Goal: Information Seeking & Learning: Learn about a topic

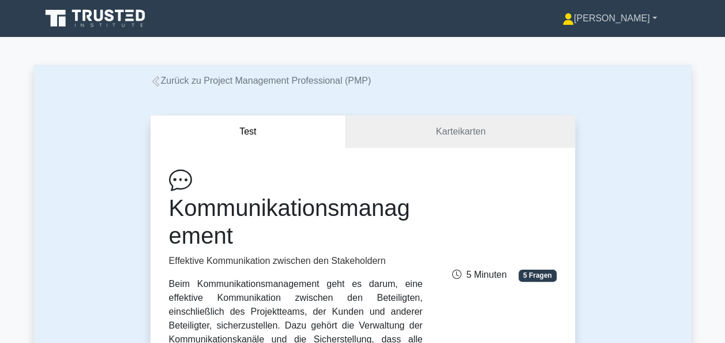
click at [650, 14] on link "[PERSON_NAME]" at bounding box center [610, 18] width 150 height 23
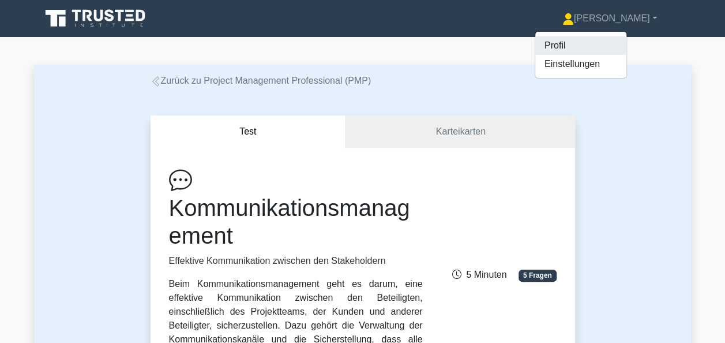
click at [608, 48] on link "Profil" at bounding box center [581, 45] width 91 height 18
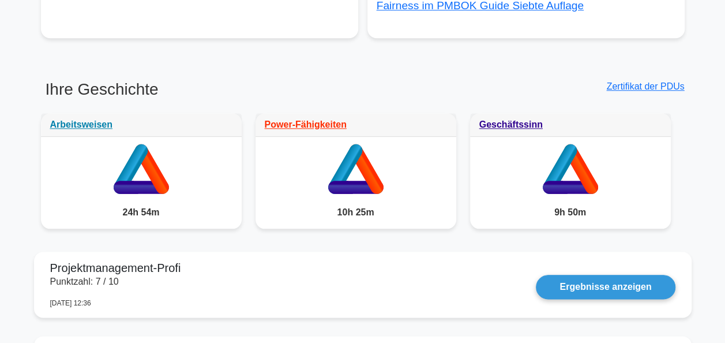
scroll to position [546, 0]
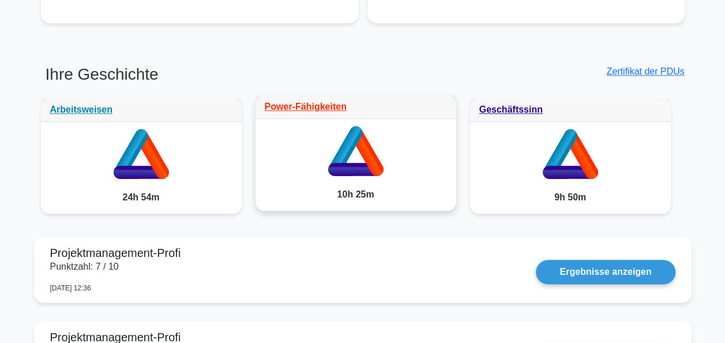
click at [364, 158] on icon at bounding box center [366, 151] width 34 height 50
click at [306, 109] on link "Power-Fähigkeiten" at bounding box center [306, 107] width 82 height 10
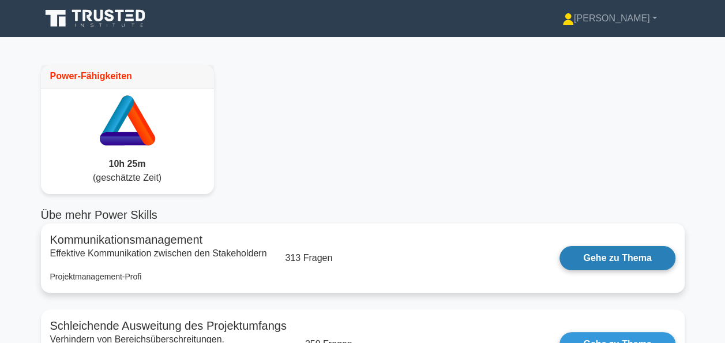
click at [592, 255] on link "Gehe zu Thema" at bounding box center [617, 258] width 115 height 24
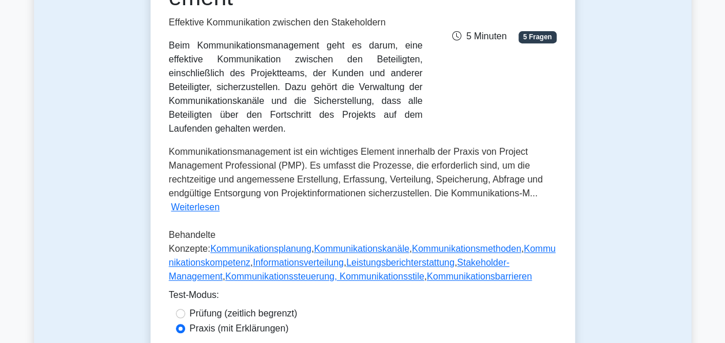
scroll to position [261, 0]
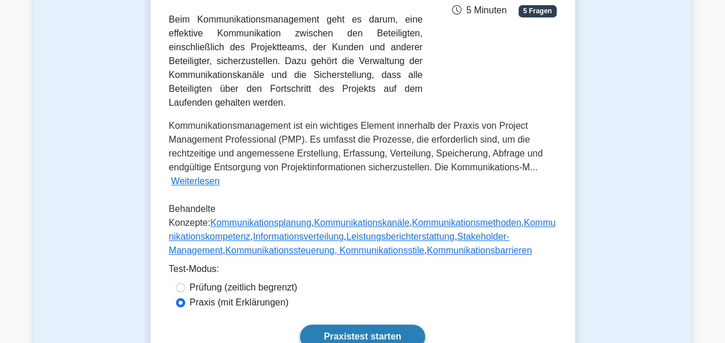
click at [383, 324] on link "Praxistest starten" at bounding box center [362, 336] width 125 height 24
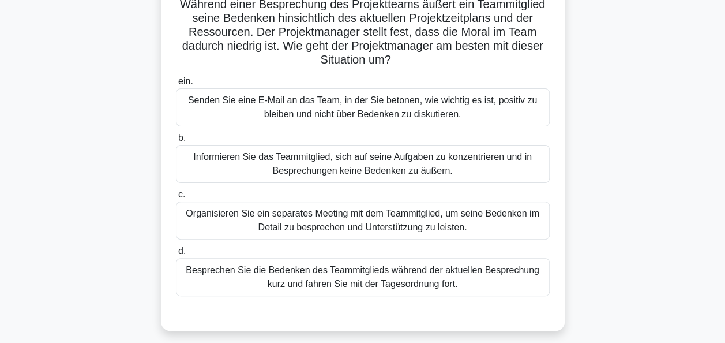
scroll to position [92, 0]
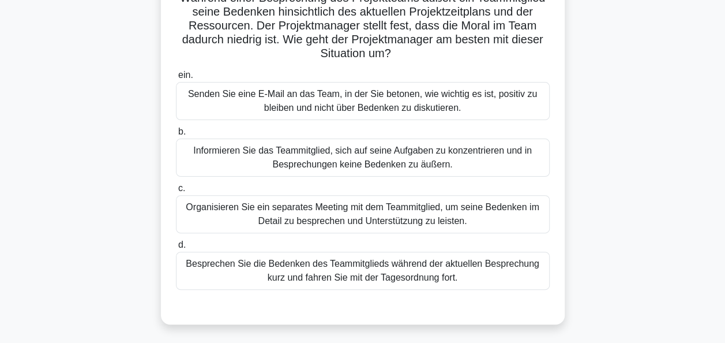
click at [418, 211] on div "Organisieren Sie ein separates Meeting mit dem Teammitglied, um seine Bedenken …" at bounding box center [363, 214] width 374 height 38
click at [176, 192] on input "c. Organisieren Sie ein separates Meeting mit dem Teammitglied, um seine Bedenk…" at bounding box center [176, 189] width 0 height 8
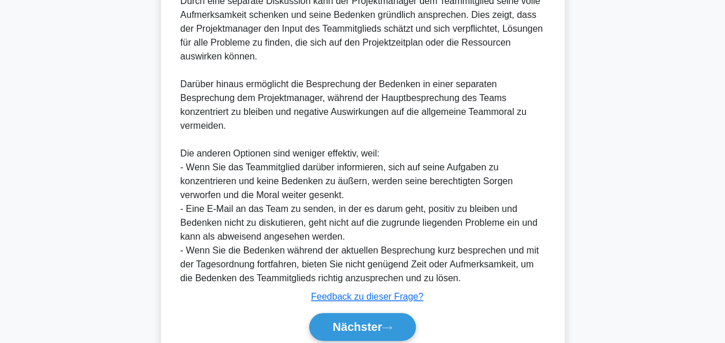
scroll to position [533, 0]
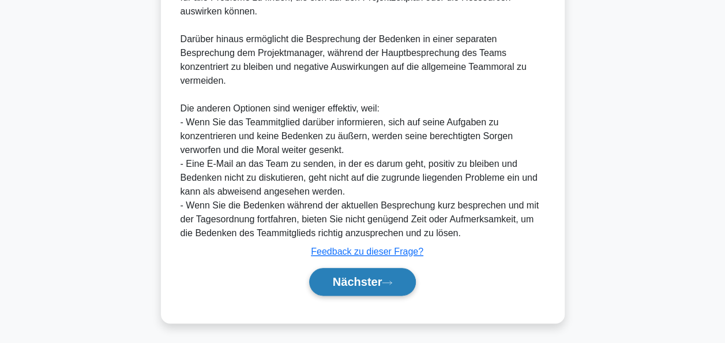
click at [386, 276] on button "Nächster" at bounding box center [362, 282] width 107 height 28
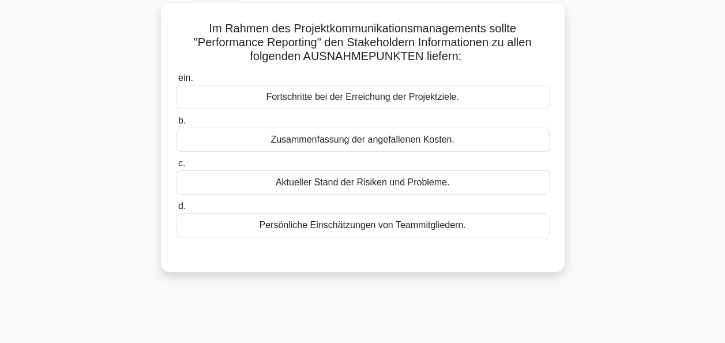
scroll to position [58, 0]
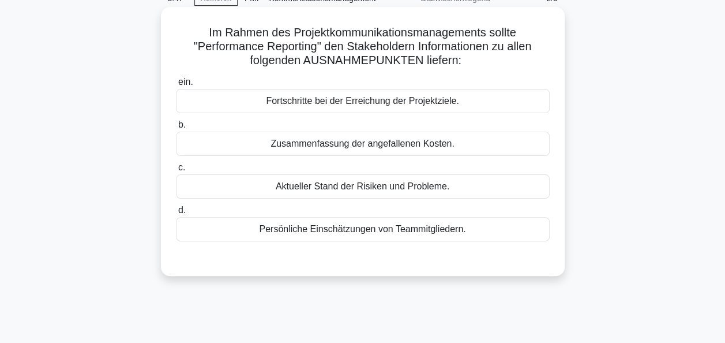
click at [345, 244] on div "ein. Fortschritte bei der Erreichung der Projektziele. b. Zusammenfassung der a…" at bounding box center [363, 167] width 376 height 189
click at [349, 232] on div "Persönliche Einschätzungen von Teammitgliedern." at bounding box center [363, 229] width 374 height 24
click at [176, 214] on input "d. Persönliche Einschätzungen von Teammitgliedern." at bounding box center [176, 211] width 0 height 8
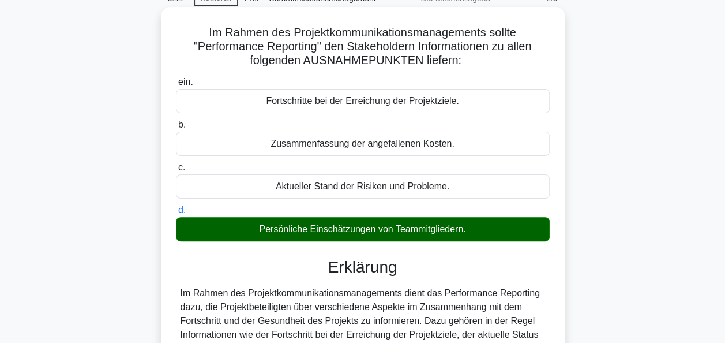
click at [349, 232] on div "Persönliche Einschätzungen von Teammitgliedern." at bounding box center [363, 229] width 374 height 24
click at [176, 214] on input "d. Persönliche Einschätzungen von Teammitgliedern." at bounding box center [176, 211] width 0 height 8
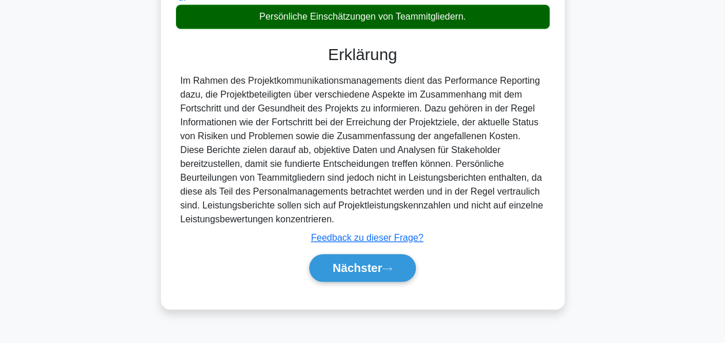
scroll to position [280, 0]
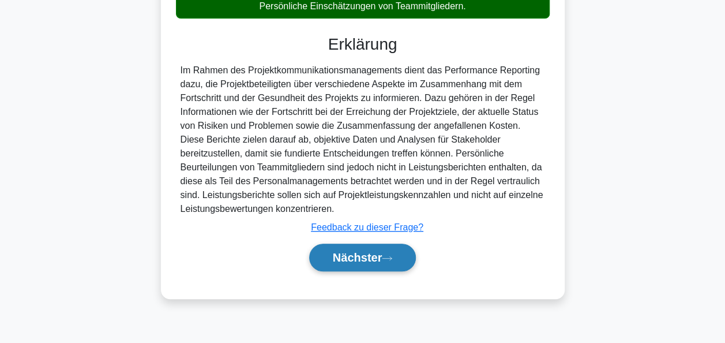
click at [380, 261] on font "Nächster" at bounding box center [358, 257] width 50 height 13
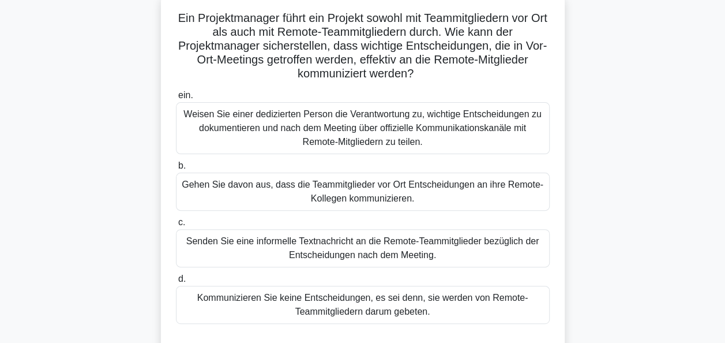
scroll to position [78, 0]
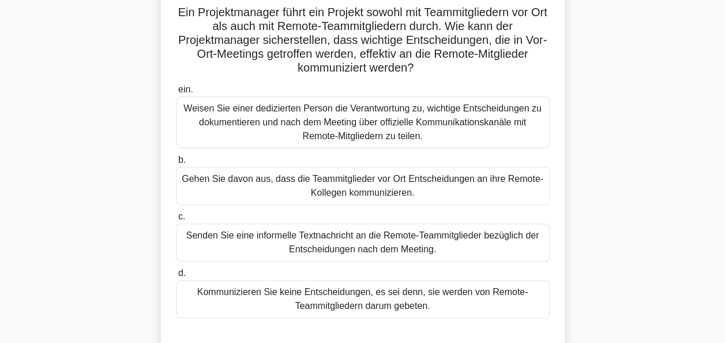
click at [352, 113] on div "Weisen Sie einer dedizierten Person die Verantwortung zu, wichtige Entscheidung…" at bounding box center [363, 122] width 374 height 52
click at [176, 93] on input "ein. Weisen Sie einer dedizierten Person die Verantwortung zu, wichtige Entsche…" at bounding box center [176, 90] width 0 height 8
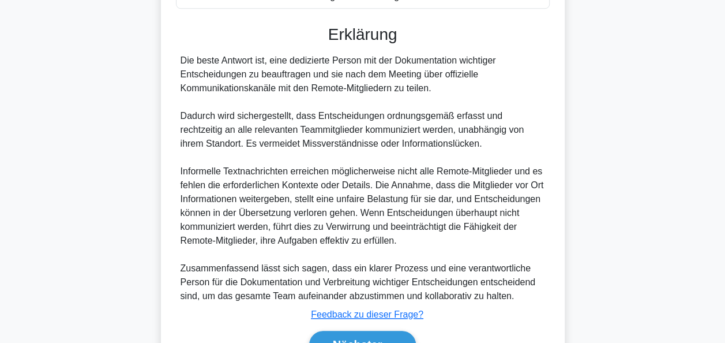
scroll to position [450, 0]
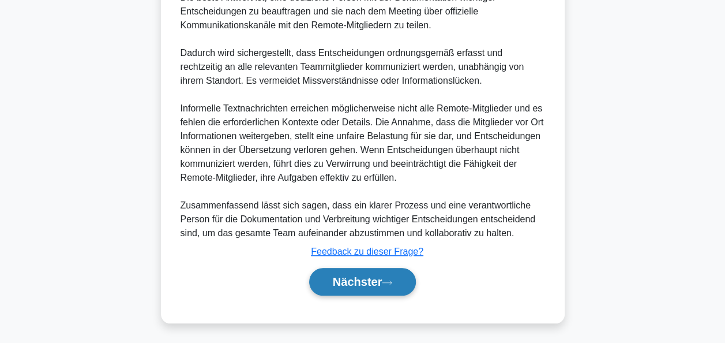
click at [395, 272] on button "Nächster" at bounding box center [362, 282] width 107 height 28
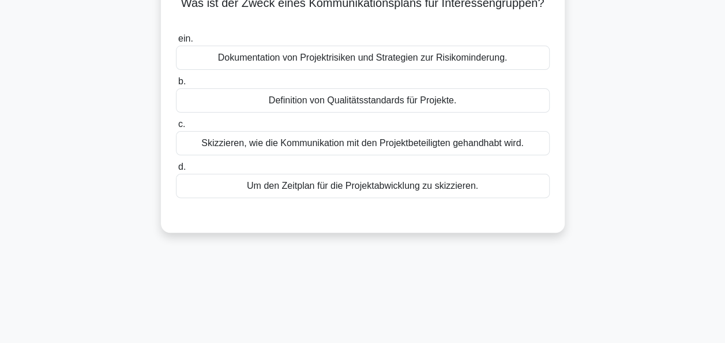
scroll to position [0, 0]
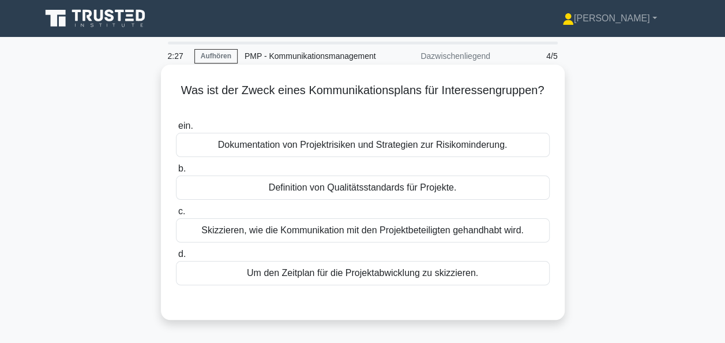
click at [336, 234] on div "Skizzieren, wie die Kommunikation mit den Projektbeteiligten gehandhabt wird." at bounding box center [363, 230] width 374 height 24
click at [176, 215] on input "c. Skizzieren, wie die Kommunikation mit den Projektbeteiligten gehandhabt wird." at bounding box center [176, 212] width 0 height 8
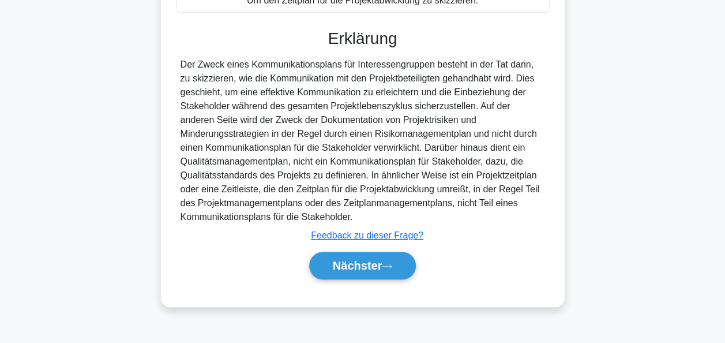
scroll to position [280, 0]
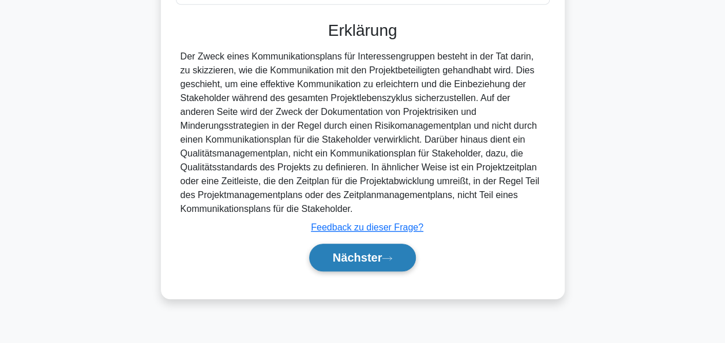
click at [371, 251] on font "Nächster" at bounding box center [358, 257] width 50 height 13
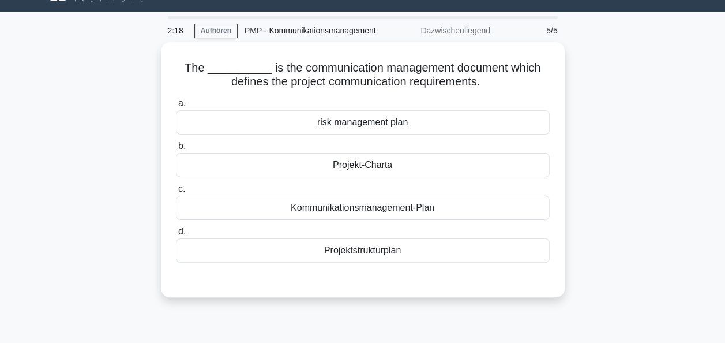
scroll to position [12, 0]
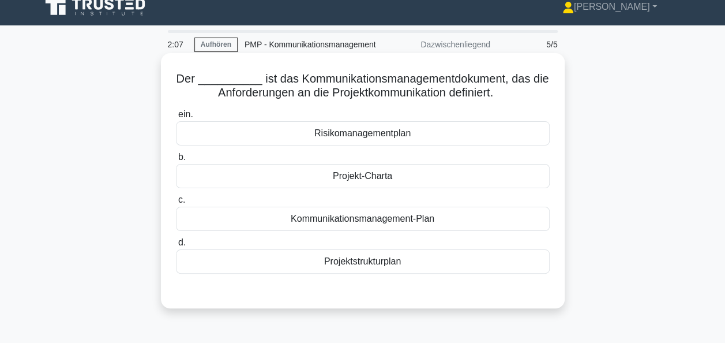
click at [366, 222] on div "Kommunikationsmanagement-Plan" at bounding box center [363, 219] width 374 height 24
click at [176, 204] on input "c. Kommunikationsmanagement-Plan" at bounding box center [176, 200] width 0 height 8
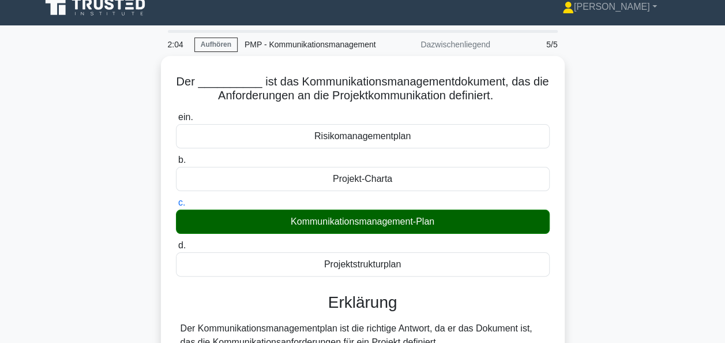
click at [723, 164] on main "2:04 Aufhören PMP - Kommunikationsmanagement Dazwischenliegend 5/5 Der ________…" at bounding box center [362, 341] width 725 height 633
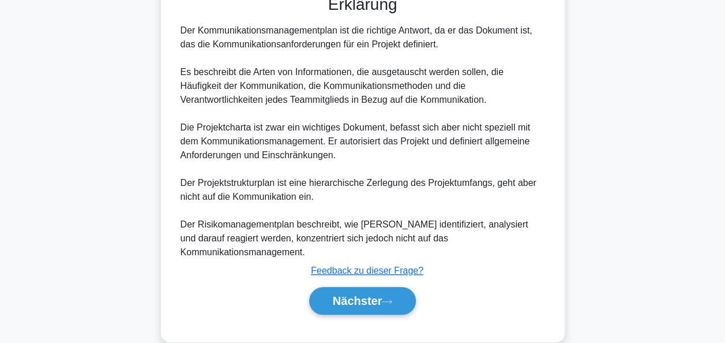
scroll to position [312, 0]
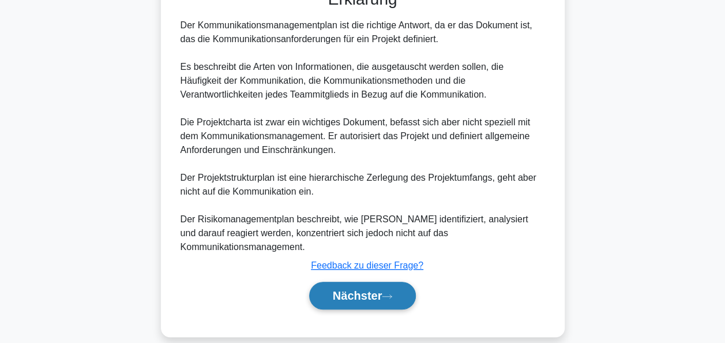
click at [379, 289] on font "Nächster" at bounding box center [358, 295] width 50 height 13
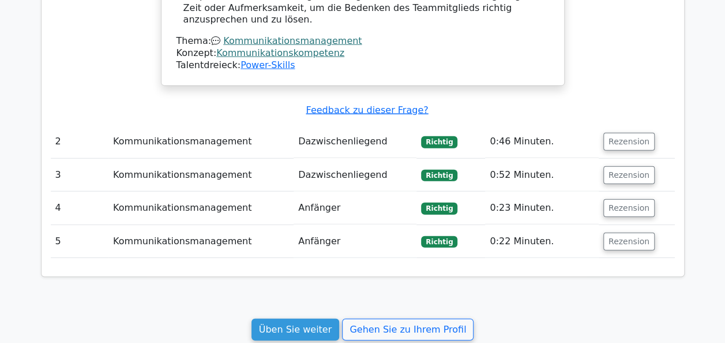
scroll to position [1282, 0]
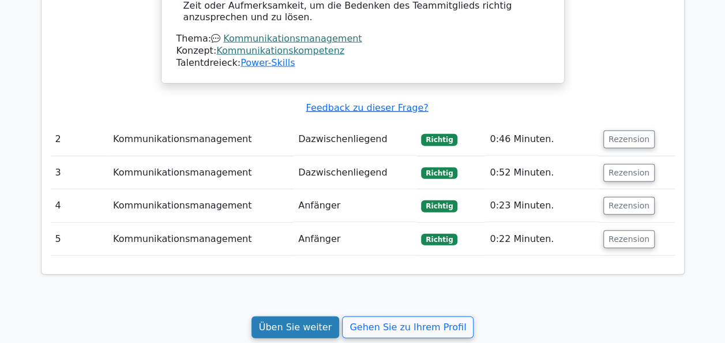
click at [333, 316] on link "Üben Sie weiter" at bounding box center [296, 327] width 88 height 22
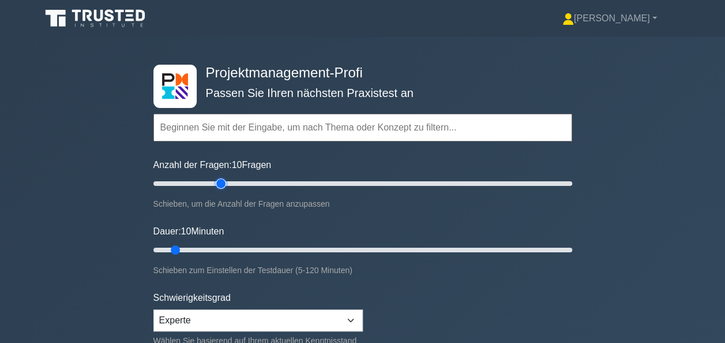
click at [216, 186] on input "Anzahl der Fragen: 10 Fragen" at bounding box center [363, 184] width 419 height 14
click at [238, 185] on input "Anzahl der Fragen: 35 Fragen" at bounding box center [363, 184] width 419 height 14
click at [265, 185] on input "Anzahl der Fragen: 55 Fragen" at bounding box center [363, 184] width 419 height 14
click at [279, 182] on input "Anzahl der Fragen: 65 Fragen" at bounding box center [363, 184] width 419 height 14
type input "60"
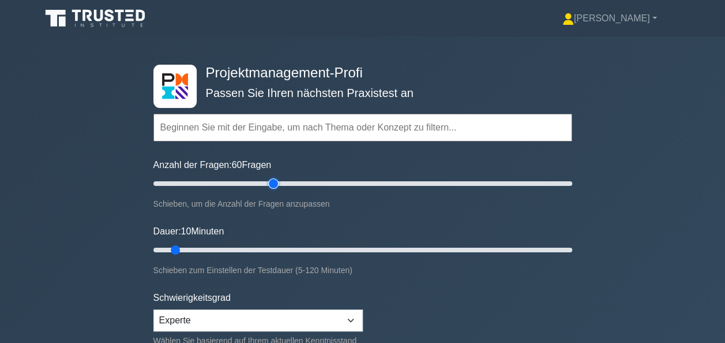
click at [272, 182] on input "Anzahl der Fragen: 60 Fragen" at bounding box center [363, 184] width 419 height 14
click at [304, 253] on input "Dauer: 10 Minuten" at bounding box center [363, 250] width 419 height 14
click at [324, 247] on input "Dauer: 50 Minuten" at bounding box center [363, 250] width 419 height 14
type input "60"
click at [350, 248] on input "Dauer: 50 Minuten" at bounding box center [363, 250] width 419 height 14
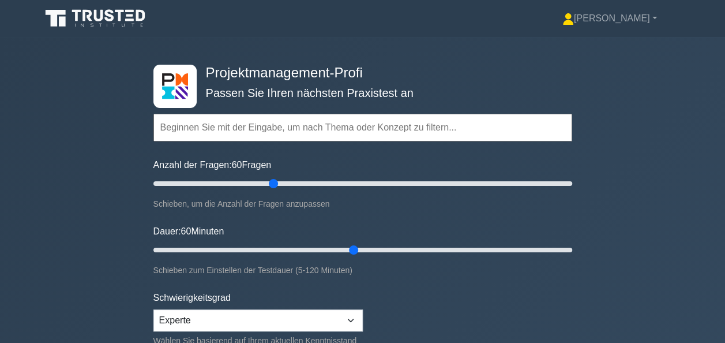
click at [192, 127] on input "text" at bounding box center [363, 128] width 419 height 28
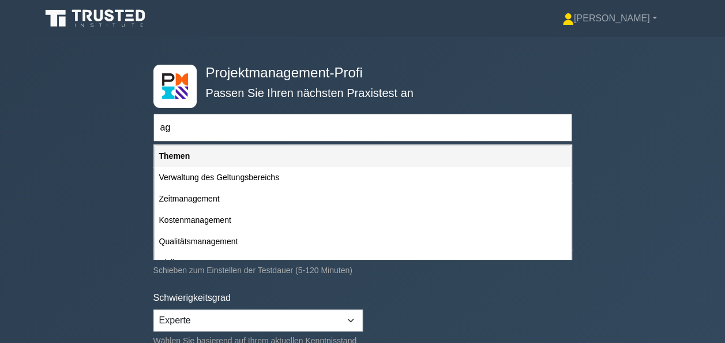
type input "a"
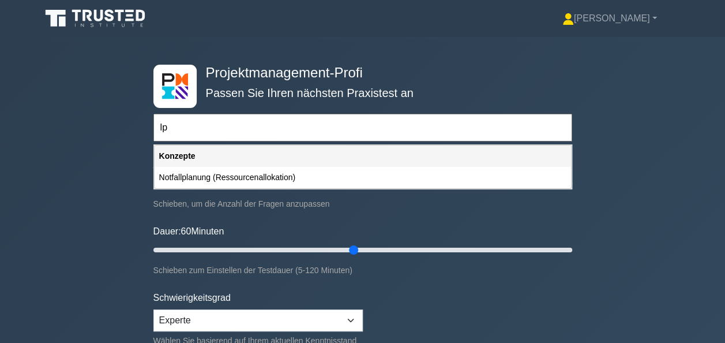
type input "l"
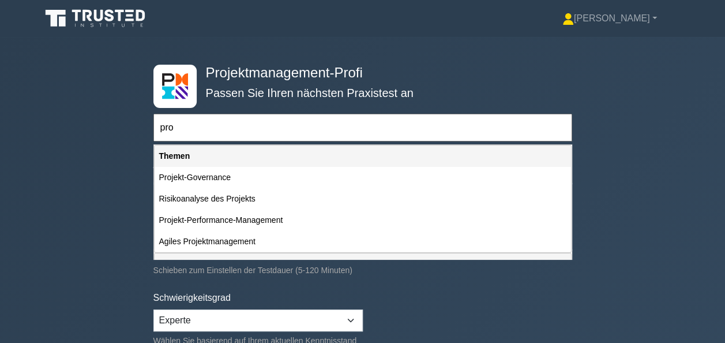
click at [210, 227] on div "Projekt-Performance-Management" at bounding box center [363, 220] width 417 height 21
type input "Projekt-Performance-Management"
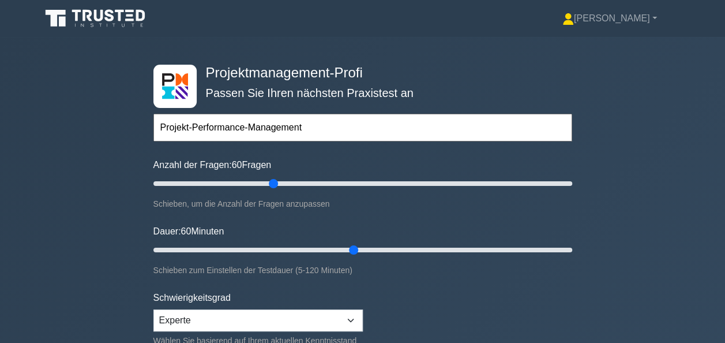
click at [210, 133] on input "Projekt-Performance-Management" at bounding box center [363, 128] width 419 height 28
drag, startPoint x: 308, startPoint y: 129, endPoint x: 110, endPoint y: 124, distance: 198.6
click at [110, 124] on div "Projektmanagement-Profi Passen Sie Ihren nächsten Praxistest an Projekt-Perform…" at bounding box center [362, 250] width 725 height 426
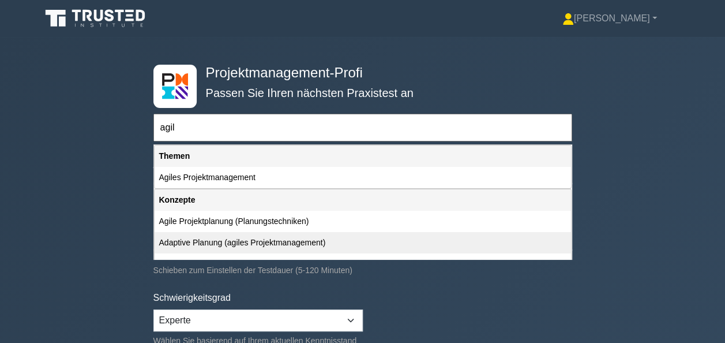
click at [227, 242] on div "Adaptive Planung (agiles Projektmanagement)" at bounding box center [363, 242] width 417 height 21
type input "Adaptive Planung (agiles Projektmanagement)"
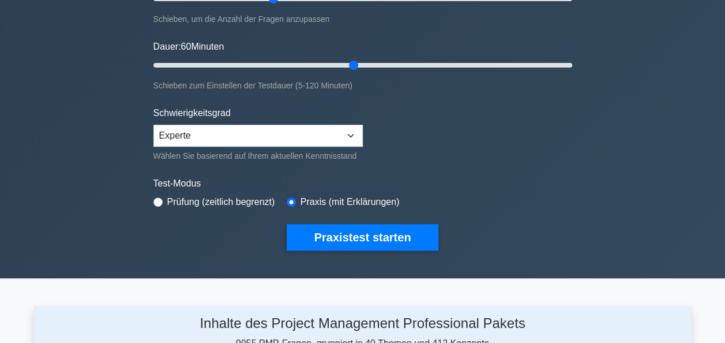
scroll to position [238, 0]
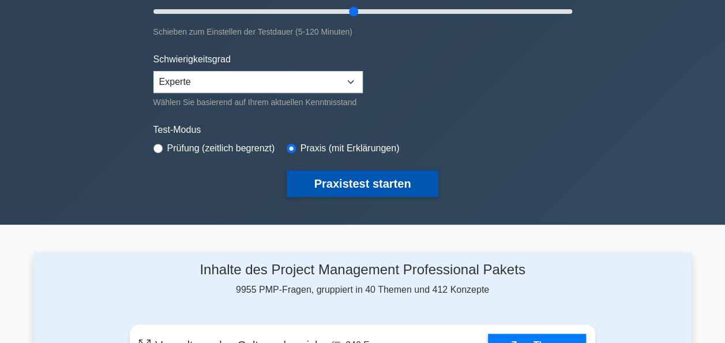
click at [368, 180] on button "Praxistest starten" at bounding box center [363, 183] width 152 height 27
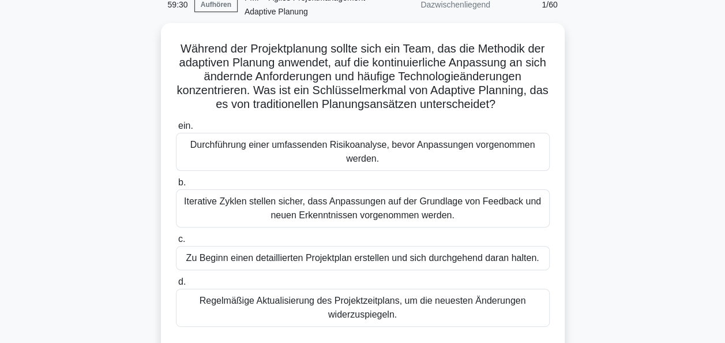
scroll to position [69, 0]
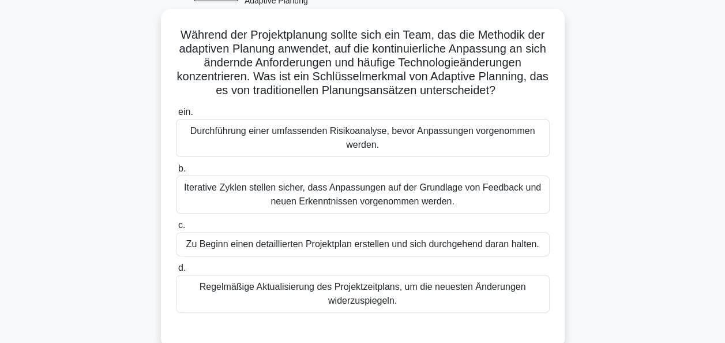
click at [407, 197] on div "Iterative Zyklen stellen sicher, dass Anpassungen auf der Grundlage von Feedbac…" at bounding box center [363, 194] width 374 height 38
click at [176, 173] on input "b. Iterative Zyklen stellen sicher, dass Anpassungen auf der Grundlage von Feed…" at bounding box center [176, 169] width 0 height 8
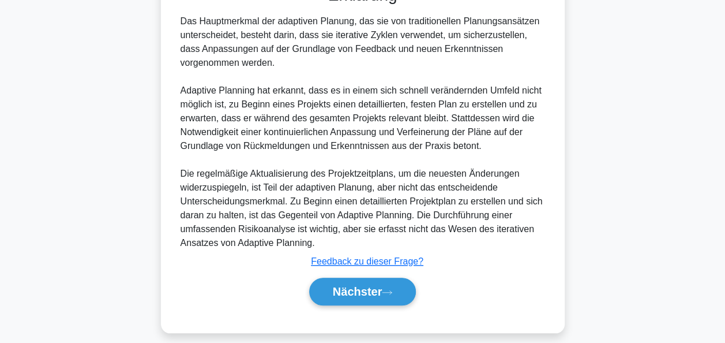
scroll to position [422, 0]
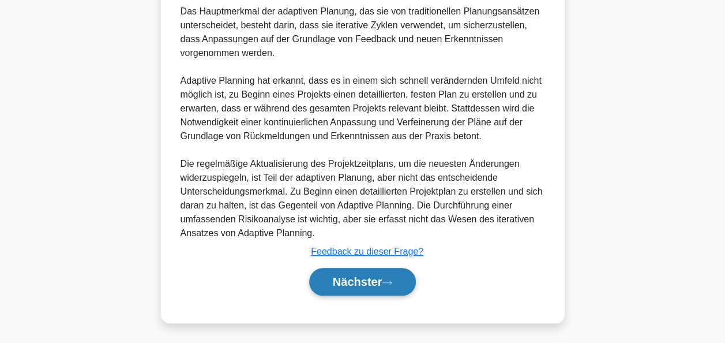
click at [382, 271] on button "Nächster" at bounding box center [362, 282] width 107 height 28
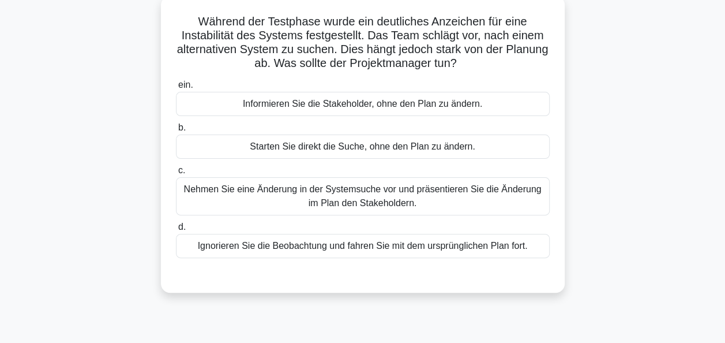
scroll to position [87, 0]
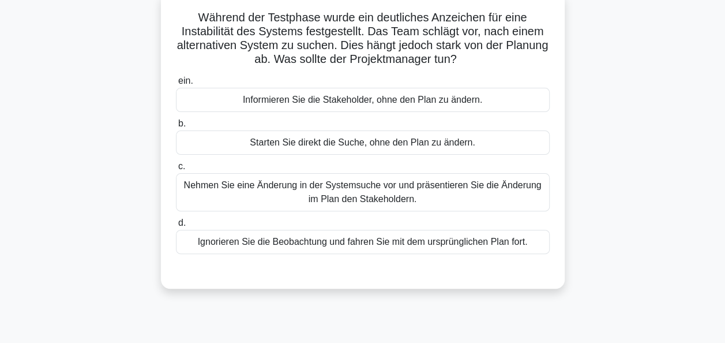
click at [356, 198] on div "Nehmen Sie eine Änderung in der Systemsuche vor und präsentieren Sie die Änderu…" at bounding box center [363, 192] width 374 height 38
click at [176, 170] on input "c. Nehmen Sie eine Änderung in der Systemsuche vor und präsentieren Sie die Änd…" at bounding box center [176, 167] width 0 height 8
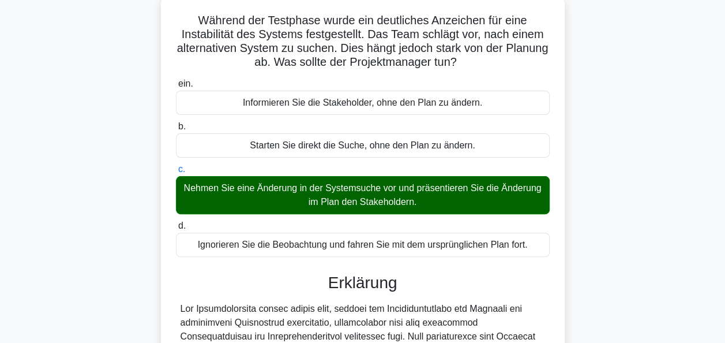
click at [724, 185] on main "58:23 Aufhören PMP - Agiles Projektmanagement - Adaptive Planung Dazwischenlieg…" at bounding box center [362, 294] width 725 height 688
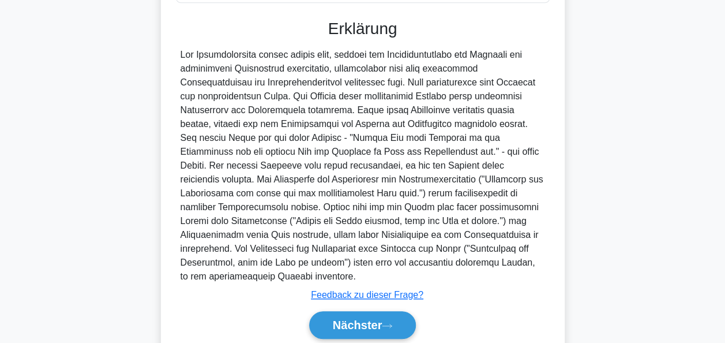
scroll to position [379, 0]
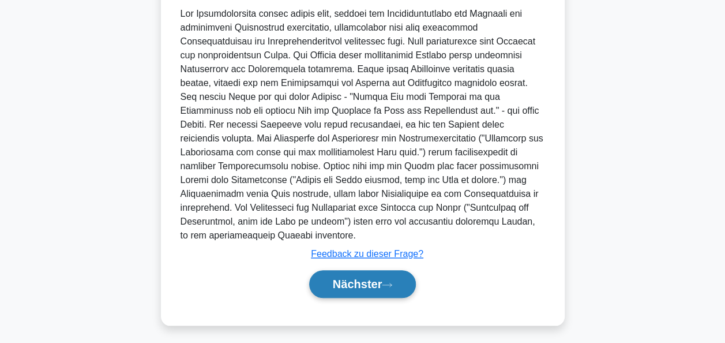
click at [407, 283] on button "Nächster" at bounding box center [362, 284] width 107 height 28
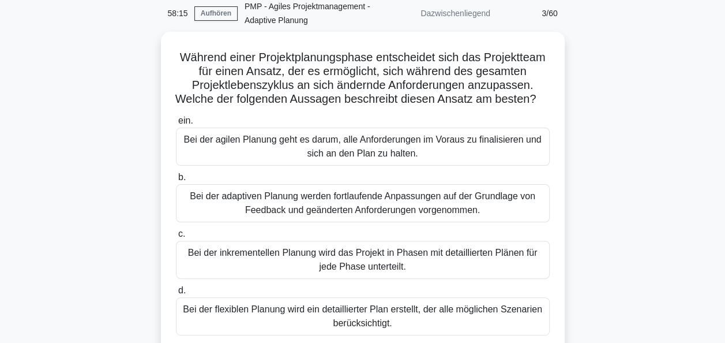
scroll to position [51, 0]
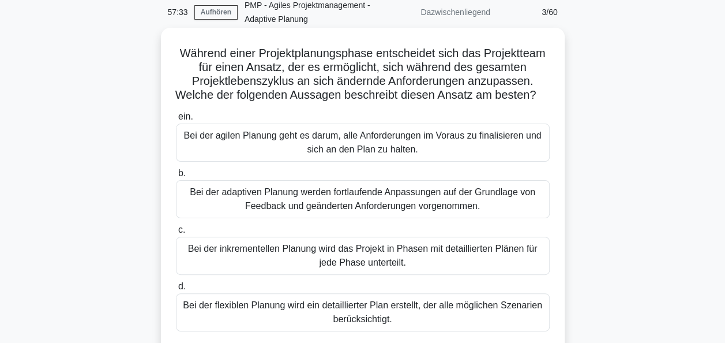
click at [413, 204] on div "Bei der adaptiven Planung werden fortlaufende Anpassungen auf der Grundlage von…" at bounding box center [363, 199] width 374 height 38
click at [176, 177] on input "b. Bei der adaptiven Planung werden fortlaufende Anpassungen auf der Grundlage …" at bounding box center [176, 174] width 0 height 8
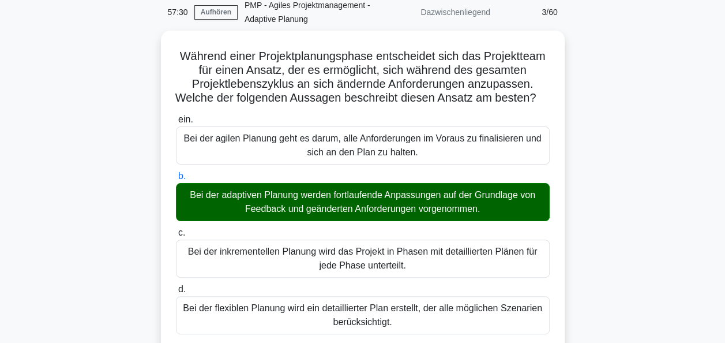
drag, startPoint x: 413, startPoint y: 204, endPoint x: 724, endPoint y: 337, distance: 337.9
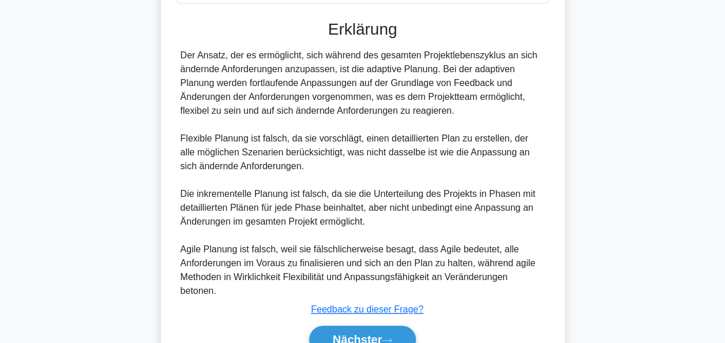
scroll to position [389, 0]
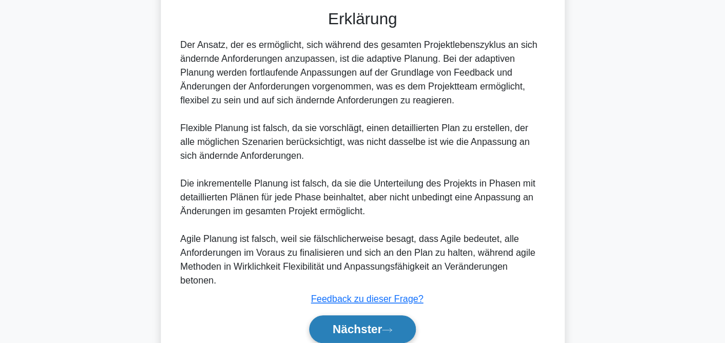
click at [389, 338] on button "Nächster" at bounding box center [362, 329] width 107 height 28
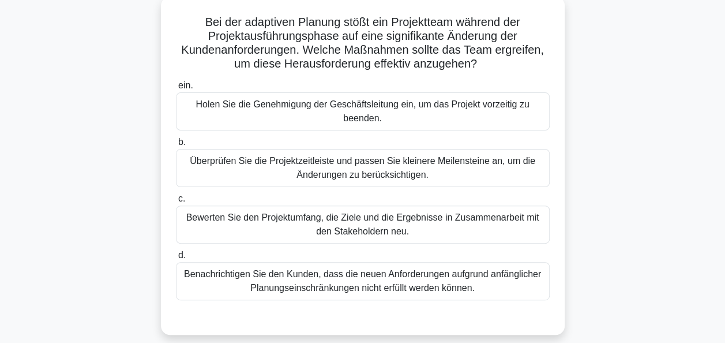
scroll to position [87, 0]
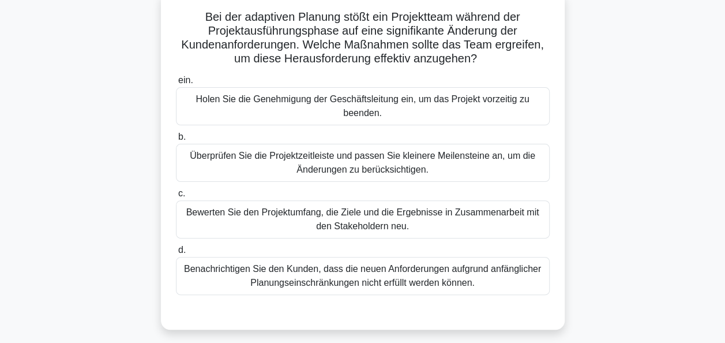
click at [379, 218] on div "Bewerten Sie den Projektumfang, die Ziele und die Ergebnisse in Zusammenarbeit …" at bounding box center [363, 219] width 374 height 38
click at [176, 197] on input "c. Bewerten Sie den Projektumfang, die Ziele und die Ergebnisse in Zusammenarbe…" at bounding box center [176, 194] width 0 height 8
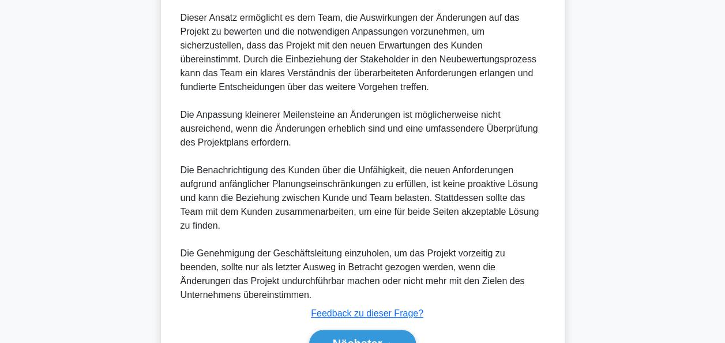
scroll to position [547, 0]
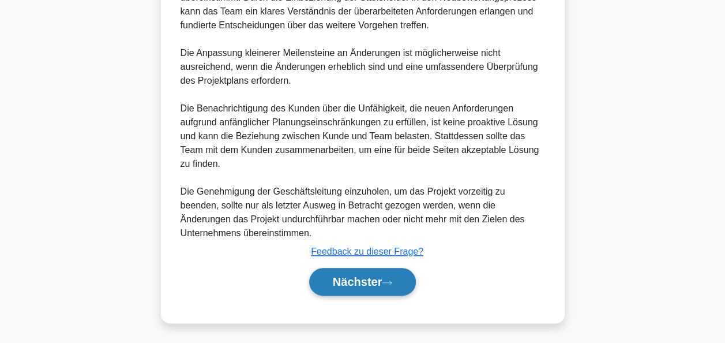
click at [390, 279] on icon at bounding box center [387, 282] width 10 height 6
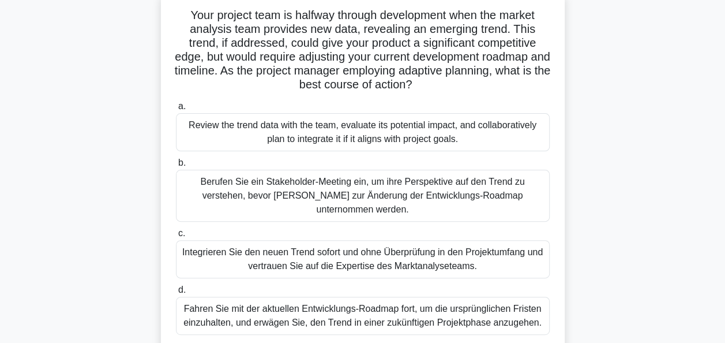
scroll to position [90, 0]
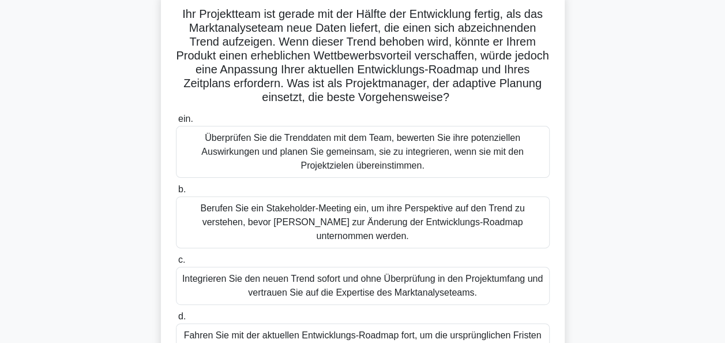
click at [380, 215] on div "Berufen Sie ein Stakeholder-Meeting ein, um ihre Perspektive auf den Trend zu v…" at bounding box center [363, 222] width 374 height 52
click at [176, 193] on input "b. Berufen Sie ein Stakeholder-Meeting ein, um ihre Perspektive auf den Trend z…" at bounding box center [176, 190] width 0 height 8
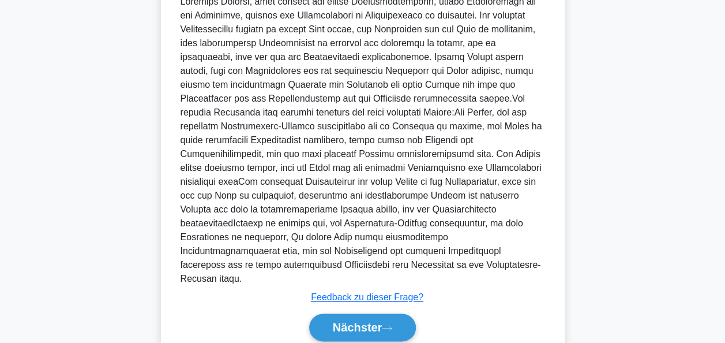
scroll to position [535, 0]
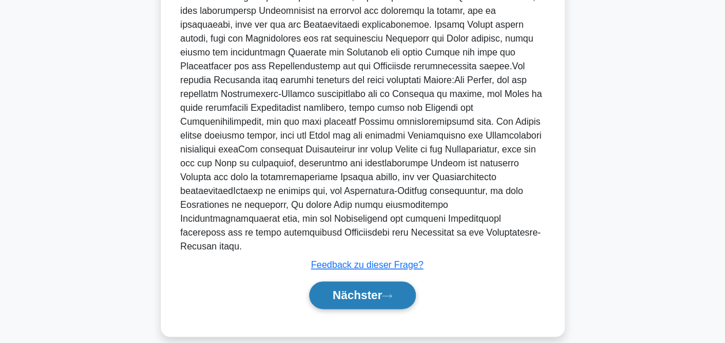
click at [344, 289] on font "Nächster" at bounding box center [358, 295] width 50 height 13
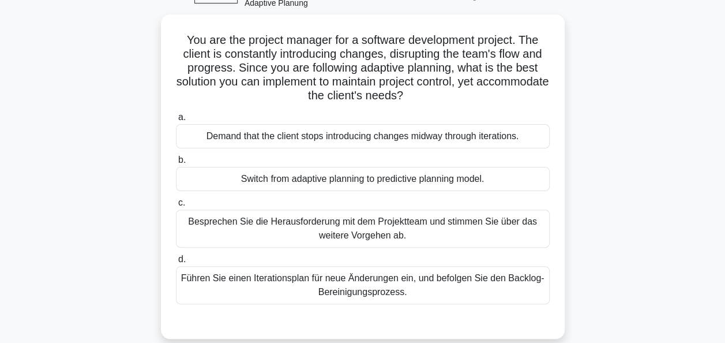
scroll to position [62, 0]
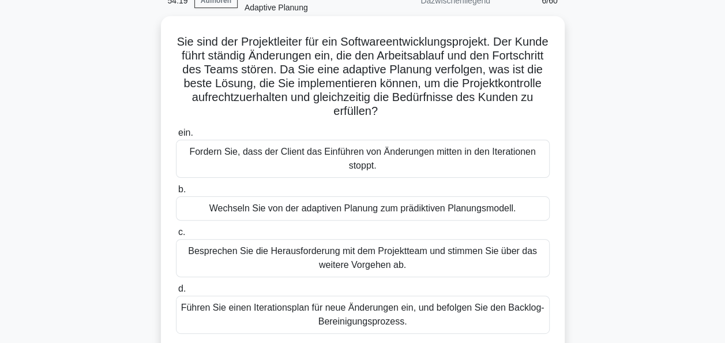
click at [394, 253] on div "Besprechen Sie die Herausforderung mit dem Projektteam und stimmen Sie über das…" at bounding box center [363, 258] width 374 height 38
click at [176, 236] on input "c. Besprechen Sie die Herausforderung mit dem Projektteam und stimmen Sie über …" at bounding box center [176, 233] width 0 height 8
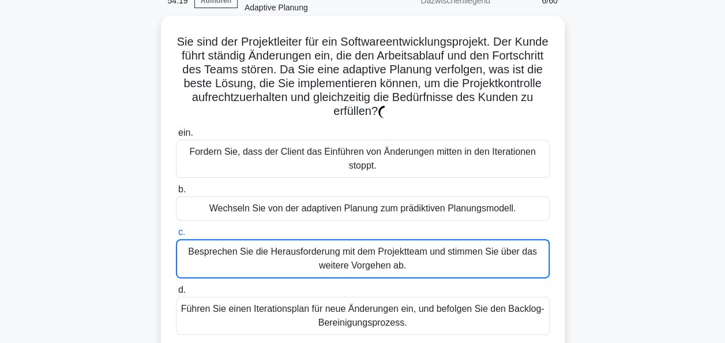
click at [394, 253] on div "Besprechen Sie die Herausforderung mit dem Projektteam und stimmen Sie über das…" at bounding box center [363, 258] width 374 height 39
click at [176, 236] on input "c. Besprechen Sie die Herausforderung mit dem Projektteam und stimmen Sie über …" at bounding box center [176, 233] width 0 height 8
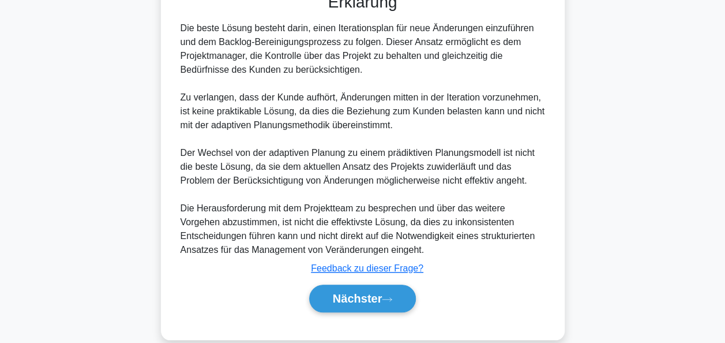
scroll to position [438, 0]
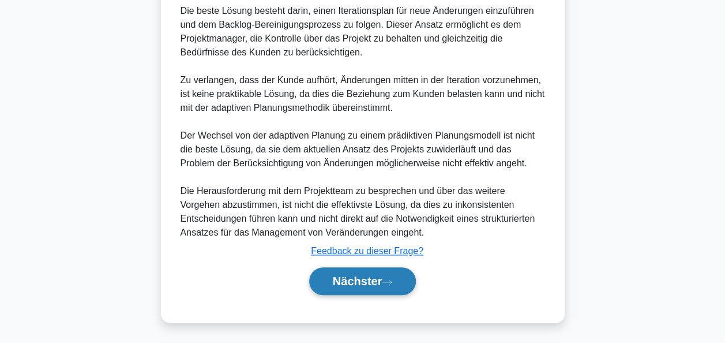
click at [356, 284] on font "Nächster" at bounding box center [358, 281] width 50 height 13
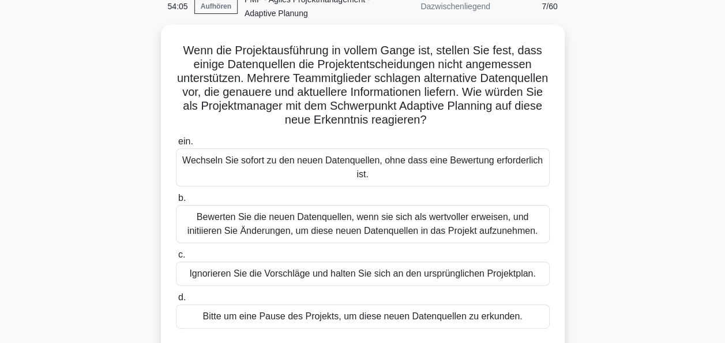
scroll to position [61, 0]
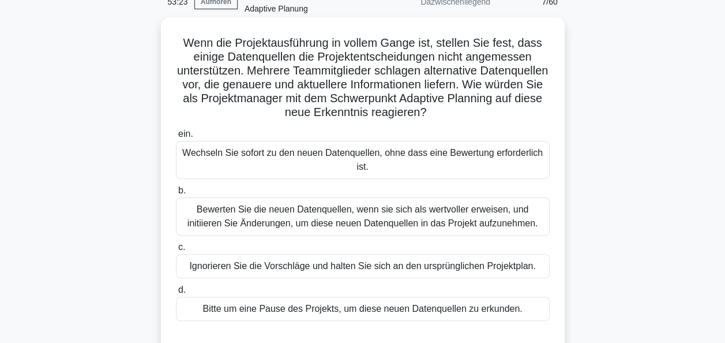
click at [387, 220] on div "Bewerten Sie die neuen Datenquellen, wenn sie sich als wertvoller erweisen, und…" at bounding box center [363, 216] width 374 height 38
click at [176, 195] on input "b. Bewerten Sie die neuen Datenquellen, wenn sie sich als wertvoller erweisen, …" at bounding box center [176, 191] width 0 height 8
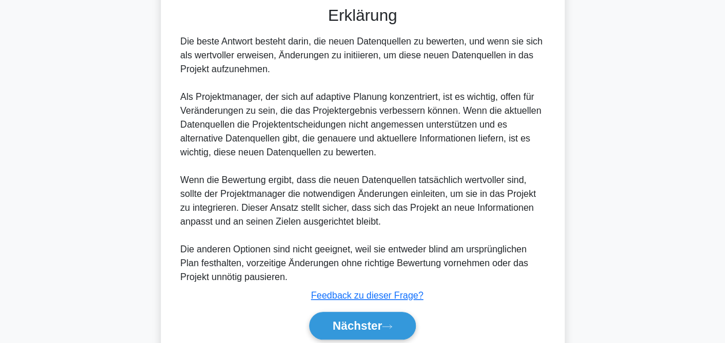
scroll to position [436, 0]
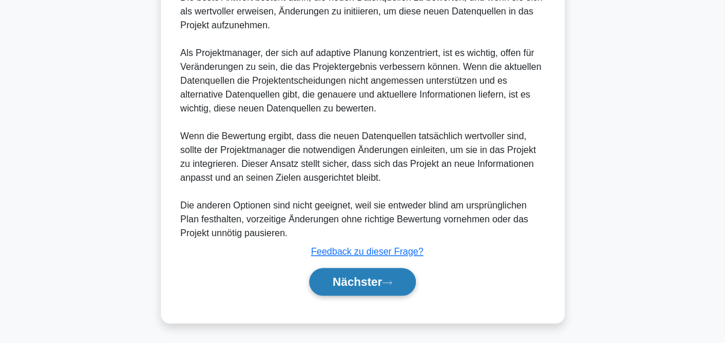
click at [373, 275] on font "Nächster" at bounding box center [358, 281] width 50 height 13
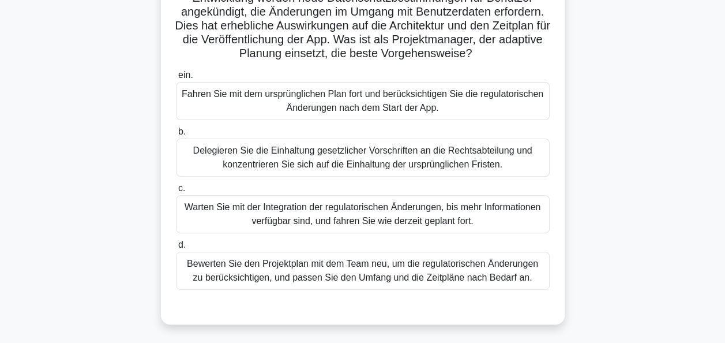
scroll to position [124, 0]
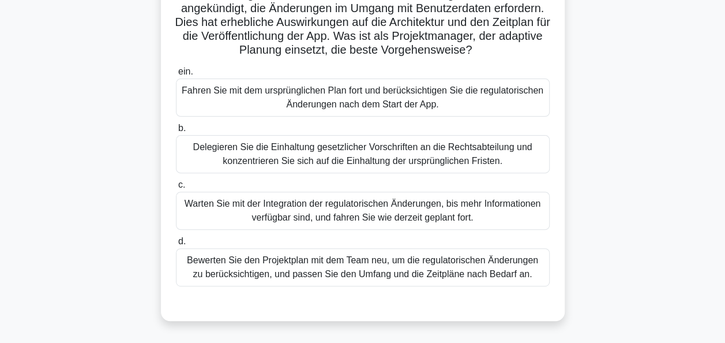
click at [358, 280] on div "Bewerten Sie den Projektplan mit dem Team neu, um die regulatorischen Änderunge…" at bounding box center [363, 267] width 374 height 38
click at [176, 245] on input "d. Bewerten Sie den Projektplan mit dem Team neu, um die regulatorischen Änderu…" at bounding box center [176, 242] width 0 height 8
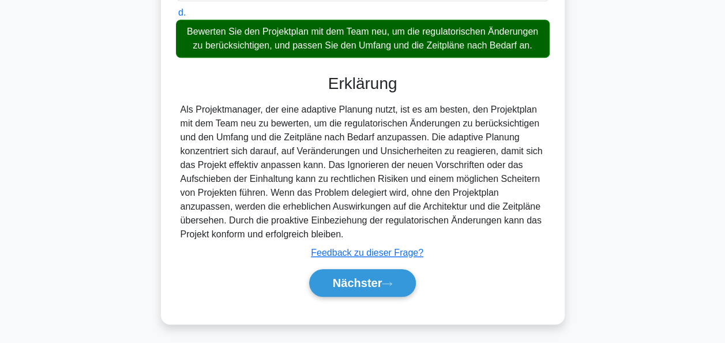
scroll to position [367, 0]
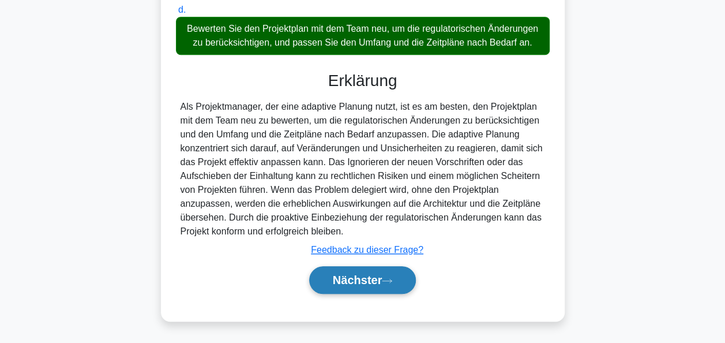
click at [386, 283] on icon at bounding box center [387, 281] width 10 height 6
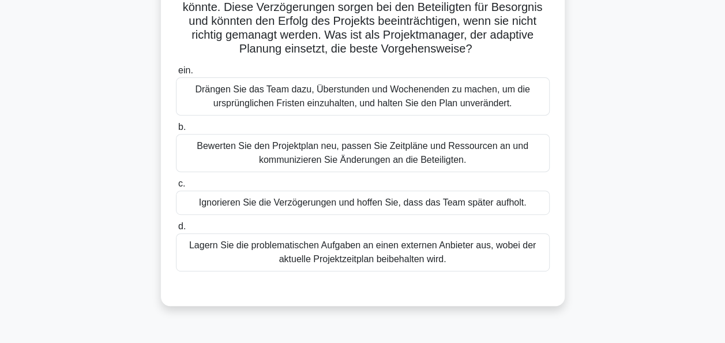
scroll to position [208, 0]
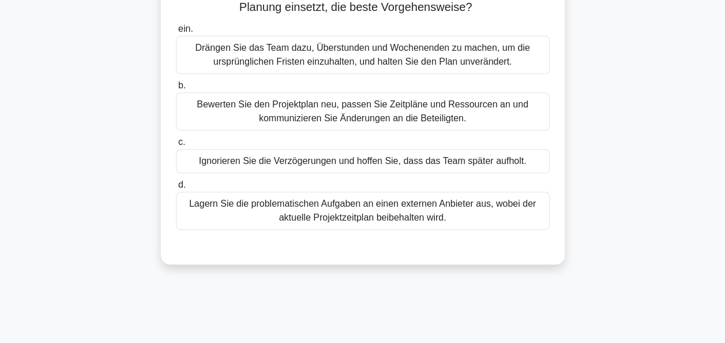
click at [447, 130] on div "Bewerten Sie den Projektplan neu, passen Sie Zeitpläne und Ressourcen an und ko…" at bounding box center [363, 111] width 374 height 38
click at [176, 89] on input "b. Bewerten Sie den Projektplan neu, passen Sie Zeitpläne und Ressourcen an und…" at bounding box center [176, 86] width 0 height 8
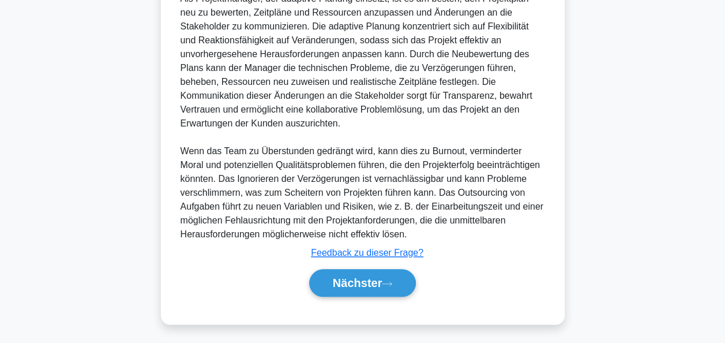
scroll to position [506, 0]
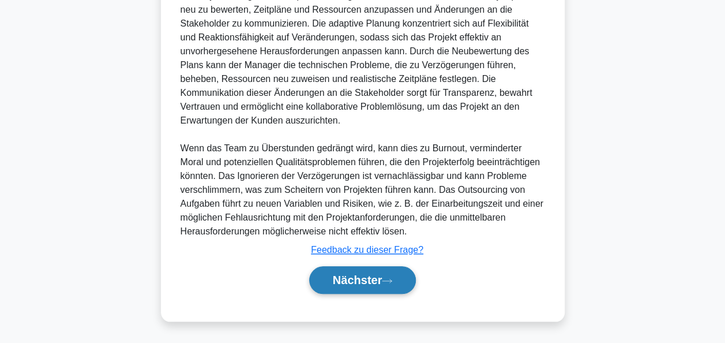
click at [394, 290] on button "Nächster" at bounding box center [362, 280] width 107 height 28
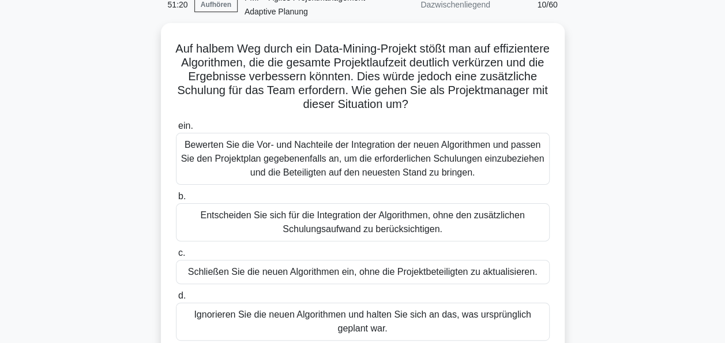
scroll to position [69, 0]
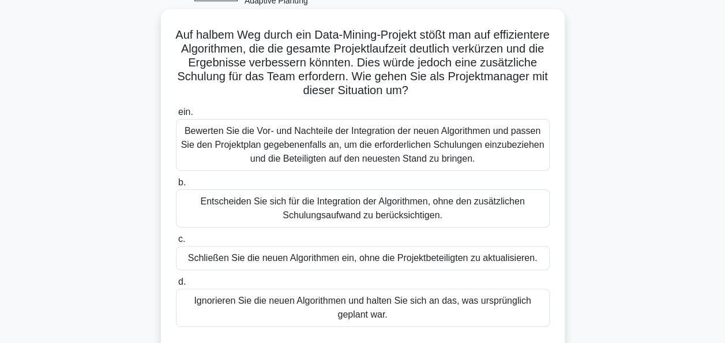
click at [418, 150] on div "Bewerten Sie die Vor- und Nachteile der Integration der neuen Algorithmen und p…" at bounding box center [363, 145] width 374 height 52
click at [176, 116] on input "ein. Bewerten Sie die Vor- und Nachteile der Integration der neuen Algorithmen …" at bounding box center [176, 113] width 0 height 8
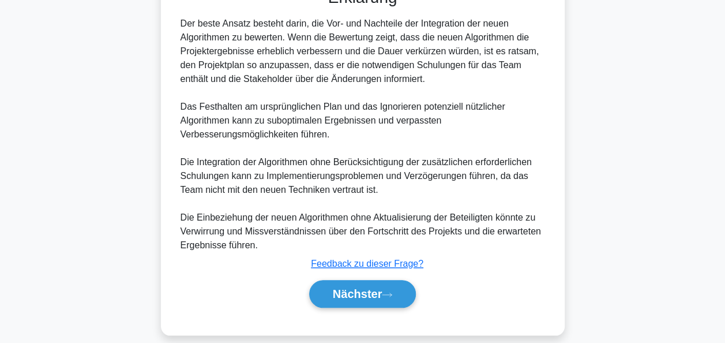
scroll to position [436, 0]
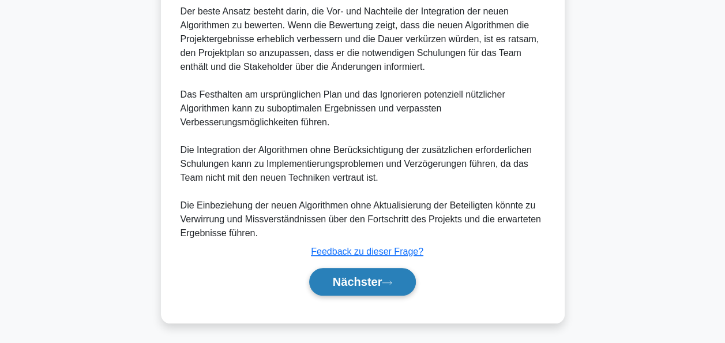
click at [381, 276] on font "Nächster" at bounding box center [358, 281] width 50 height 13
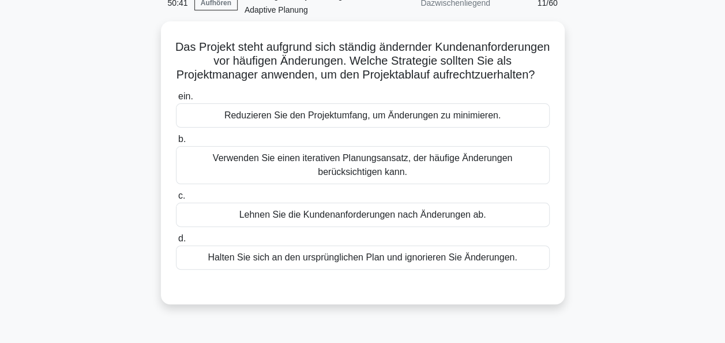
scroll to position [59, 0]
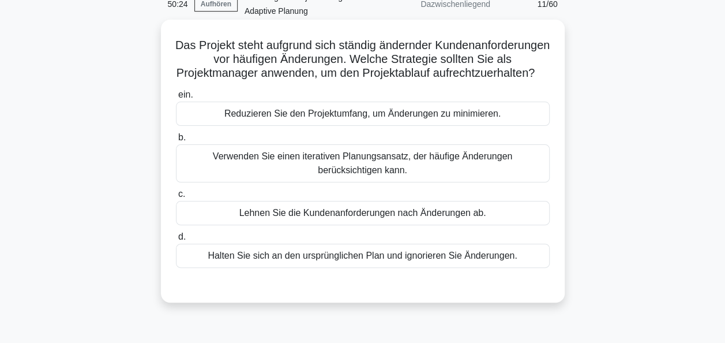
click at [410, 174] on div "Verwenden Sie einen iterativen Planungsansatz, der häufige Änderungen berücksic…" at bounding box center [363, 163] width 374 height 38
click at [176, 141] on input "b. Verwenden Sie einen iterativen Planungsansatz, der häufige Änderungen berück…" at bounding box center [176, 138] width 0 height 8
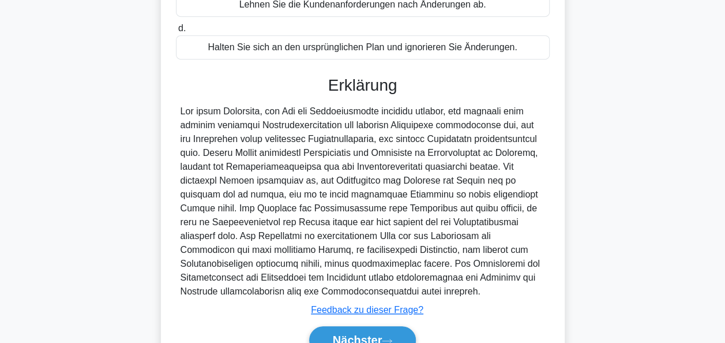
scroll to position [353, 0]
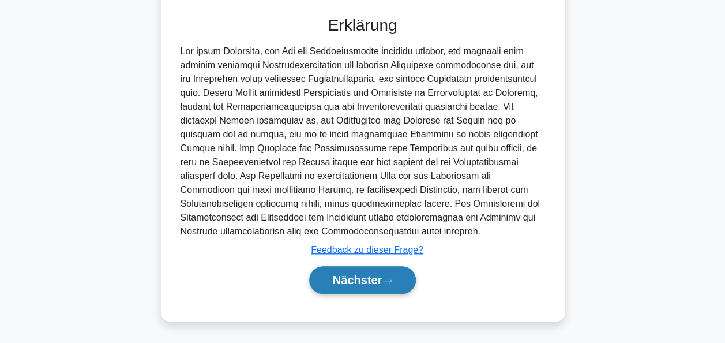
click at [392, 281] on icon at bounding box center [387, 280] width 9 height 3
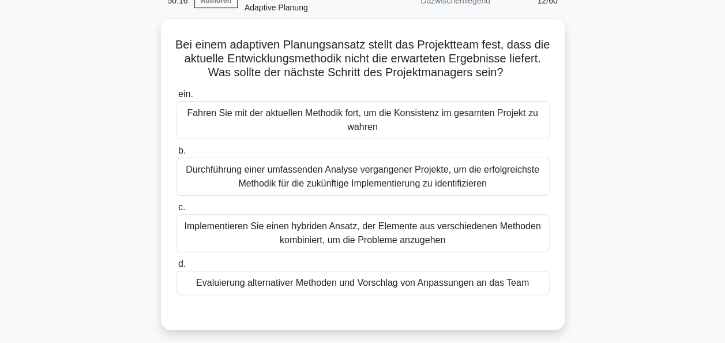
scroll to position [63, 0]
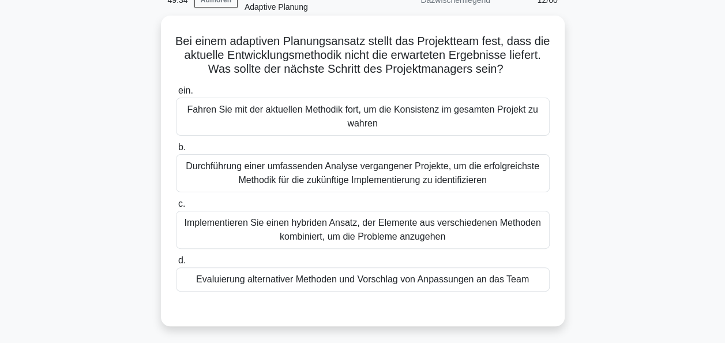
click at [370, 280] on div "Evaluierung alternativer Methoden und Vorschlag von Anpassungen an das Team" at bounding box center [363, 279] width 374 height 24
click at [176, 264] on input "d. Evaluierung alternativer Methoden und Vorschlag von Anpassungen an das Team" at bounding box center [176, 261] width 0 height 8
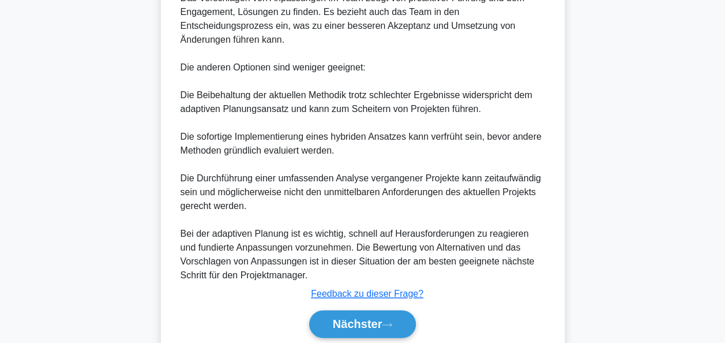
scroll to position [575, 0]
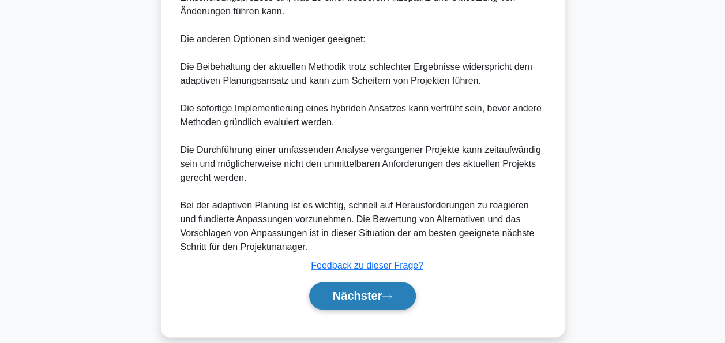
click at [392, 282] on button "Nächster" at bounding box center [362, 296] width 107 height 28
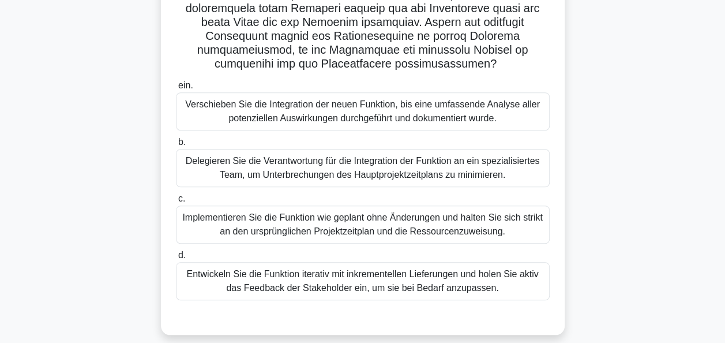
scroll to position [377, 0]
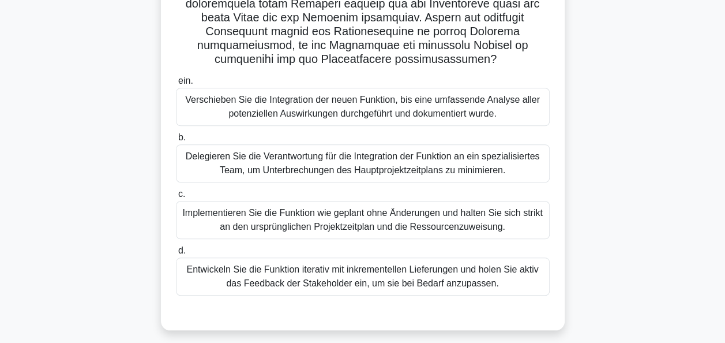
click at [380, 277] on div "Entwickeln Sie die Funktion iterativ mit inkrementellen Lieferungen und holen S…" at bounding box center [363, 276] width 374 height 38
click at [176, 255] on input "d. Entwickeln Sie die Funktion iterativ mit inkrementellen Lieferungen und hole…" at bounding box center [176, 251] width 0 height 8
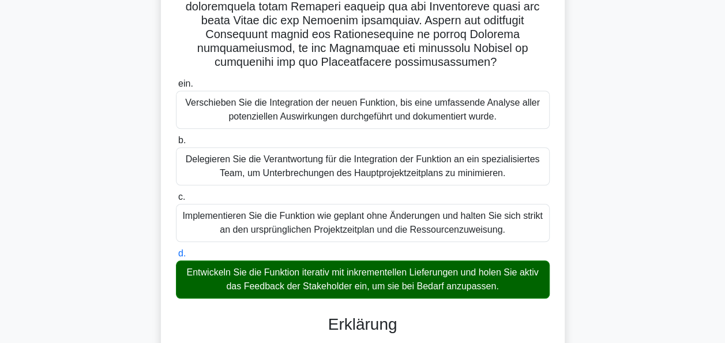
scroll to position [880, 0]
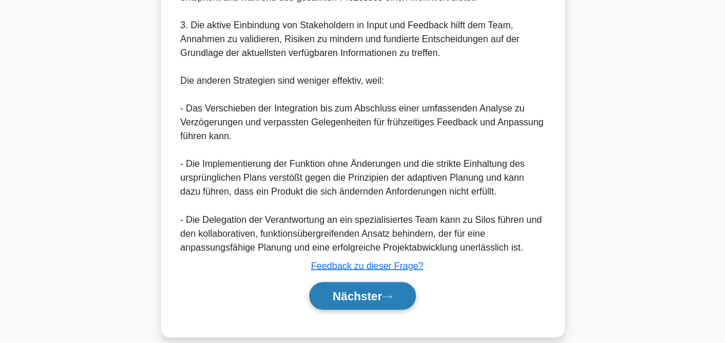
click at [375, 289] on font "Nächster" at bounding box center [358, 295] width 50 height 13
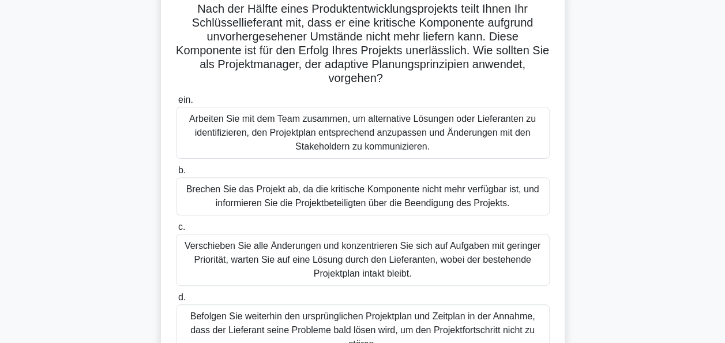
scroll to position [99, 0]
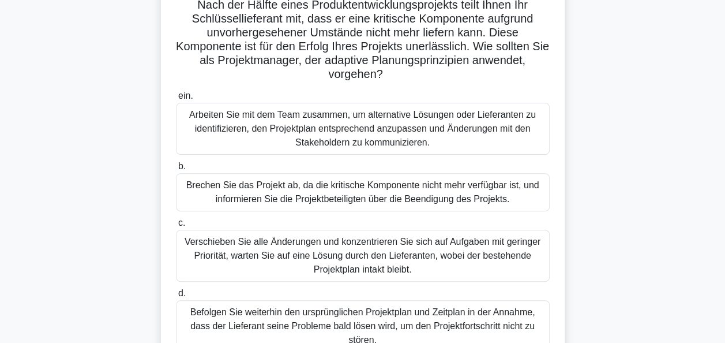
click at [420, 122] on div "Arbeiten Sie mit dem Team zusammen, um alternative Lösungen oder Lieferanten zu…" at bounding box center [363, 129] width 374 height 52
click at [176, 100] on input "ein. Arbeiten Sie mit dem Team zusammen, um alternative Lösungen oder Lieferant…" at bounding box center [176, 96] width 0 height 8
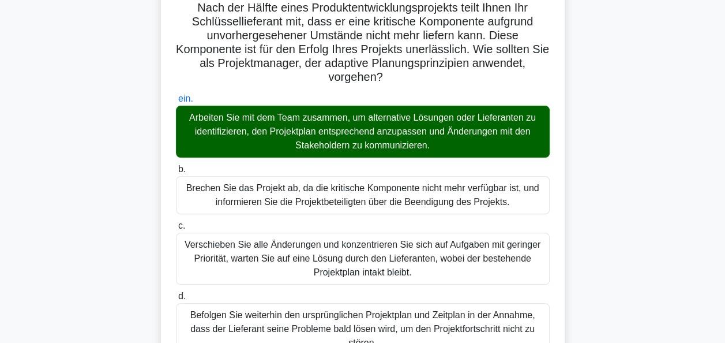
drag, startPoint x: 718, startPoint y: 97, endPoint x: 723, endPoint y: 106, distance: 10.3
click at [723, 106] on main "48:23 Aufhören PMP - Agiles Projektmanagement - Adaptive Planung Dazwischenlieg…" at bounding box center [362, 323] width 725 height 771
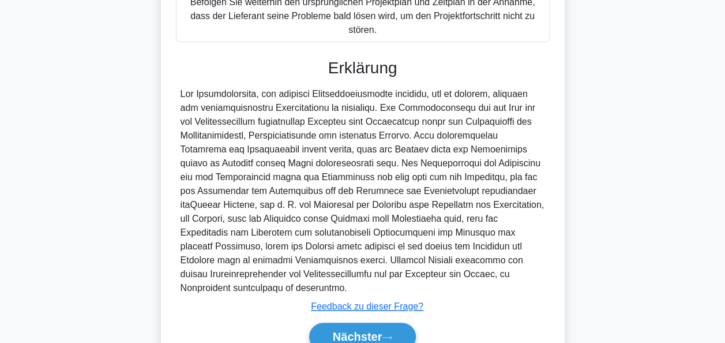
scroll to position [464, 0]
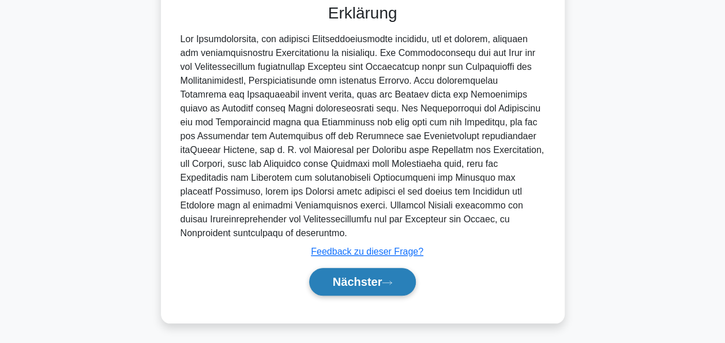
click at [392, 280] on icon at bounding box center [387, 282] width 10 height 6
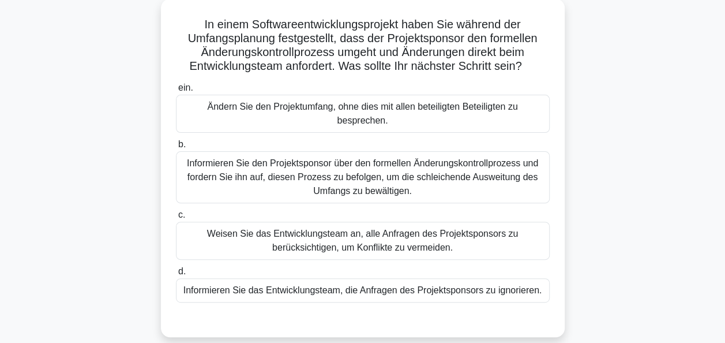
scroll to position [83, 0]
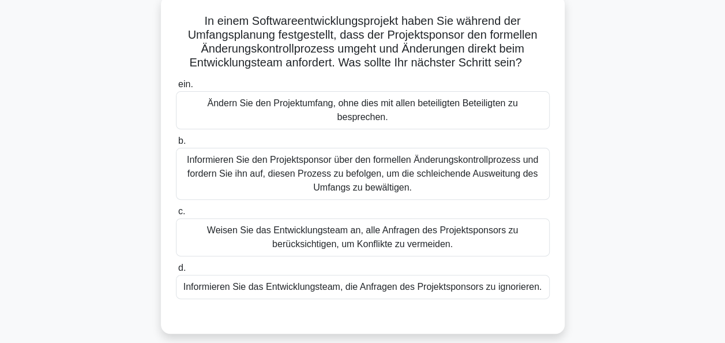
click at [382, 153] on div "Informieren Sie den Projektsponsor über den formellen Änderungskontrollprozess …" at bounding box center [363, 174] width 374 height 52
click at [176, 145] on input "b. Informieren Sie den Projektsponsor über den formellen Änderungskontrollproze…" at bounding box center [176, 141] width 0 height 8
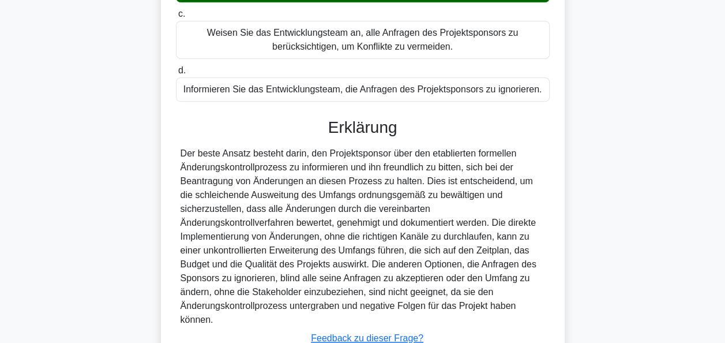
scroll to position [339, 0]
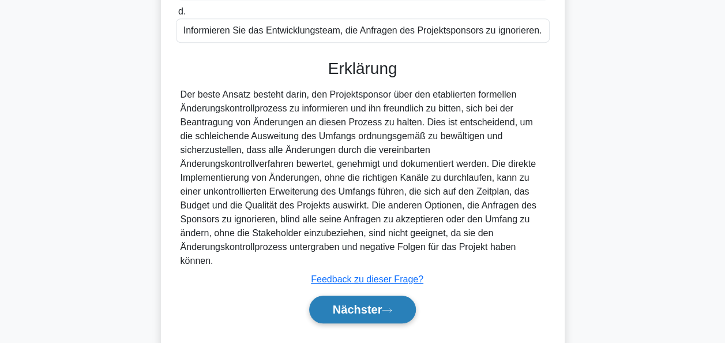
click at [365, 303] on font "Nächster" at bounding box center [358, 309] width 50 height 13
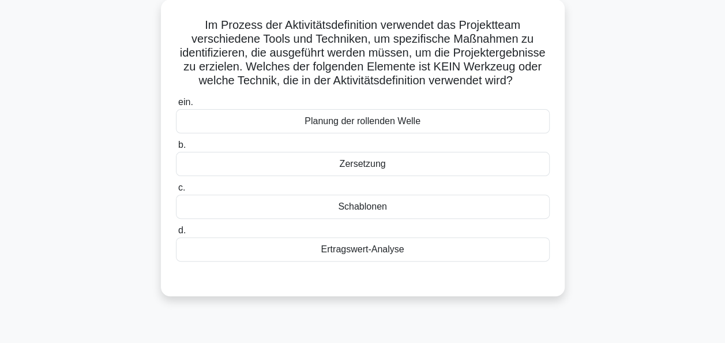
scroll to position [80, 0]
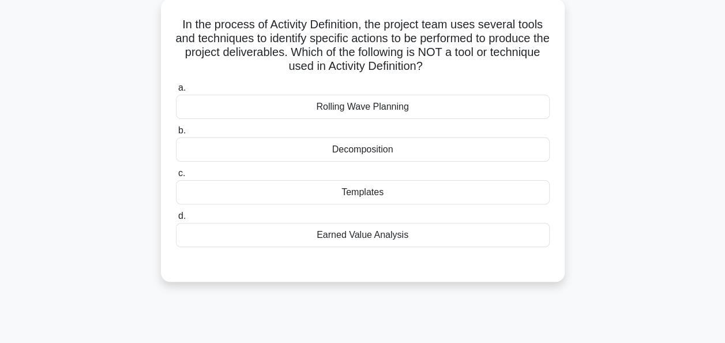
click at [362, 194] on div "Templates" at bounding box center [363, 192] width 374 height 24
click at [176, 177] on input "c. Templates" at bounding box center [176, 174] width 0 height 8
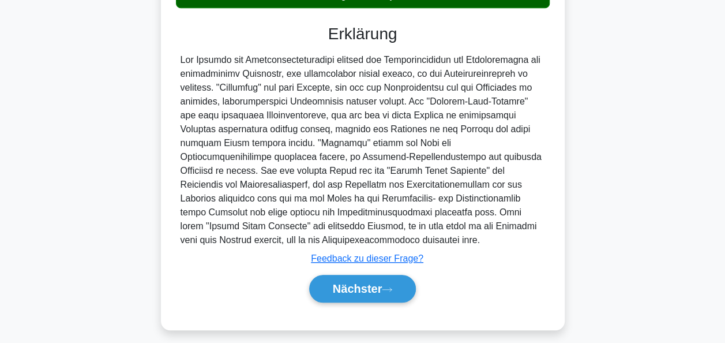
scroll to position [341, 0]
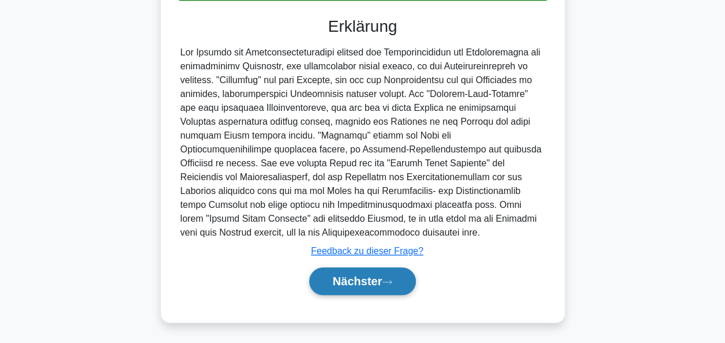
click at [358, 282] on font "Nächster" at bounding box center [358, 281] width 50 height 13
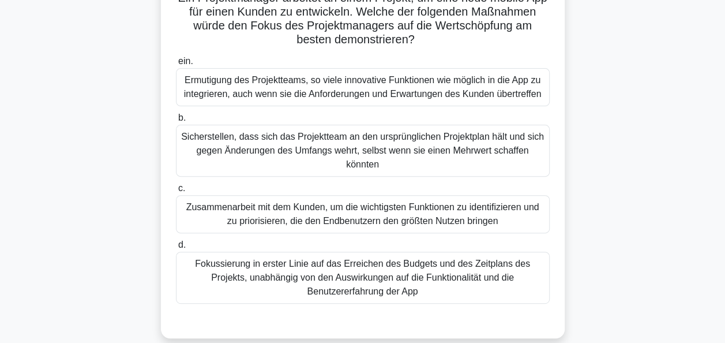
scroll to position [113, 0]
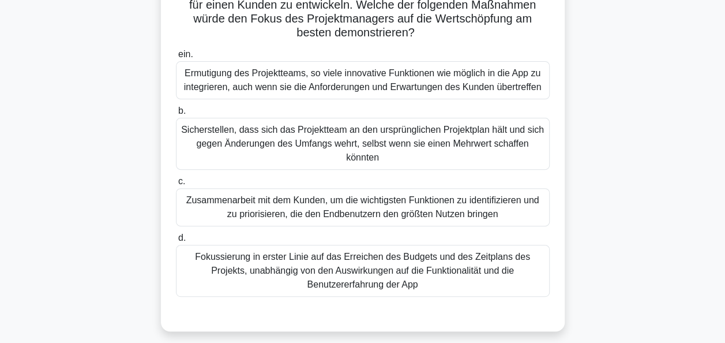
click at [379, 203] on div "Zusammenarbeit mit dem Kunden, um die wichtigsten Funktionen zu identifizieren …" at bounding box center [363, 207] width 374 height 38
click at [176, 185] on input "c. Zusammenarbeit mit dem Kunden, um die wichtigsten Funktionen zu identifizier…" at bounding box center [176, 182] width 0 height 8
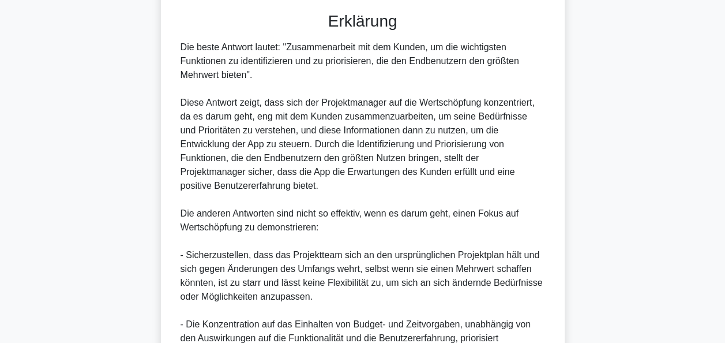
scroll to position [603, 0]
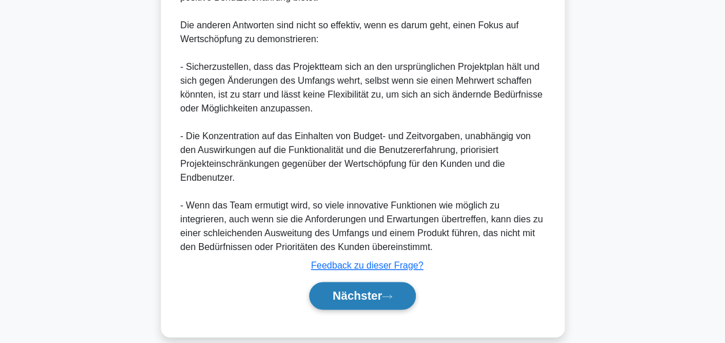
click at [381, 289] on font "Nächster" at bounding box center [358, 295] width 50 height 13
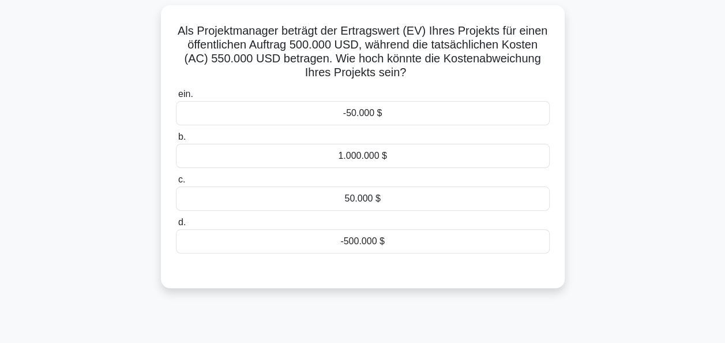
scroll to position [78, 0]
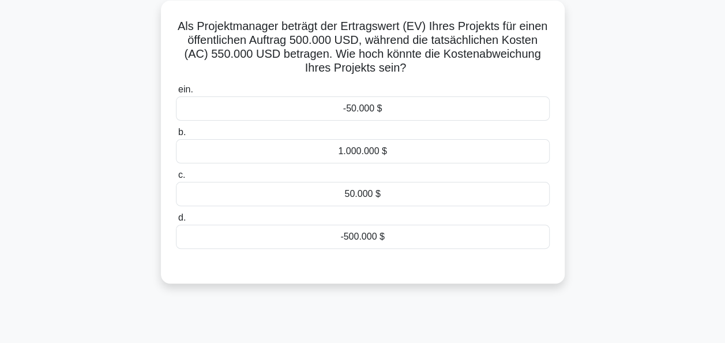
click at [349, 106] on div "-50.000 $" at bounding box center [363, 108] width 374 height 24
click at [176, 93] on input "ein. -50.000 $" at bounding box center [176, 90] width 0 height 8
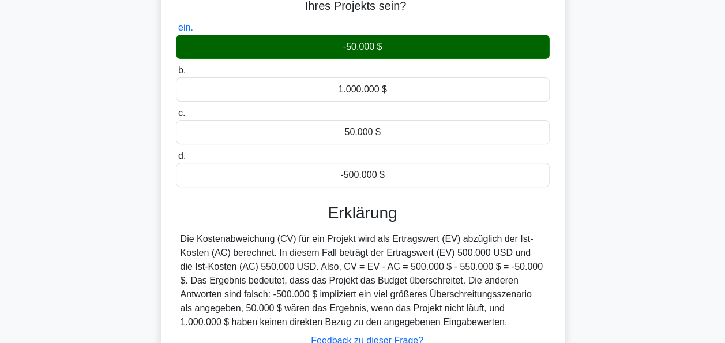
scroll to position [280, 0]
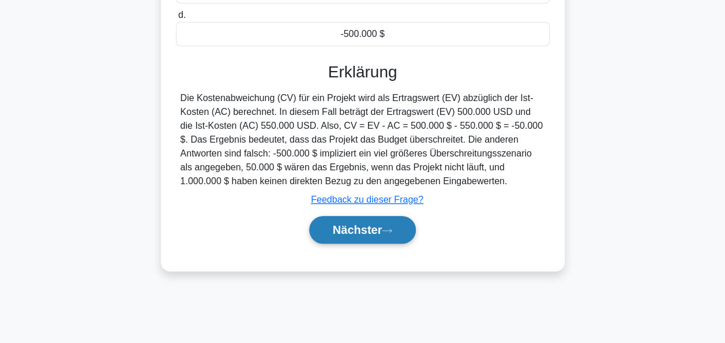
click at [348, 228] on font "Nächster" at bounding box center [358, 229] width 50 height 13
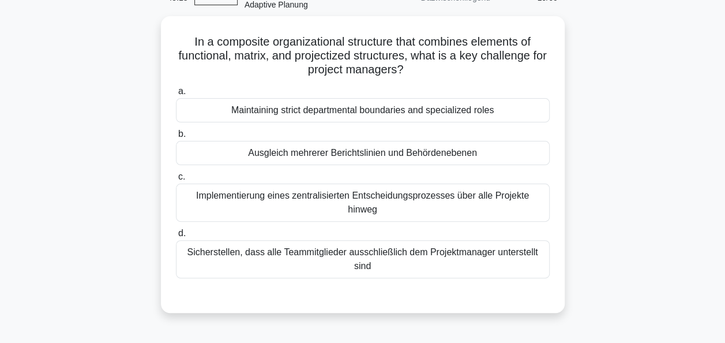
scroll to position [65, 0]
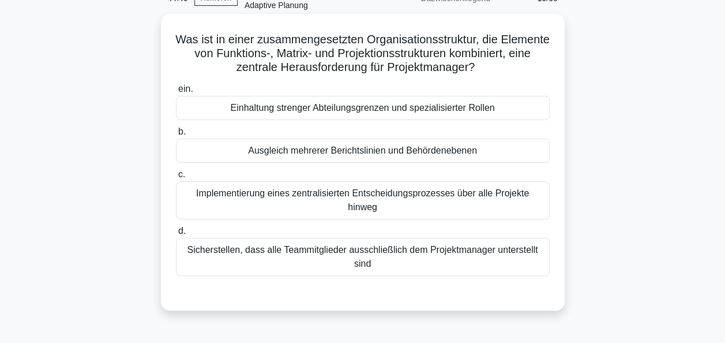
click at [353, 150] on div "Ausgleich mehrerer Berichtslinien und Behördenebenen" at bounding box center [363, 151] width 374 height 24
click at [176, 136] on input "b. Ausgleich mehrerer Berichtslinien und Behördenebenen" at bounding box center [176, 132] width 0 height 8
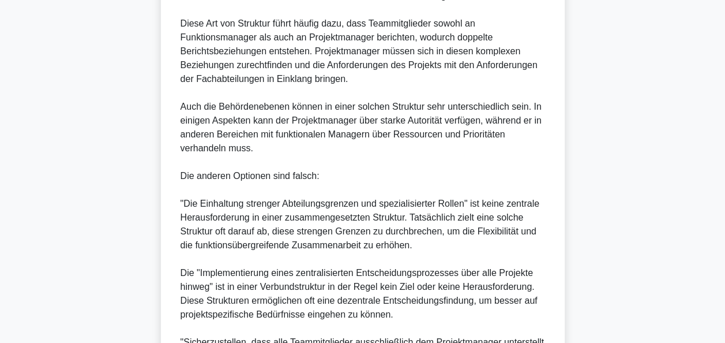
scroll to position [616, 0]
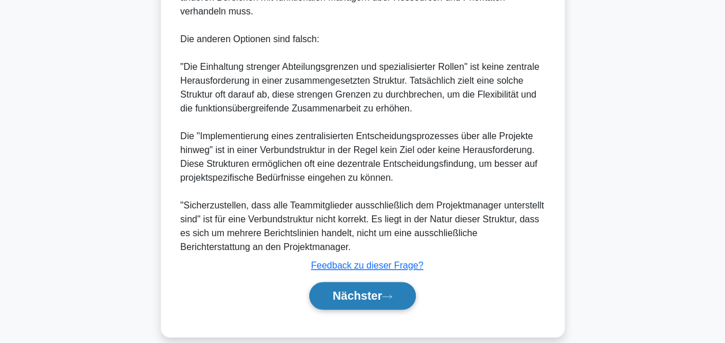
click at [379, 289] on font "Nächster" at bounding box center [358, 295] width 50 height 13
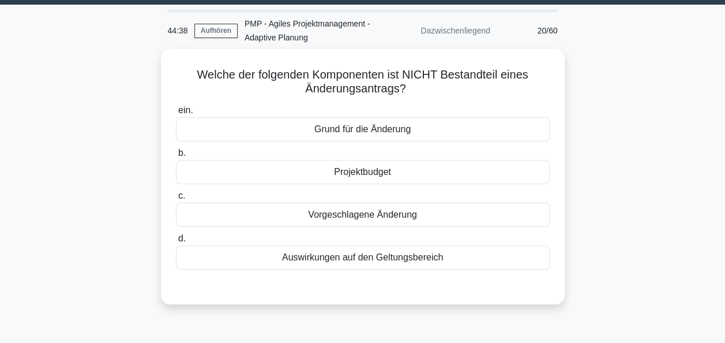
scroll to position [34, 0]
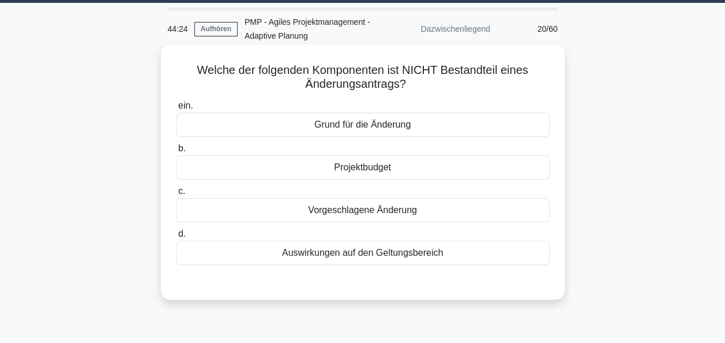
click at [373, 170] on div "Projektbudget" at bounding box center [363, 167] width 374 height 24
click at [176, 152] on input "b. Projektbudget" at bounding box center [176, 149] width 0 height 8
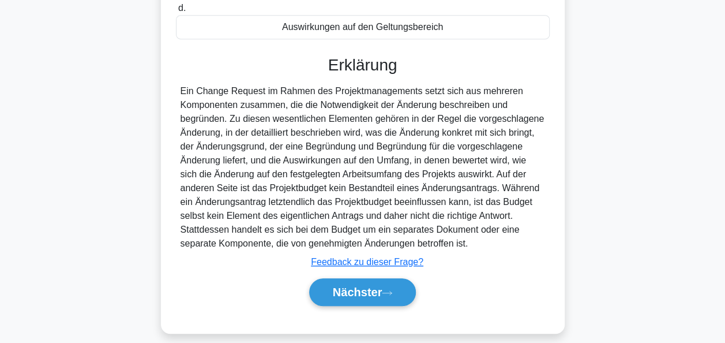
scroll to position [280, 0]
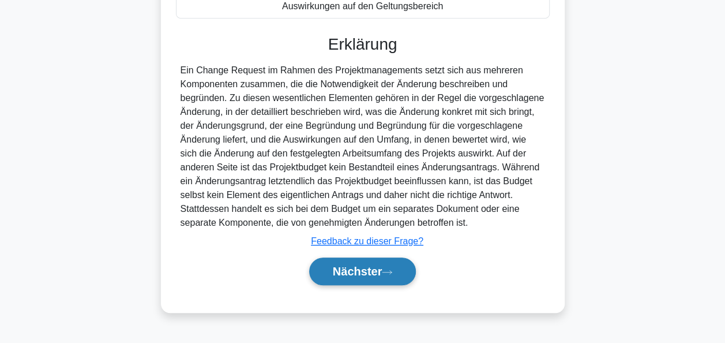
click at [354, 270] on font "Nächster" at bounding box center [358, 271] width 50 height 13
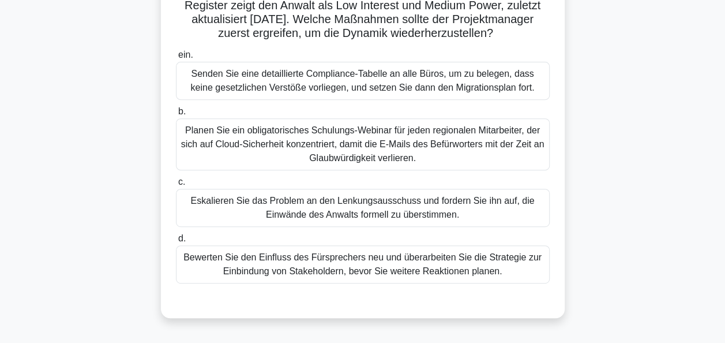
scroll to position [186, 0]
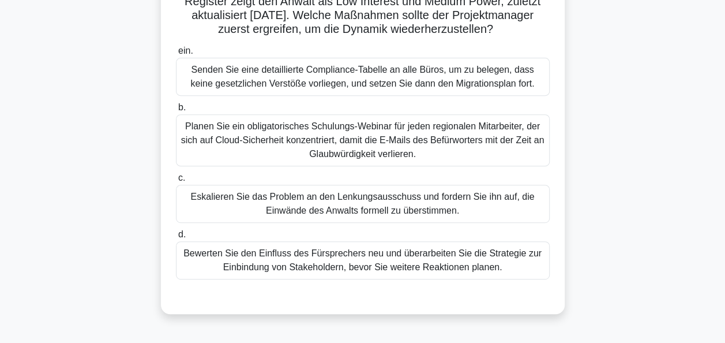
click at [375, 276] on div "Bewerten Sie den Einfluss des Fürsprechers neu und überarbeiten Sie die Strateg…" at bounding box center [363, 260] width 374 height 38
click at [176, 238] on input "d. Bewerten Sie den Einfluss des Fürsprechers neu und überarbeiten Sie die Stra…" at bounding box center [176, 235] width 0 height 8
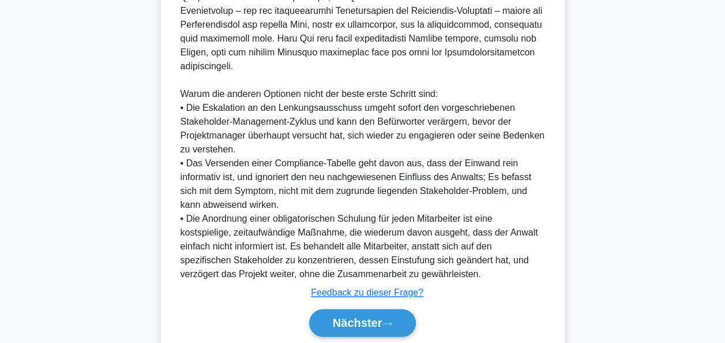
scroll to position [672, 0]
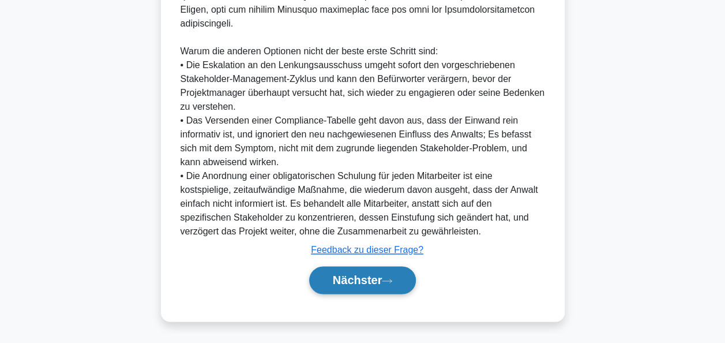
click at [371, 285] on font "Nächster" at bounding box center [358, 280] width 50 height 13
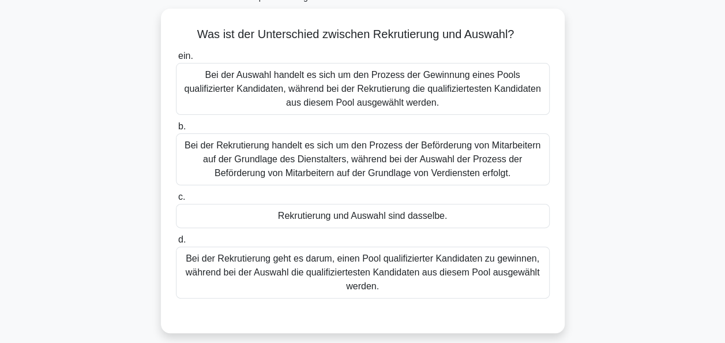
scroll to position [73, 0]
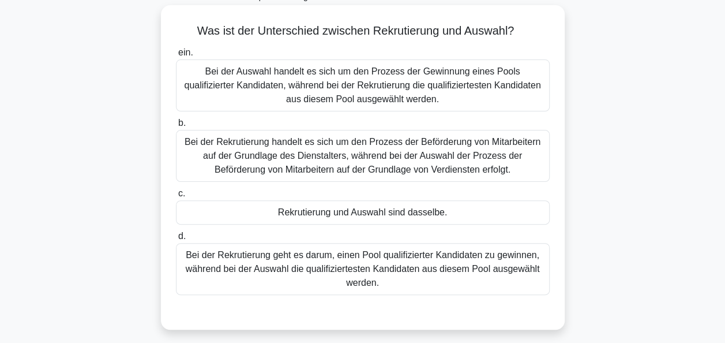
click at [414, 252] on div "Bei der Rekrutierung geht es darum, einen Pool qualifizierter Kandidaten zu gew…" at bounding box center [363, 269] width 374 height 52
click at [176, 240] on input "d. Bei der Rekrutierung geht es darum, einen Pool qualifizierter Kandidaten zu …" at bounding box center [176, 237] width 0 height 8
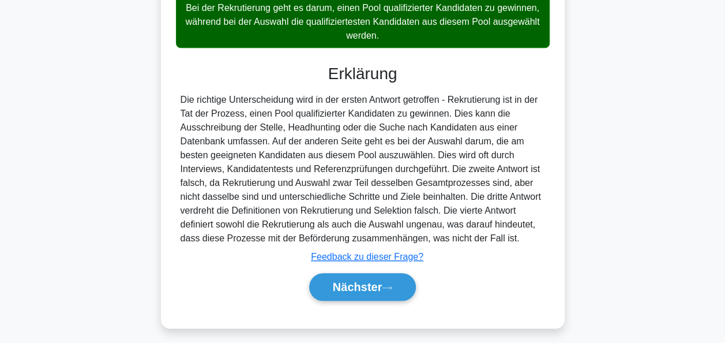
scroll to position [326, 0]
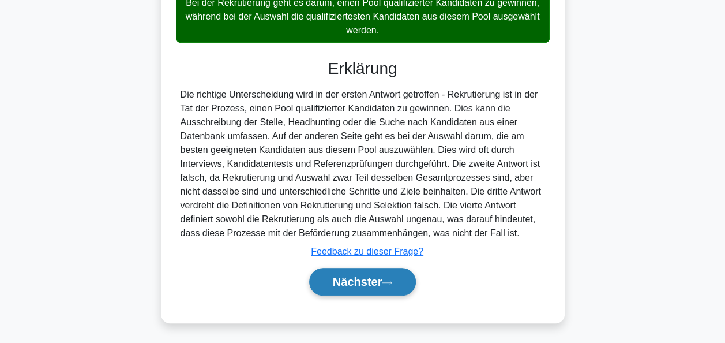
click at [399, 282] on button "Nächster" at bounding box center [362, 282] width 107 height 28
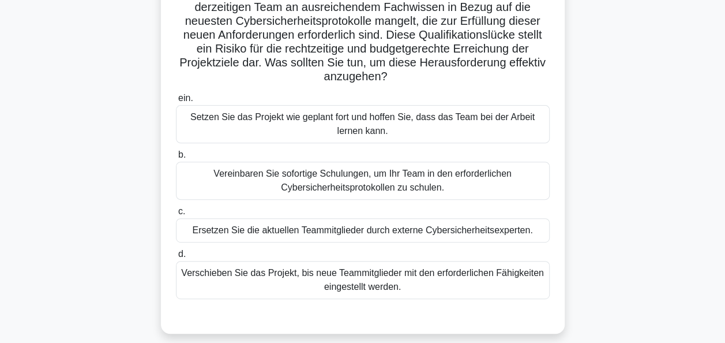
scroll to position [155, 0]
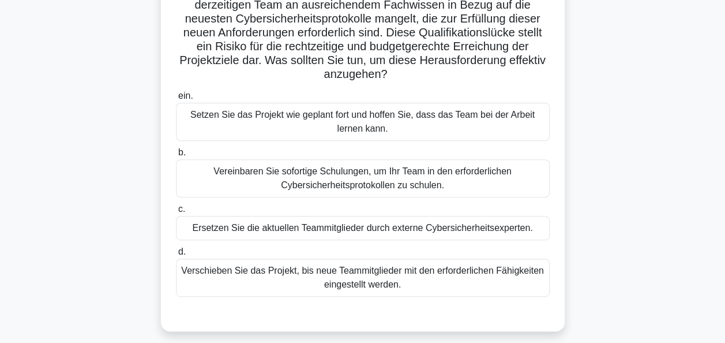
click at [409, 179] on div "Vereinbaren Sie sofortige Schulungen, um Ihr Team in den erforderlichen Cybersi…" at bounding box center [363, 178] width 374 height 38
click at [176, 156] on input "b. Vereinbaren Sie sofortige Schulungen, um Ihr Team in den erforderlichen Cybe…" at bounding box center [176, 153] width 0 height 8
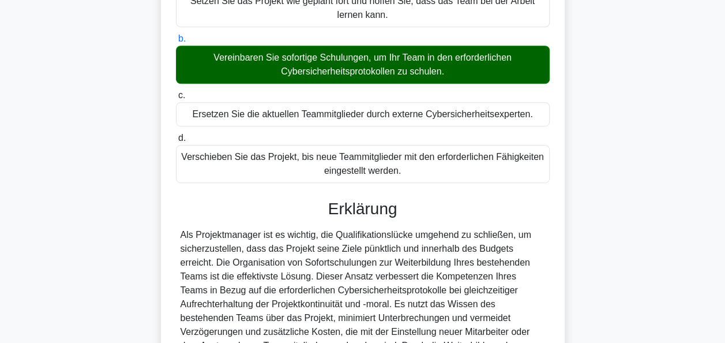
scroll to position [395, 0]
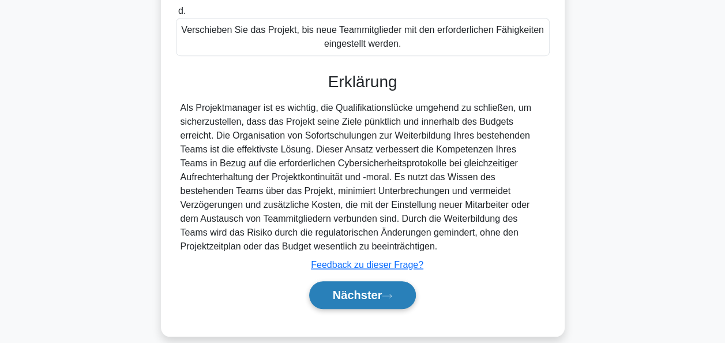
click at [403, 293] on button "Nächster" at bounding box center [362, 295] width 107 height 28
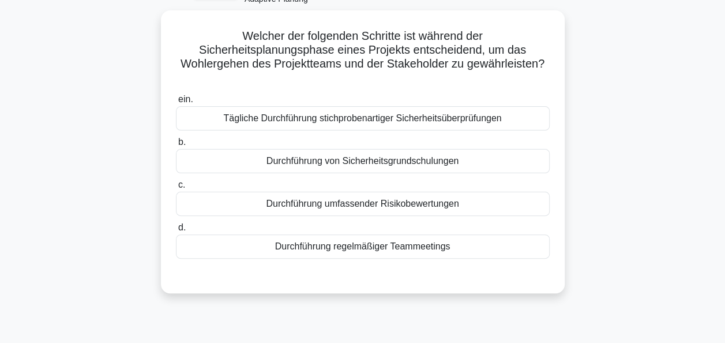
scroll to position [73, 0]
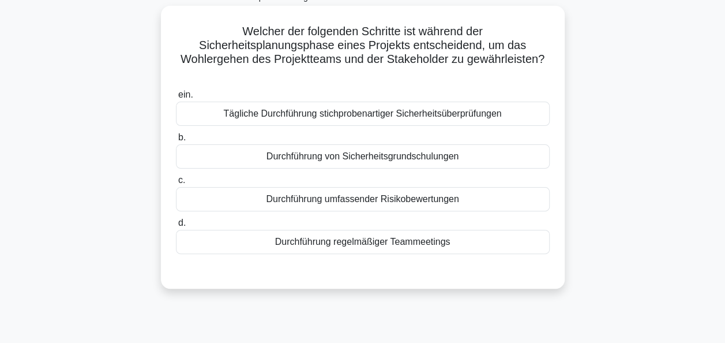
click at [366, 159] on div "Durchführung von Sicherheitsgrundschulungen" at bounding box center [363, 156] width 374 height 24
click at [176, 141] on input "b. Durchführung von Sicherheitsgrundschulungen" at bounding box center [176, 138] width 0 height 8
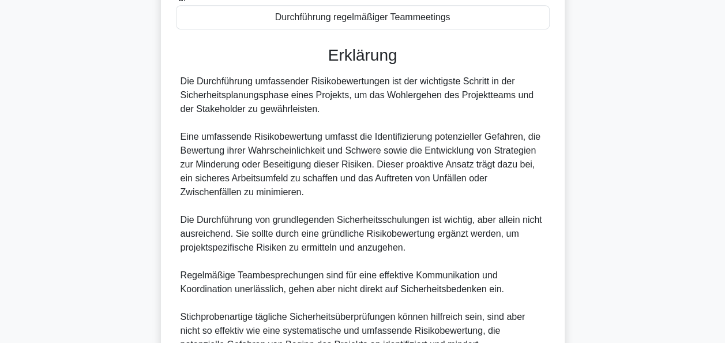
scroll to position [410, 0]
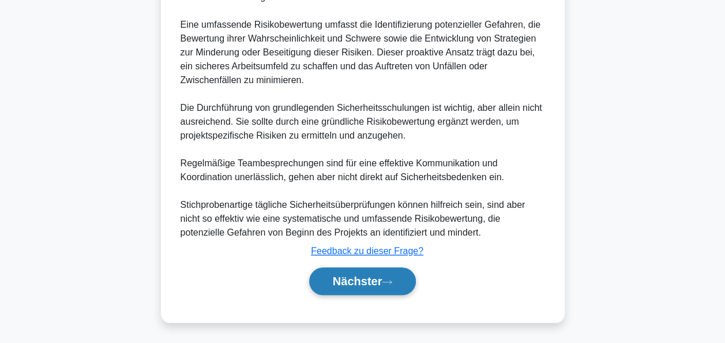
click at [342, 282] on font "Nächster" at bounding box center [358, 281] width 50 height 13
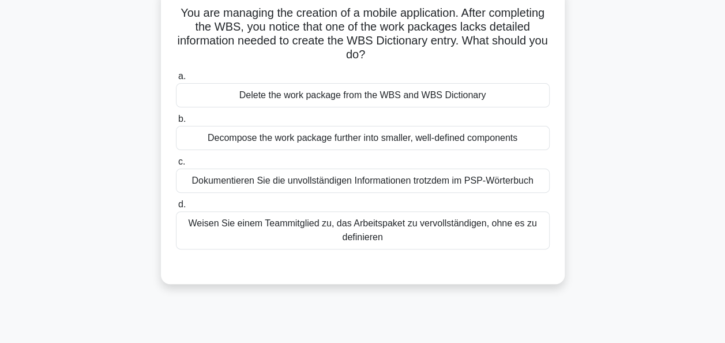
scroll to position [66, 0]
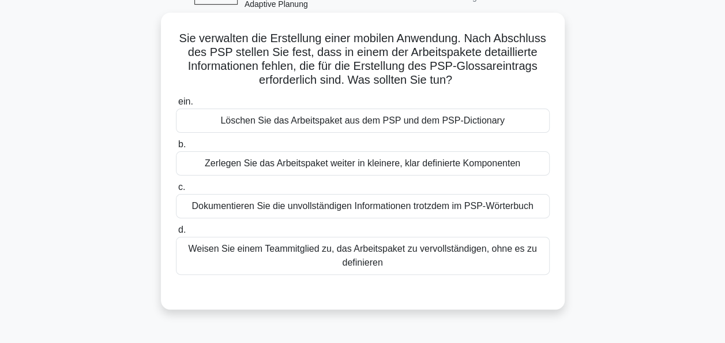
click at [382, 166] on div "Zerlegen Sie das Arbeitspaket weiter in kleinere, klar definierte Komponenten" at bounding box center [363, 163] width 374 height 24
click at [176, 148] on input "b. Zerlegen Sie das Arbeitspaket weiter in kleinere, klar definierte Komponenten" at bounding box center [176, 145] width 0 height 8
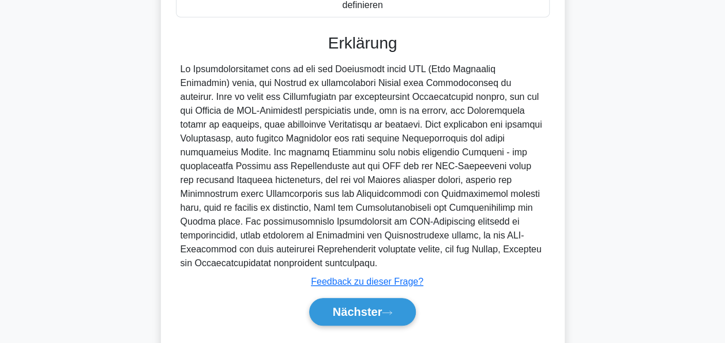
scroll to position [353, 0]
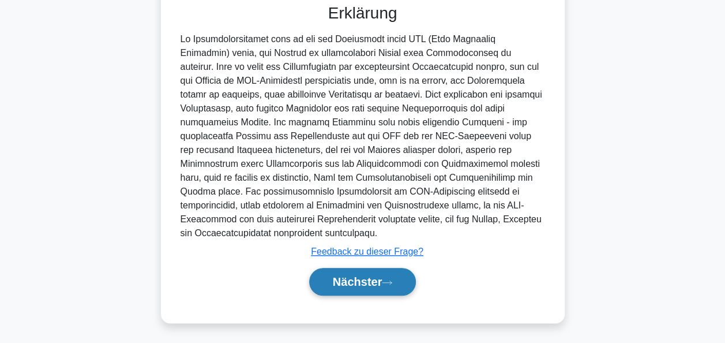
click at [365, 290] on button "Nächster" at bounding box center [362, 282] width 107 height 28
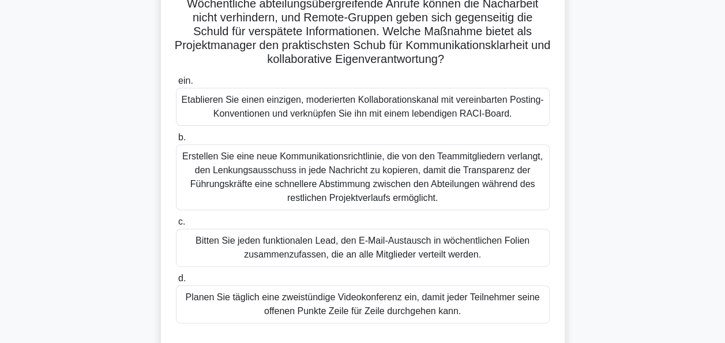
scroll to position [147, 0]
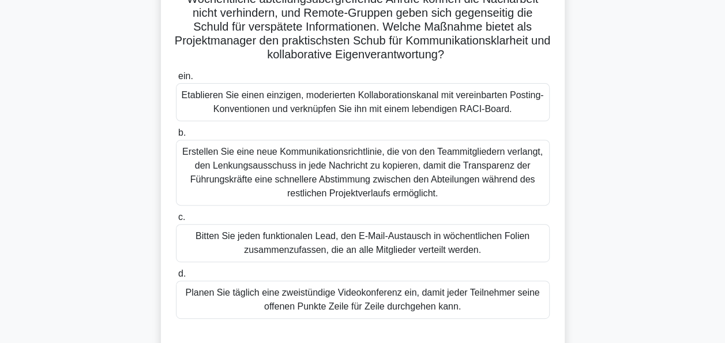
click at [361, 103] on div "Etablieren Sie einen einzigen, moderierten Kollaborationskanal mit vereinbarten…" at bounding box center [363, 102] width 374 height 38
click at [176, 80] on input "ein. Etablieren Sie einen einzigen, moderierten Kollaborationskanal mit vereinb…" at bounding box center [176, 77] width 0 height 8
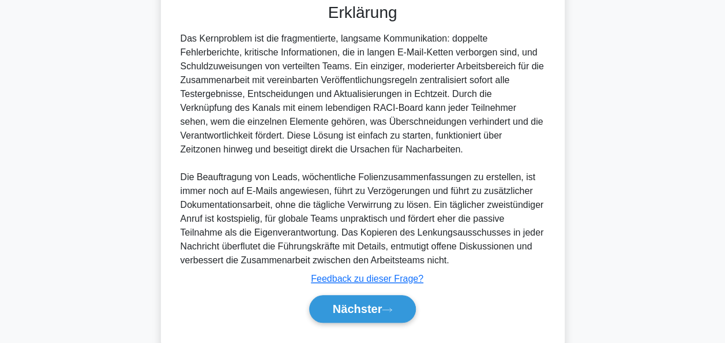
scroll to position [506, 0]
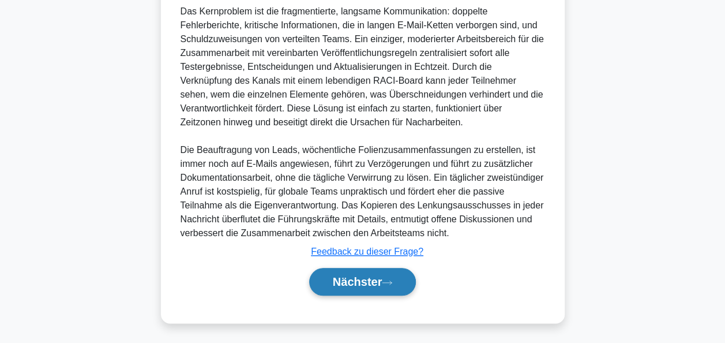
click at [392, 277] on button "Nächster" at bounding box center [362, 282] width 107 height 28
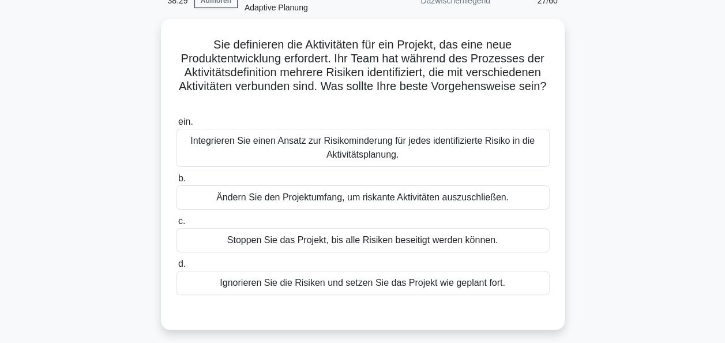
scroll to position [63, 0]
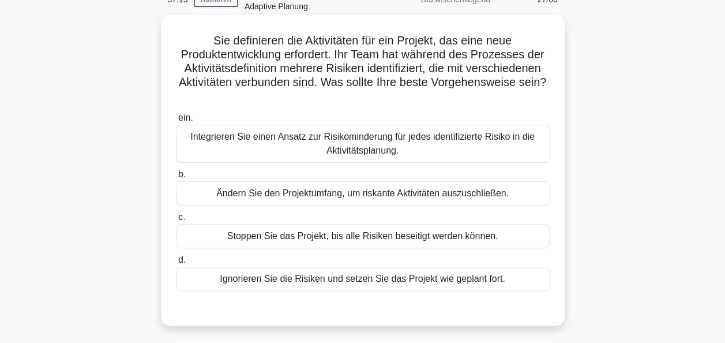
click at [391, 141] on div "Integrieren Sie einen Ansatz zur Risikominderung für jedes identifizierte Risik…" at bounding box center [363, 144] width 374 height 38
click at [176, 122] on input "ein. Integrieren Sie einen Ansatz zur Risikominderung für jedes identifizierte …" at bounding box center [176, 118] width 0 height 8
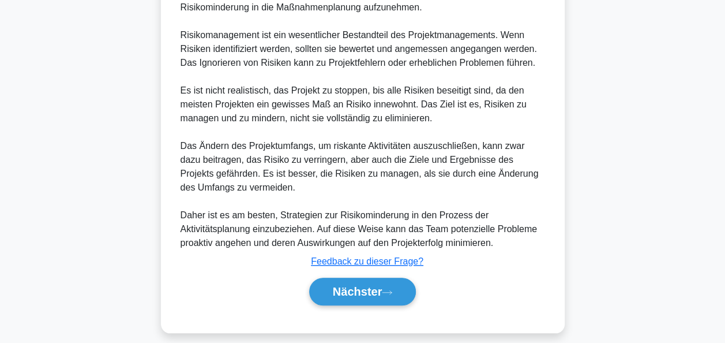
scroll to position [422, 0]
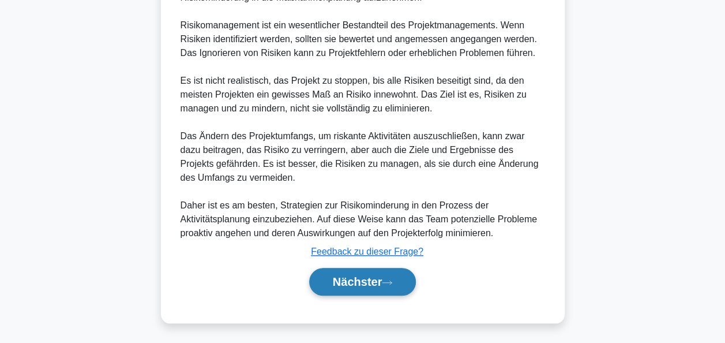
click at [400, 282] on button "Nächster" at bounding box center [362, 282] width 107 height 28
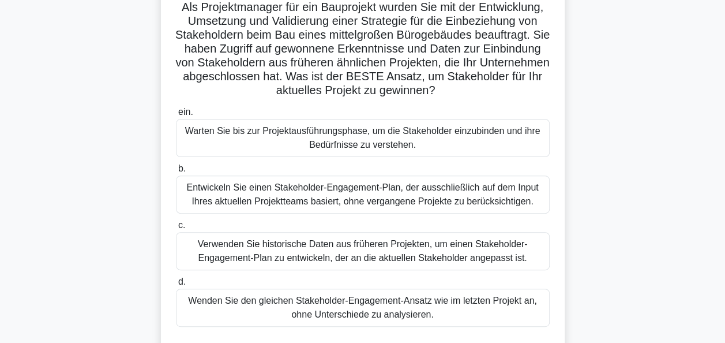
scroll to position [100, 0]
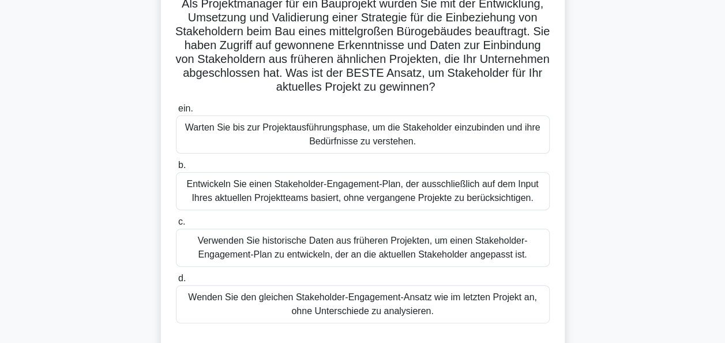
click at [384, 248] on div "Verwenden Sie historische Daten aus früheren Projekten, um einen Stakeholder-En…" at bounding box center [363, 248] width 374 height 38
click at [176, 226] on input "c. Verwenden Sie historische Daten aus früheren Projekten, um einen Stakeholder…" at bounding box center [176, 222] width 0 height 8
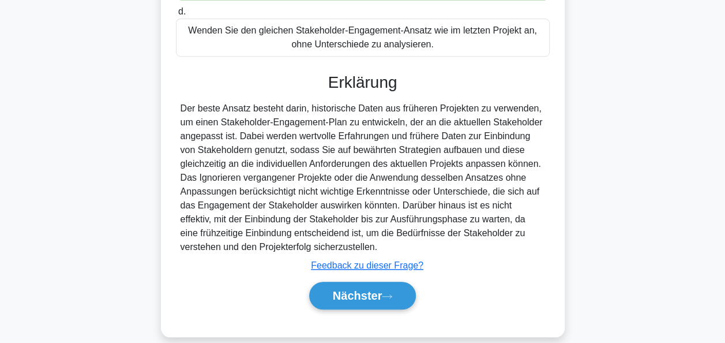
scroll to position [381, 0]
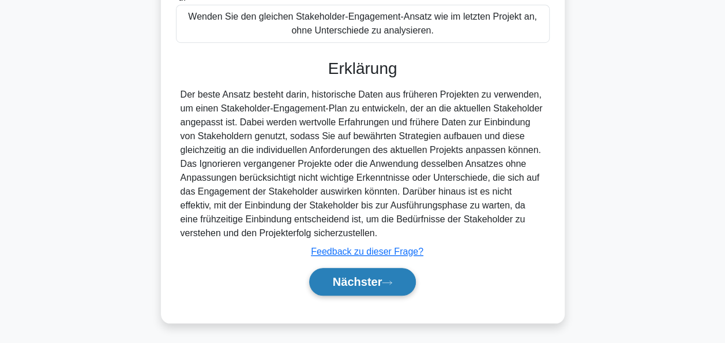
click at [350, 278] on font "Nächster" at bounding box center [358, 281] width 50 height 13
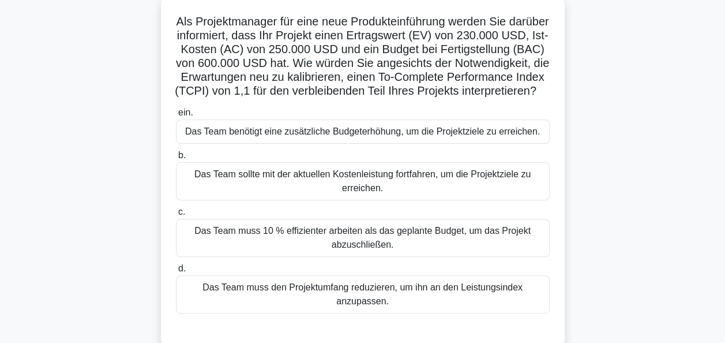
scroll to position [84, 0]
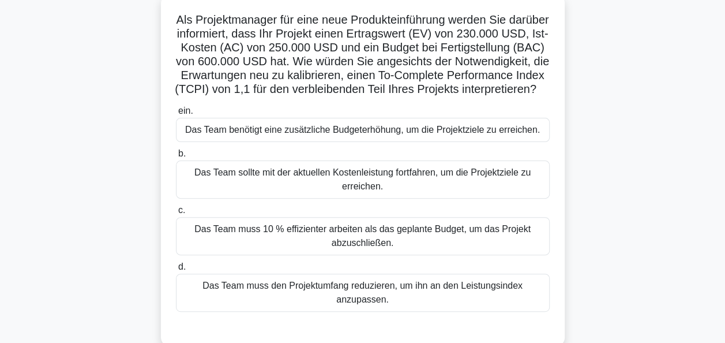
click at [356, 252] on div "Das Team muss 10 % effizienter arbeiten als das geplante Budget, um das Projekt…" at bounding box center [363, 236] width 374 height 38
click at [176, 214] on input "c. Das Team muss 10 % effizienter arbeiten als das geplante Budget, um das Proj…" at bounding box center [176, 211] width 0 height 8
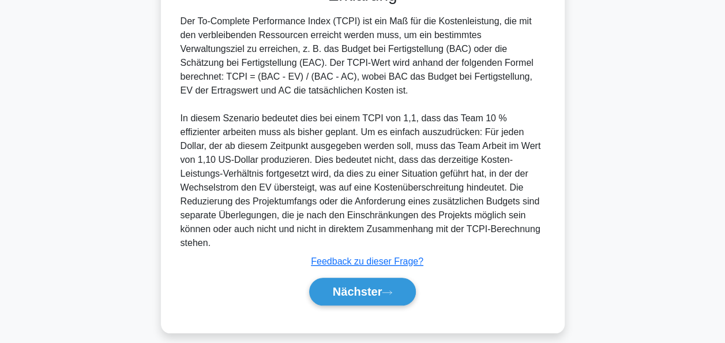
scroll to position [436, 0]
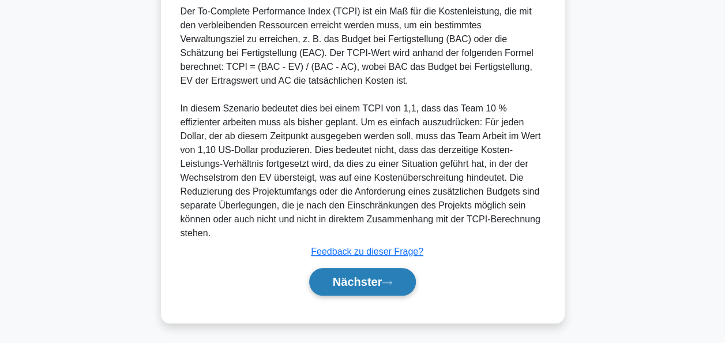
click at [384, 280] on icon at bounding box center [387, 282] width 10 height 6
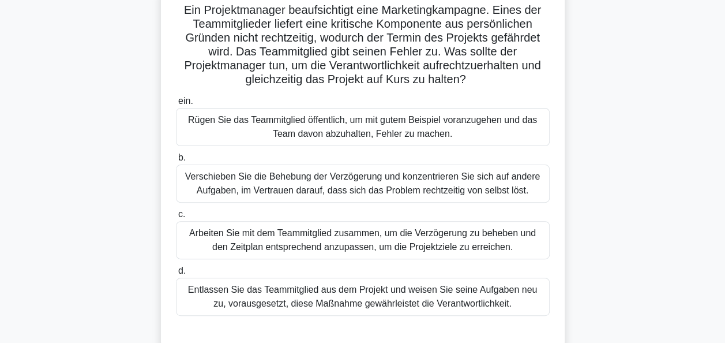
scroll to position [96, 0]
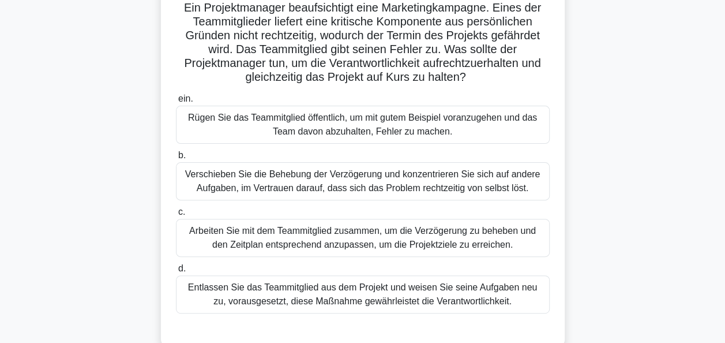
click at [410, 226] on div "Arbeiten Sie mit dem Teammitglied zusammen, um die Verzögerung zu beheben und d…" at bounding box center [363, 238] width 374 height 38
click at [176, 216] on input "c. Arbeiten Sie mit dem Teammitglied zusammen, um die Verzögerung zu beheben un…" at bounding box center [176, 212] width 0 height 8
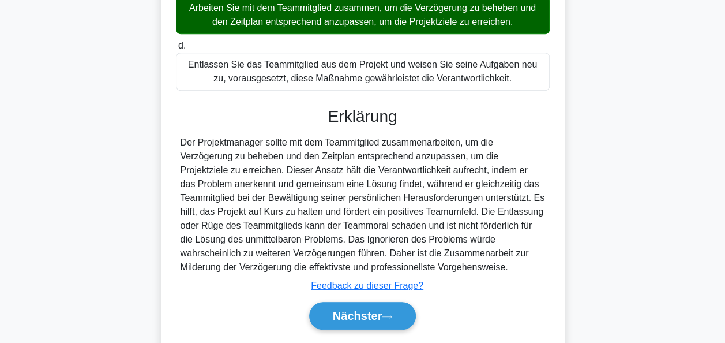
scroll to position [353, 0]
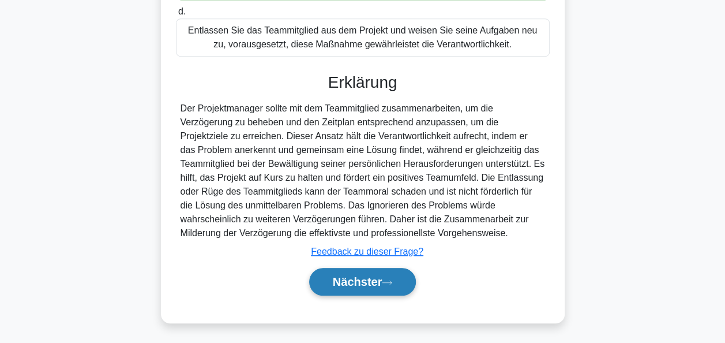
click at [367, 275] on font "Nächster" at bounding box center [358, 281] width 50 height 13
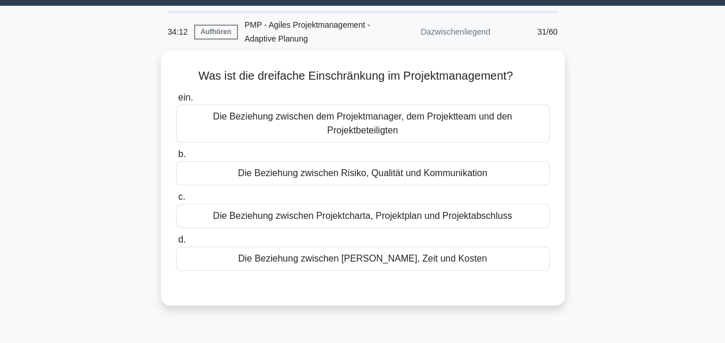
scroll to position [29, 0]
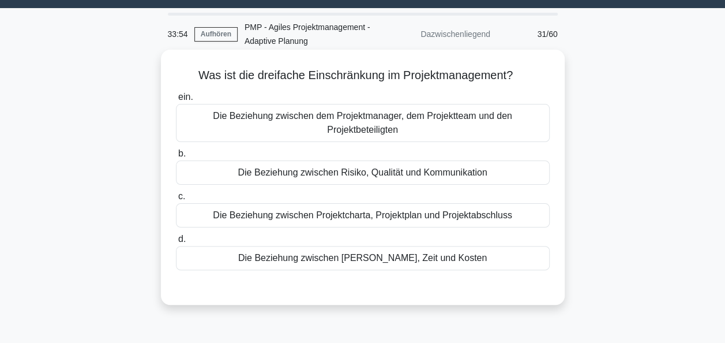
click at [391, 261] on div "Die Beziehung zwischen Umfang, Zeit und Kosten" at bounding box center [363, 258] width 374 height 24
click at [176, 243] on input "d. Die Beziehung zwischen Umfang, Zeit und Kosten" at bounding box center [176, 239] width 0 height 8
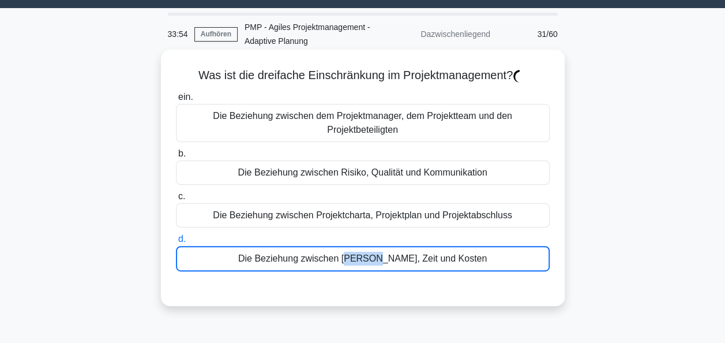
click at [391, 261] on div "Die Beziehung zwischen Umfang, Zeit und Kosten" at bounding box center [363, 258] width 374 height 25
click at [176, 243] on input "d. Die Beziehung zwischen Umfang, Zeit und Kosten" at bounding box center [176, 239] width 0 height 8
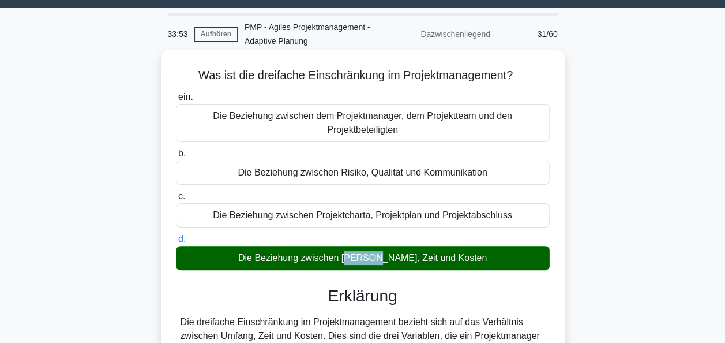
click at [391, 261] on div "Die Beziehung zwischen Umfang, Zeit und Kosten" at bounding box center [363, 258] width 374 height 24
click at [176, 243] on input "d. Die Beziehung zwischen Umfang, Zeit und Kosten" at bounding box center [176, 239] width 0 height 8
click at [402, 257] on div "Die Beziehung zwischen Umfang, Zeit und Kosten" at bounding box center [363, 258] width 374 height 24
click at [176, 243] on input "d. Die Beziehung zwischen Umfang, Zeit und Kosten" at bounding box center [176, 239] width 0 height 8
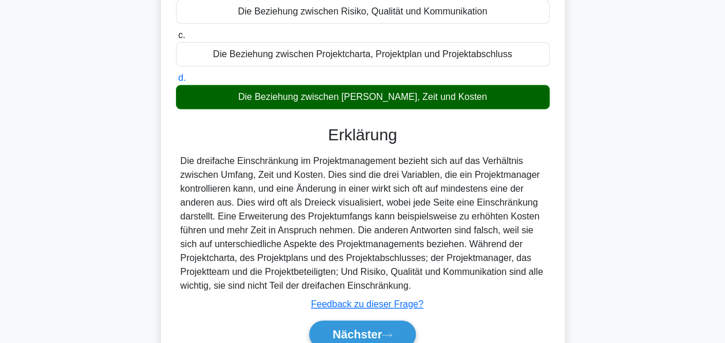
scroll to position [240, 0]
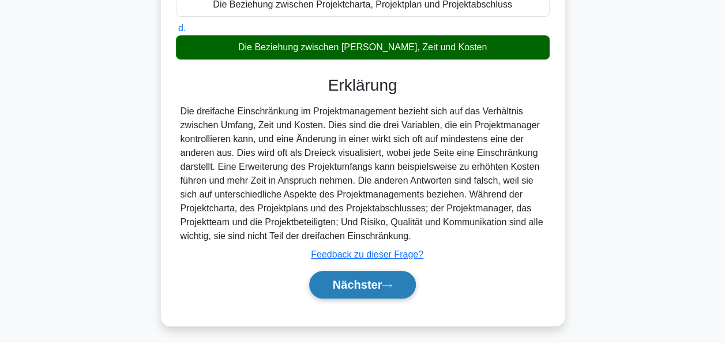
click at [388, 277] on button "Nächster" at bounding box center [362, 285] width 107 height 28
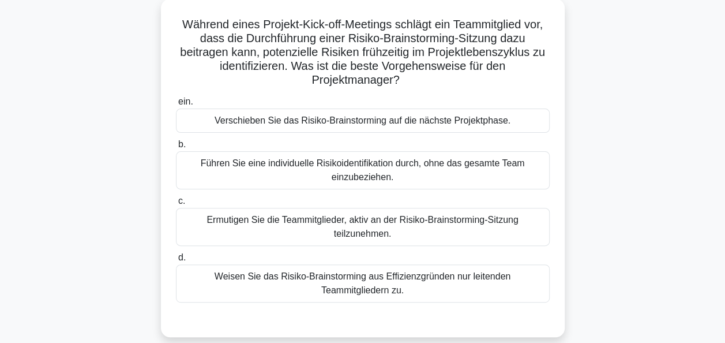
scroll to position [83, 0]
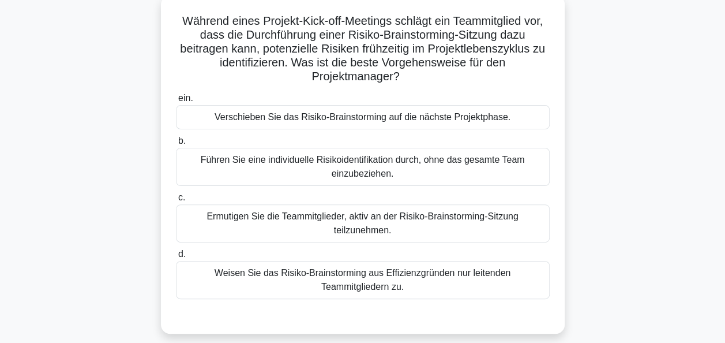
click at [455, 217] on div "Ermutigen Sie die Teammitglieder, aktiv an der Risiko-Brainstorming-Sitzung tei…" at bounding box center [363, 223] width 374 height 38
click at [176, 201] on input "c. Ermutigen Sie die Teammitglieder, aktiv an der Risiko-Brainstorming-Sitzung …" at bounding box center [176, 198] width 0 height 8
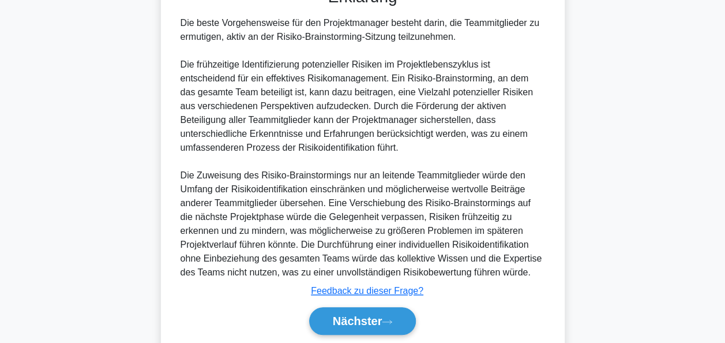
scroll to position [416, 0]
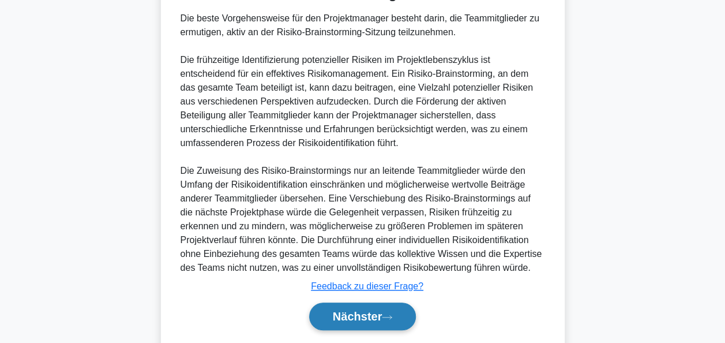
click at [397, 309] on button "Nächster" at bounding box center [362, 316] width 107 height 28
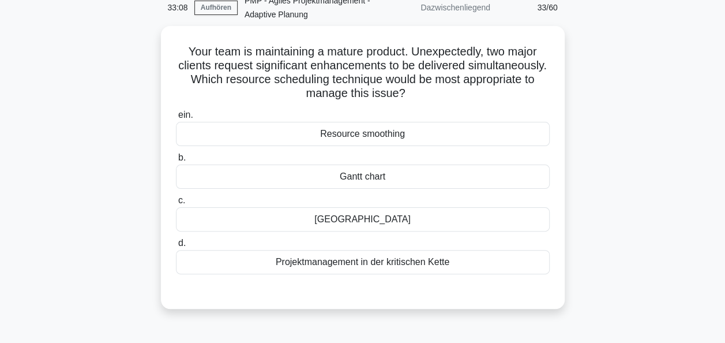
scroll to position [54, 0]
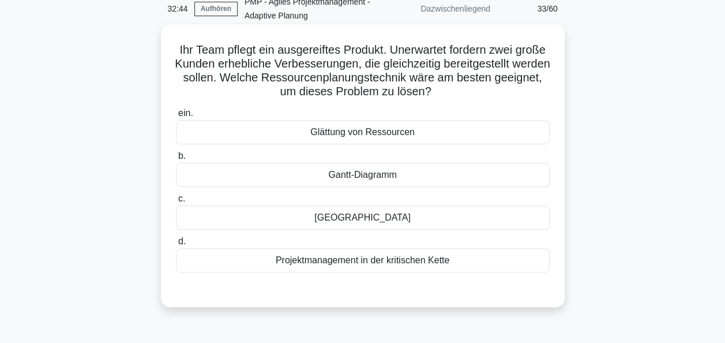
click at [386, 128] on div "Glättung von Ressourcen" at bounding box center [363, 132] width 374 height 24
click at [176, 117] on input "ein. Glättung von Ressourcen" at bounding box center [176, 114] width 0 height 8
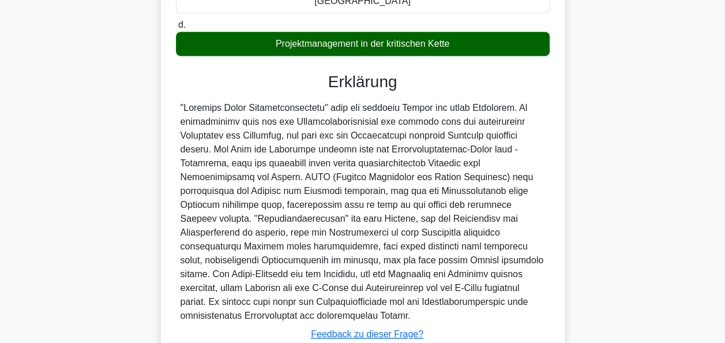
scroll to position [355, 0]
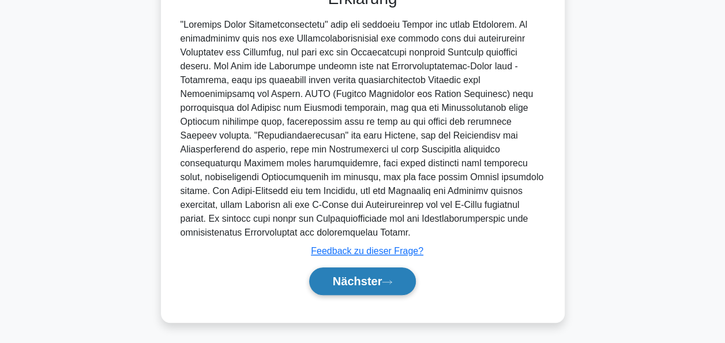
click at [397, 278] on button "Nächster" at bounding box center [362, 281] width 107 height 28
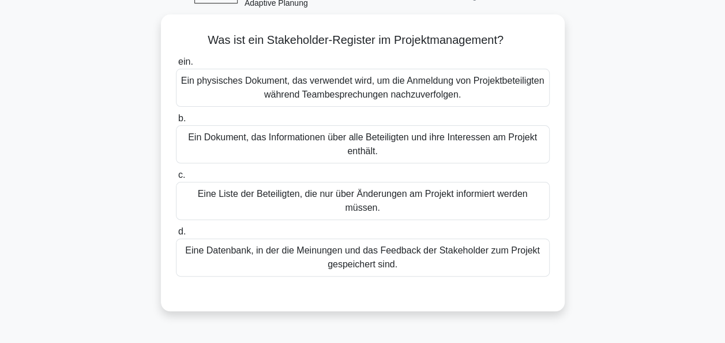
scroll to position [68, 0]
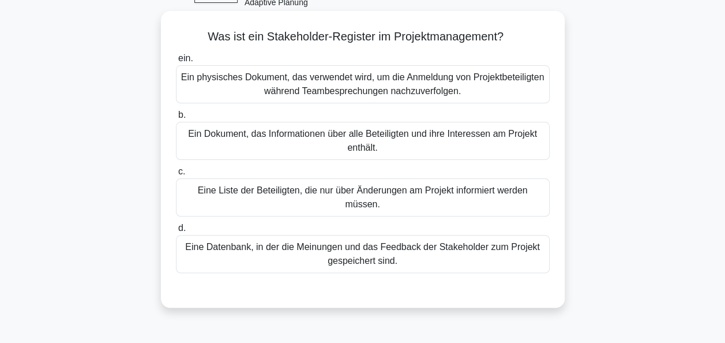
click at [364, 139] on div "Ein Dokument, das Informationen über alle Beteiligten und ihre Interessen am Pr…" at bounding box center [363, 141] width 374 height 38
click at [176, 119] on input "b. Ein Dokument, das Informationen über alle Beteiligten und ihre Interessen am…" at bounding box center [176, 115] width 0 height 8
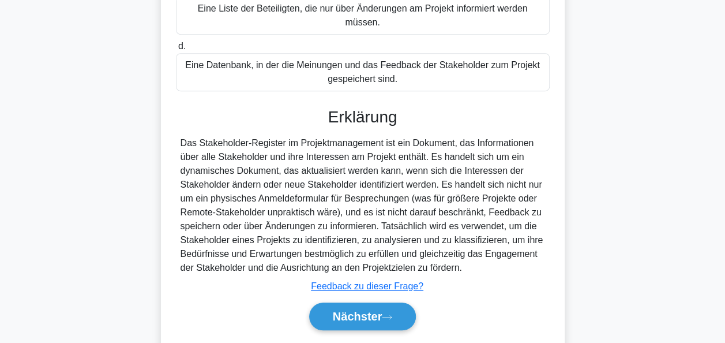
scroll to position [284, 0]
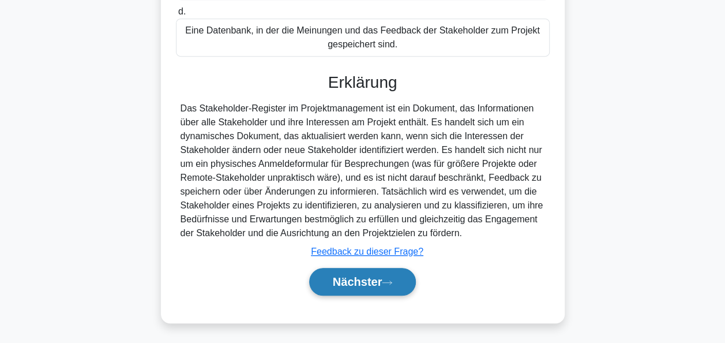
click at [376, 284] on font "Nächster" at bounding box center [358, 281] width 50 height 13
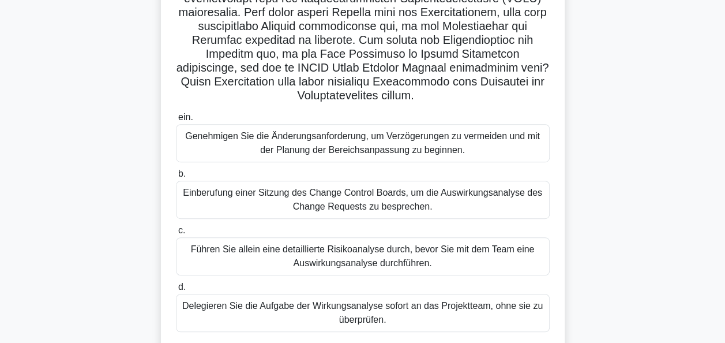
scroll to position [246, 0]
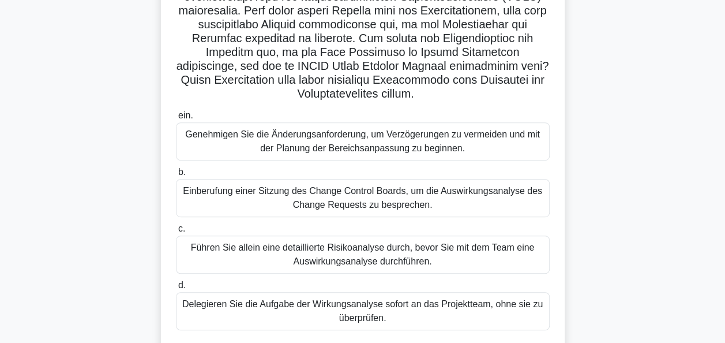
click at [478, 217] on div "Einberufung einer Sitzung des Change Control Boards, um die Auswirkungsanalyse …" at bounding box center [363, 198] width 374 height 38
click at [176, 176] on input "b. Einberufung einer Sitzung des Change Control Boards, um die Auswirkungsanaly…" at bounding box center [176, 173] width 0 height 8
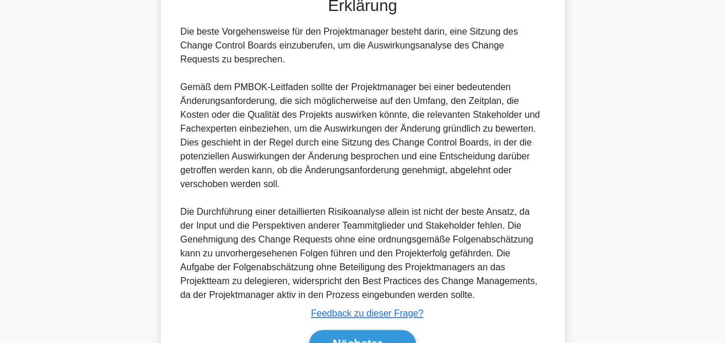
scroll to position [672, 0]
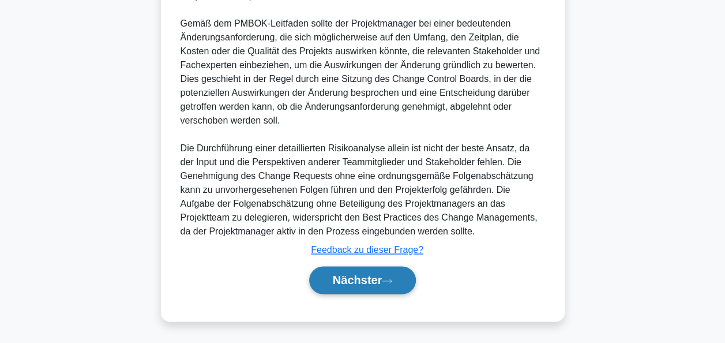
click at [387, 275] on button "Nächster" at bounding box center [362, 280] width 107 height 28
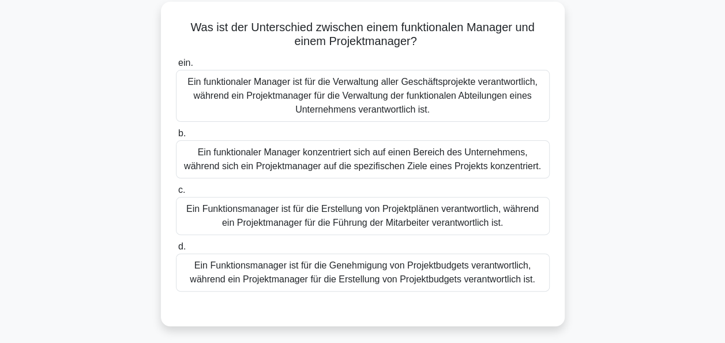
scroll to position [80, 0]
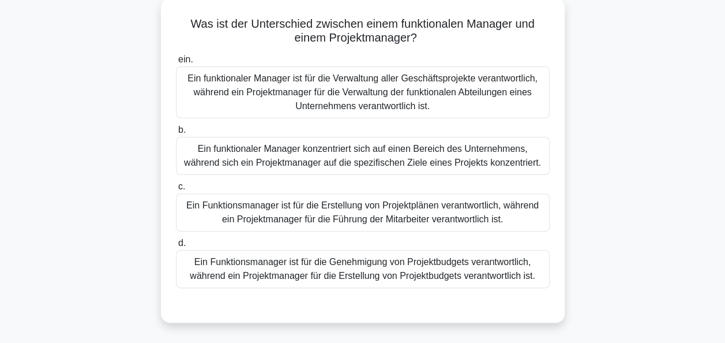
click at [458, 148] on div "Ein funktionaler Manager konzentriert sich auf einen Bereich des Unternehmens, …" at bounding box center [363, 156] width 374 height 38
click at [176, 134] on input "b. Ein funktionaler Manager konzentriert sich auf einen Bereich des Unternehmen…" at bounding box center [176, 130] width 0 height 8
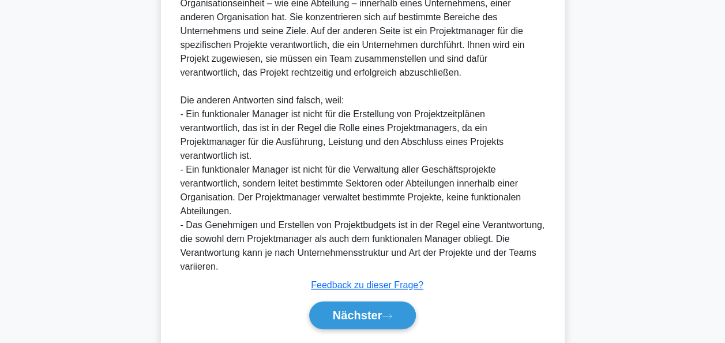
scroll to position [478, 0]
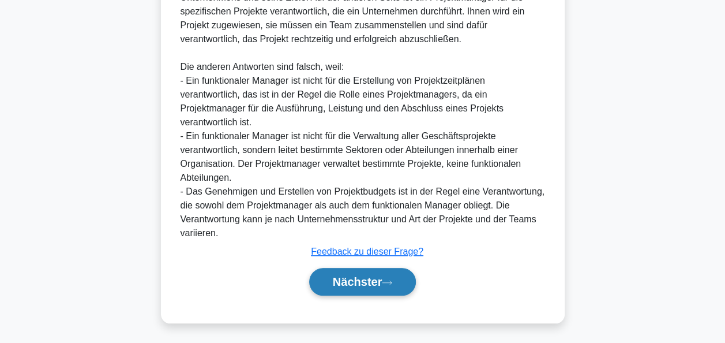
click at [372, 280] on font "Nächster" at bounding box center [358, 281] width 50 height 13
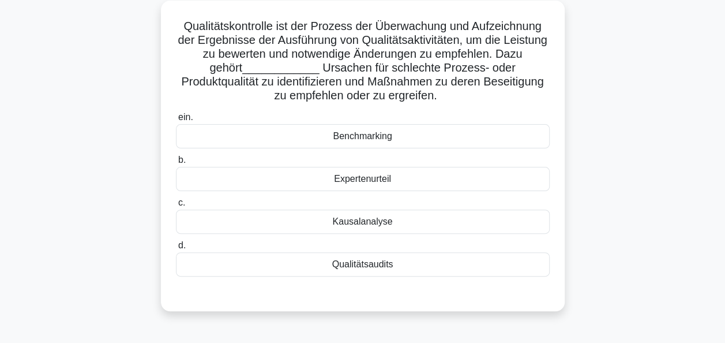
scroll to position [80, 0]
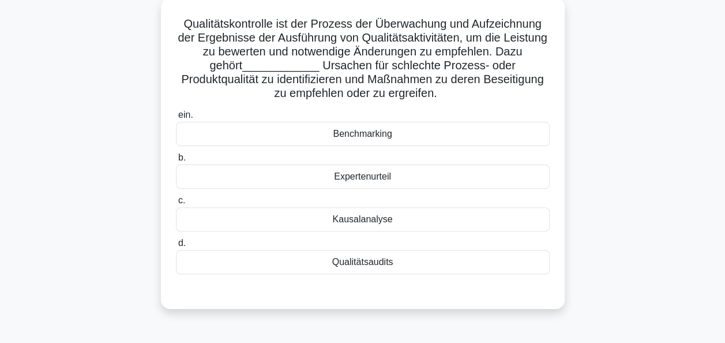
click at [359, 260] on div "Qualitätsaudits" at bounding box center [363, 262] width 374 height 24
click at [176, 247] on input "d. Qualitätsaudits" at bounding box center [176, 244] width 0 height 8
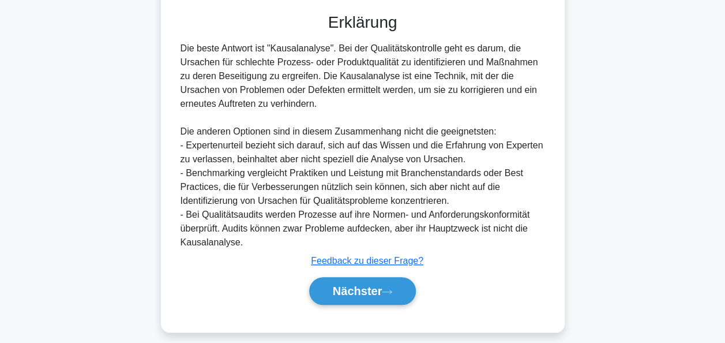
scroll to position [362, 0]
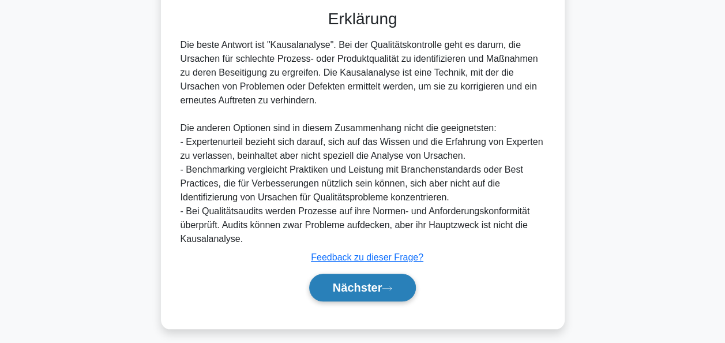
click at [362, 286] on font "Nächster" at bounding box center [358, 287] width 50 height 13
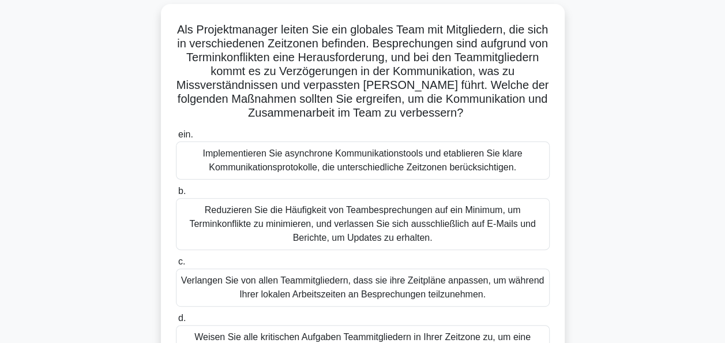
scroll to position [78, 0]
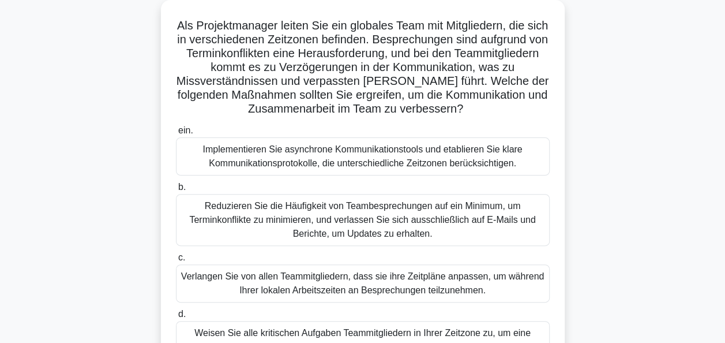
click at [318, 156] on div "Implementieren Sie asynchrone Kommunikationstools und etablieren Sie klare Komm…" at bounding box center [363, 156] width 374 height 38
click at [176, 134] on input "ein. Implementieren Sie asynchrone Kommunikationstools und etablieren Sie klare…" at bounding box center [176, 131] width 0 height 8
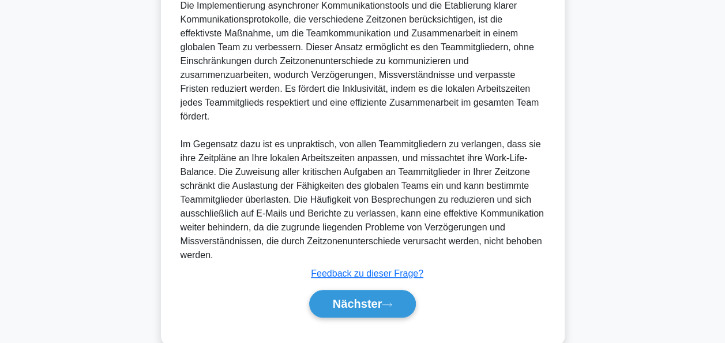
scroll to position [506, 0]
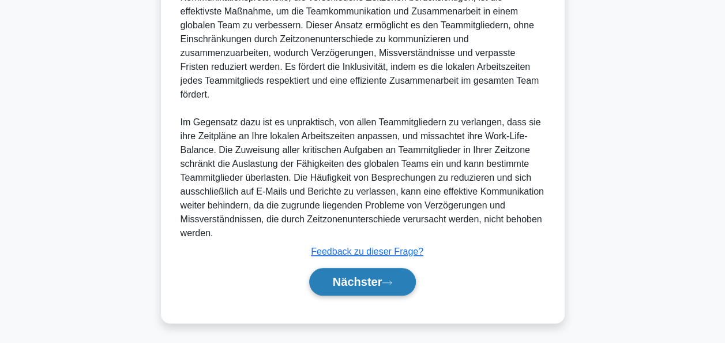
click at [364, 278] on font "Nächster" at bounding box center [358, 281] width 50 height 13
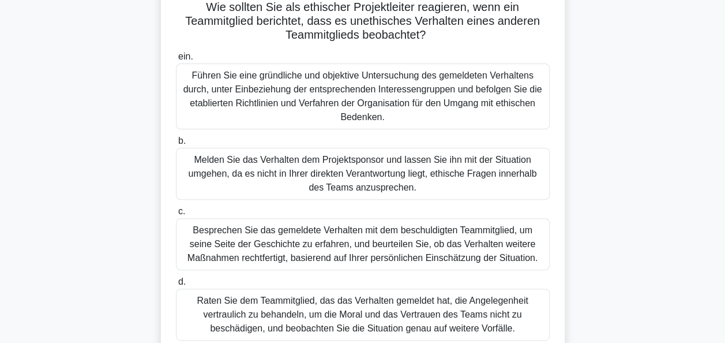
scroll to position [99, 0]
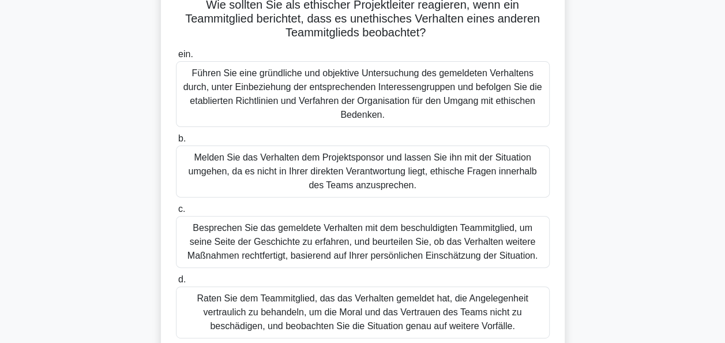
click at [349, 72] on div "Führen Sie eine gründliche und objektive Untersuchung des gemeldeten Verhaltens…" at bounding box center [363, 94] width 374 height 66
click at [176, 58] on input "ein. Führen Sie eine gründliche und objektive Untersuchung des gemeldeten Verha…" at bounding box center [176, 55] width 0 height 8
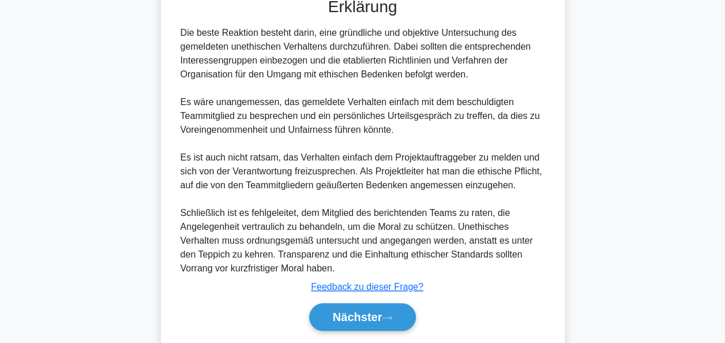
scroll to position [492, 0]
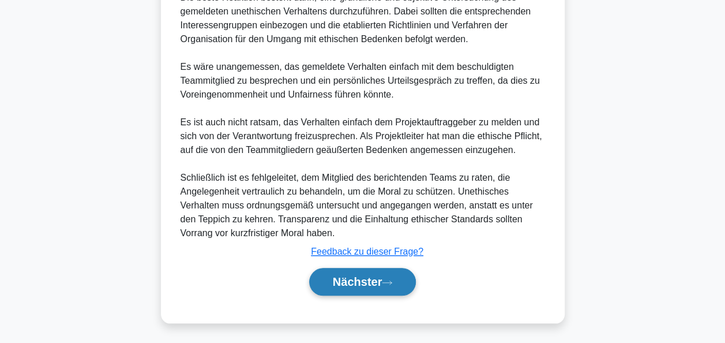
click at [362, 280] on font "Nächster" at bounding box center [358, 281] width 50 height 13
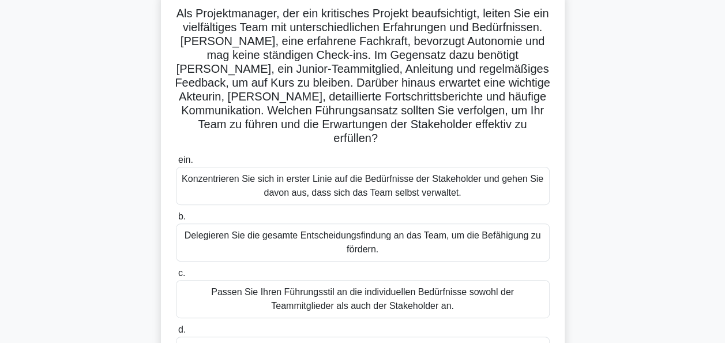
scroll to position [94, 0]
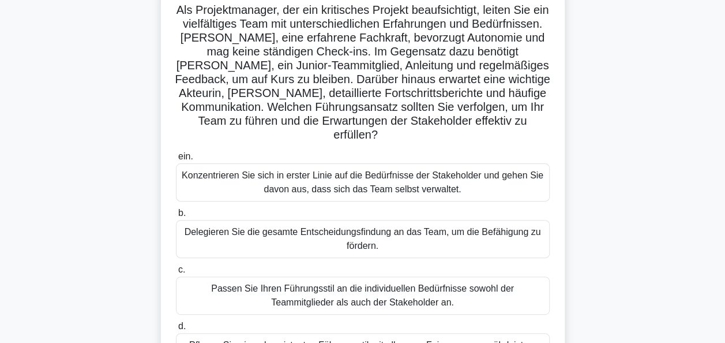
click at [361, 276] on div "Passen Sie Ihren Führungsstil an die individuellen Bedürfnisse sowohl der Teamm…" at bounding box center [363, 295] width 374 height 38
click at [176, 274] on input "c. Passen Sie Ihren Führungsstil an die individuellen Bedürfnisse sowohl der Te…" at bounding box center [176, 270] width 0 height 8
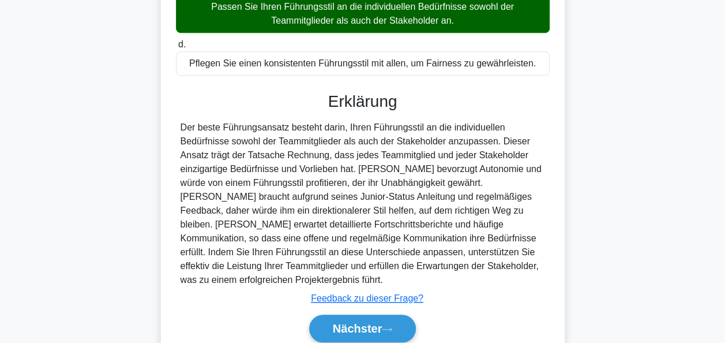
scroll to position [409, 0]
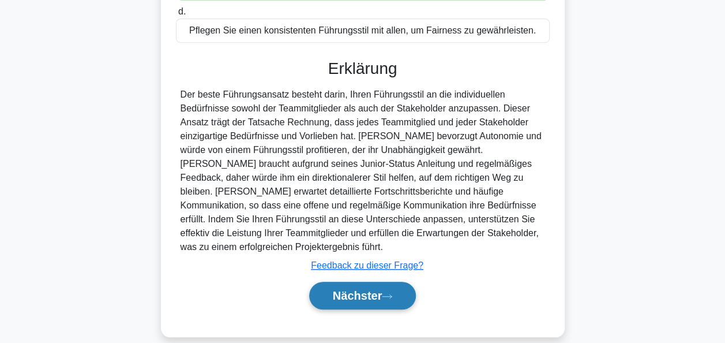
click at [402, 287] on button "Nächster" at bounding box center [362, 296] width 107 height 28
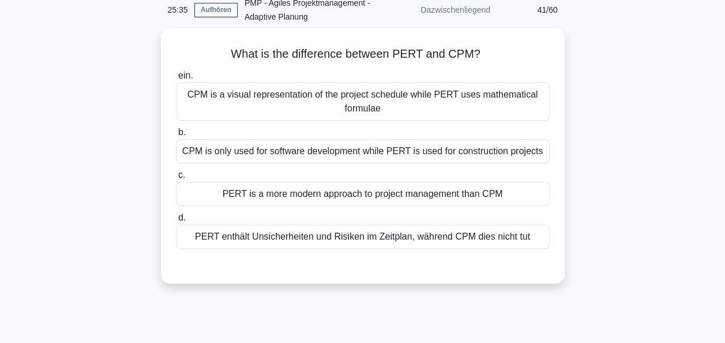
scroll to position [54, 0]
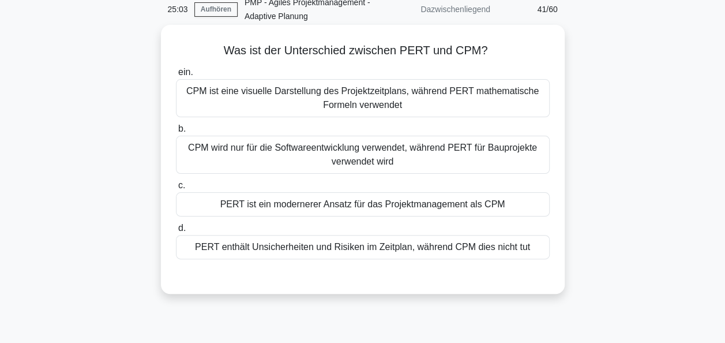
click at [403, 97] on div "CPM ist eine visuelle Darstellung des Projektzeitplans, während PERT mathematis…" at bounding box center [363, 98] width 374 height 38
click at [176, 76] on input "ein. CPM ist eine visuelle Darstellung des Projektzeitplans, während PERT mathe…" at bounding box center [176, 73] width 0 height 8
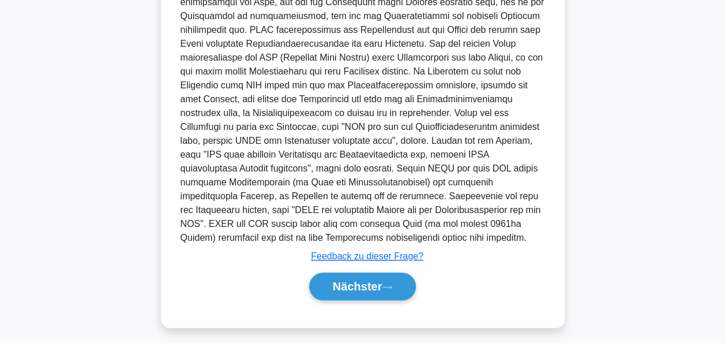
scroll to position [438, 0]
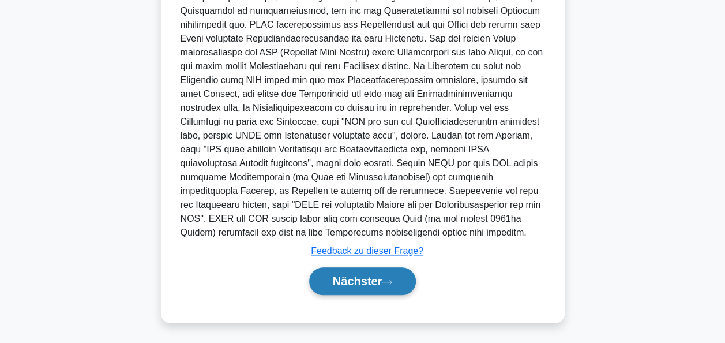
click at [371, 283] on font "Nächster" at bounding box center [358, 281] width 50 height 13
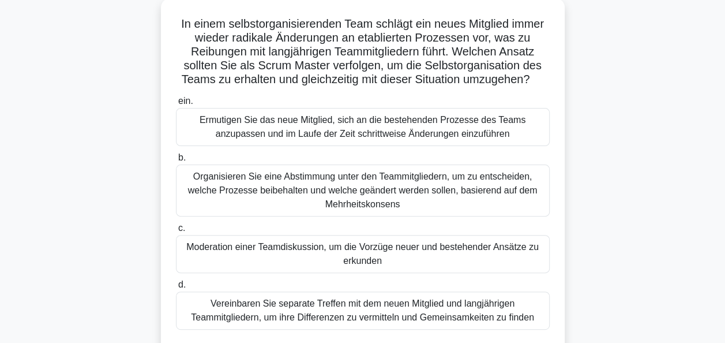
scroll to position [87, 0]
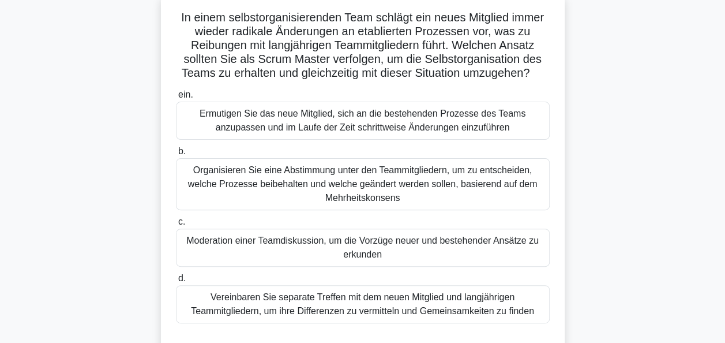
click at [403, 247] on div "Moderation einer Teamdiskussion, um die Vorzüge neuer und bestehender Ansätze z…" at bounding box center [363, 248] width 374 height 38
click at [176, 226] on input "c. Moderation einer Teamdiskussion, um die Vorzüge neuer und bestehender Ansätz…" at bounding box center [176, 222] width 0 height 8
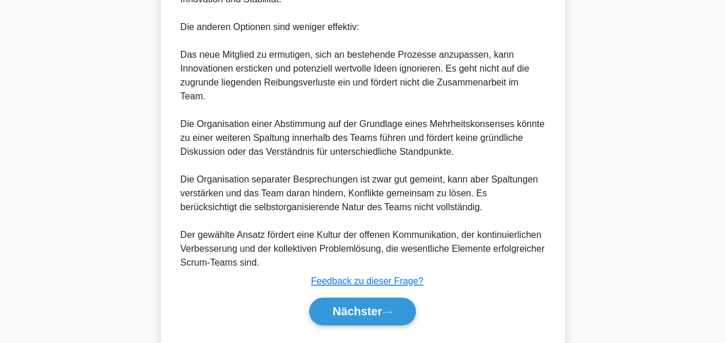
scroll to position [700, 0]
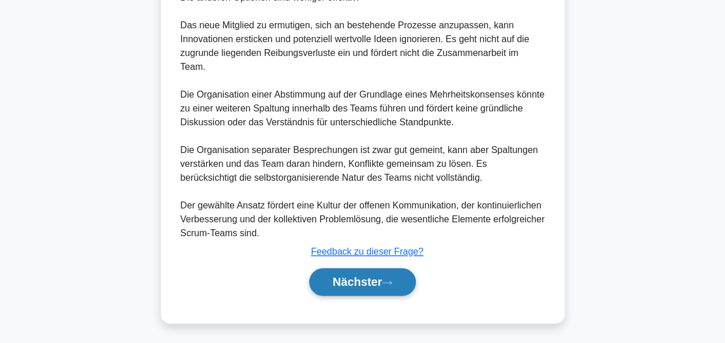
click at [375, 280] on font "Nächster" at bounding box center [358, 281] width 50 height 13
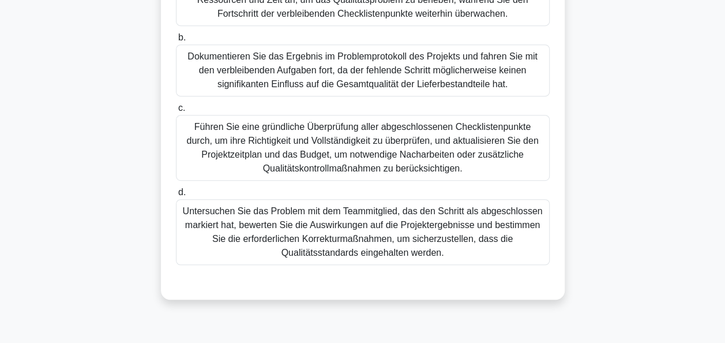
scroll to position [260, 0]
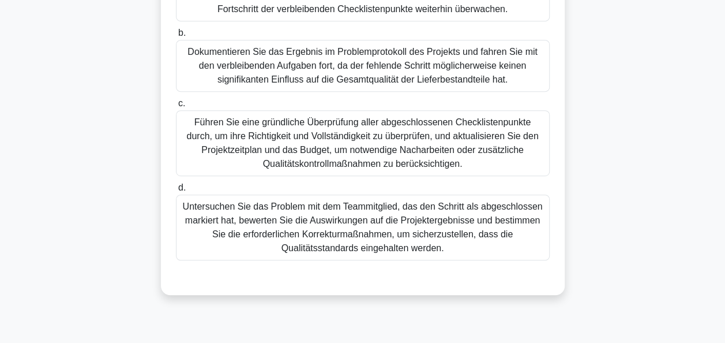
click at [369, 138] on div "Führen Sie eine gründliche Überprüfung aller abgeschlossenen Checklistenpunkte …" at bounding box center [363, 143] width 374 height 66
click at [176, 107] on input "c. Führen Sie eine gründliche Überprüfung aller abgeschlossenen Checklistenpunk…" at bounding box center [176, 104] width 0 height 8
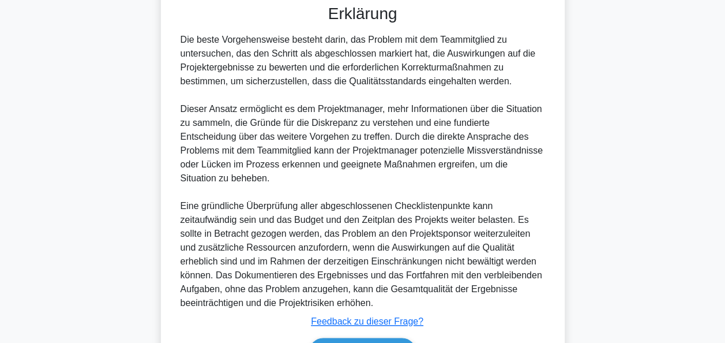
scroll to position [590, 0]
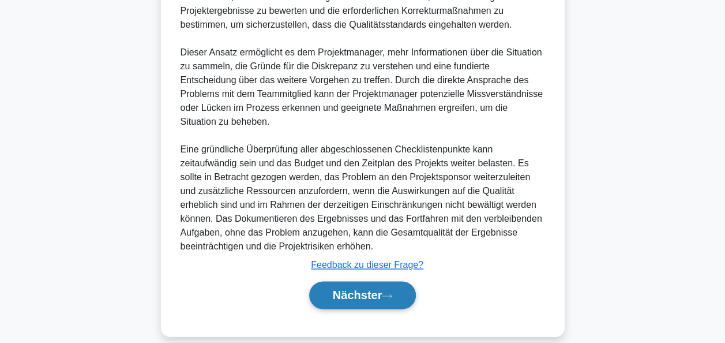
click at [374, 289] on font "Nächster" at bounding box center [358, 295] width 50 height 13
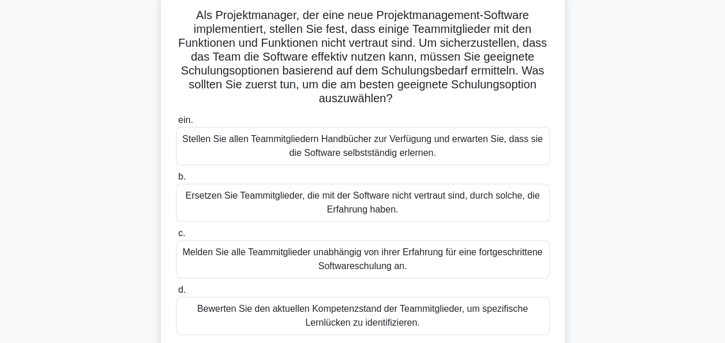
scroll to position [93, 0]
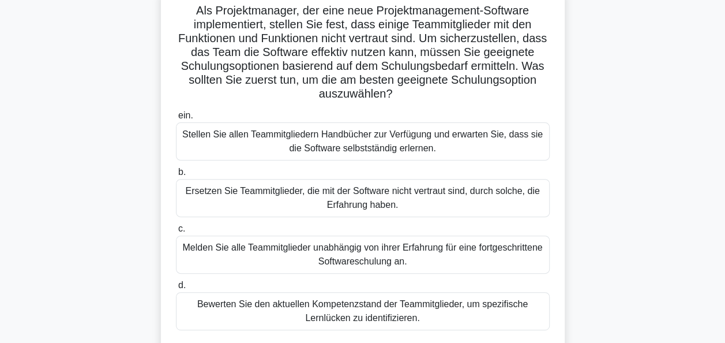
click at [354, 307] on div "Bewerten Sie den aktuellen Kompetenzstand der Teammitglieder, um spezifische Le…" at bounding box center [363, 311] width 374 height 38
click at [176, 289] on input "d. Bewerten Sie den aktuellen Kompetenzstand der Teammitglieder, um spezifische…" at bounding box center [176, 286] width 0 height 8
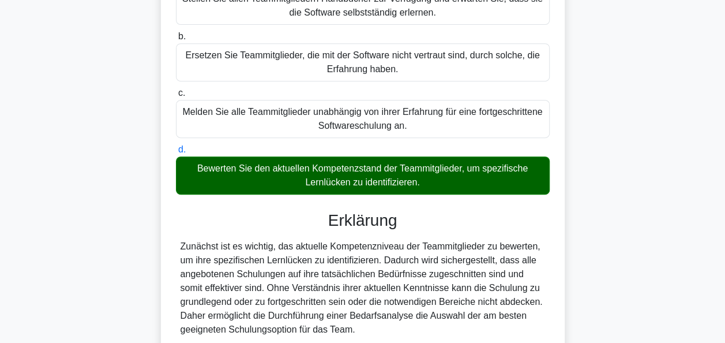
scroll to position [326, 0]
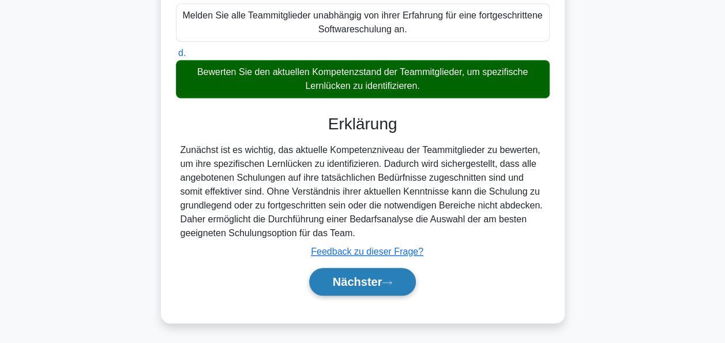
click at [385, 275] on button "Nächster" at bounding box center [362, 282] width 107 height 28
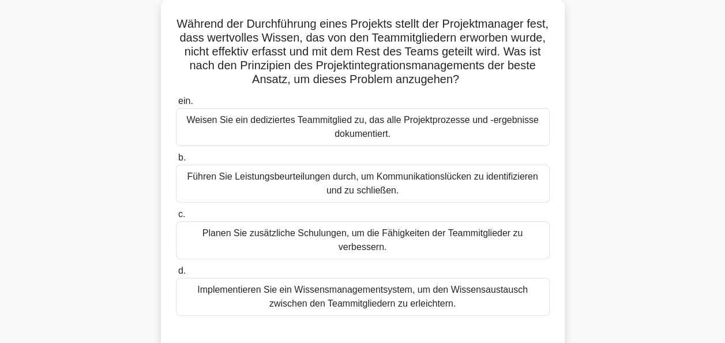
scroll to position [84, 0]
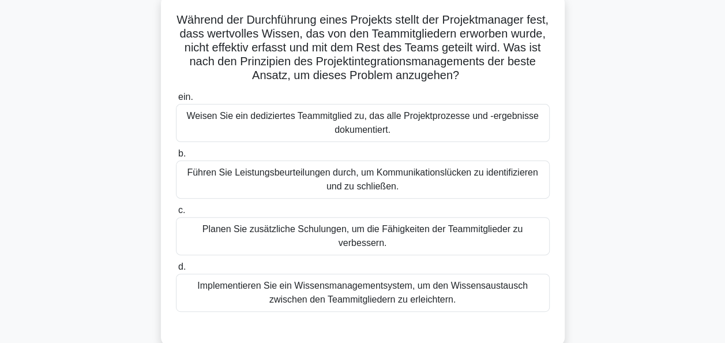
click at [384, 274] on div "Implementieren Sie ein Wissensmanagementsystem, um den Wissensaustausch zwische…" at bounding box center [363, 293] width 374 height 38
click at [176, 271] on input "d. Implementieren Sie ein Wissensmanagementsystem, um den Wissensaustausch zwis…" at bounding box center [176, 267] width 0 height 8
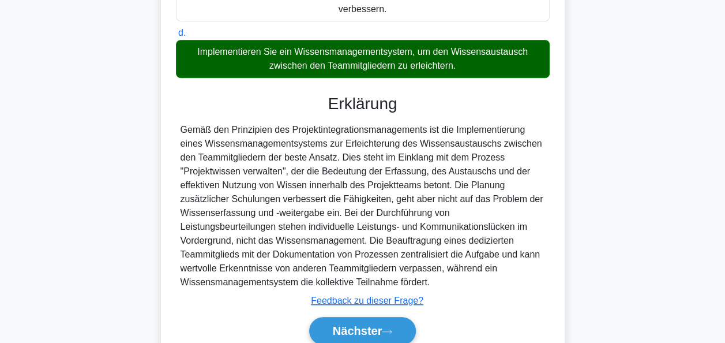
scroll to position [321, 0]
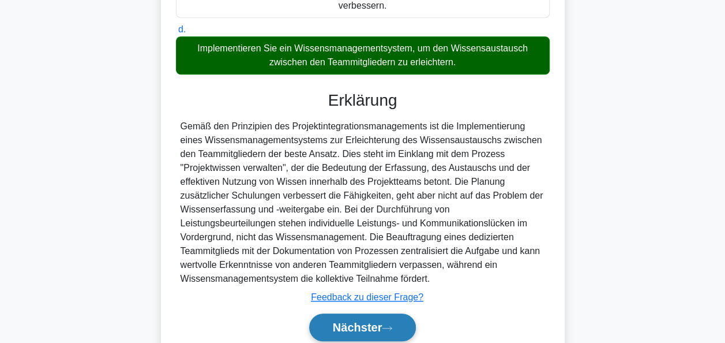
click at [379, 321] on font "Nächster" at bounding box center [358, 327] width 50 height 13
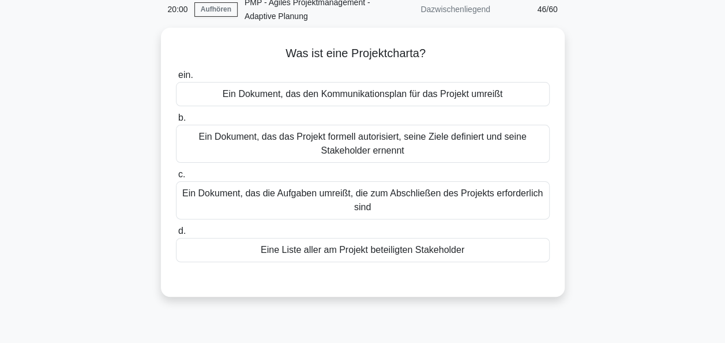
scroll to position [54, 0]
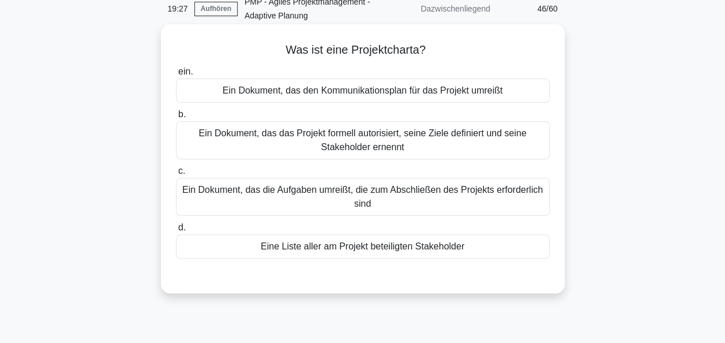
click at [361, 142] on div "Ein Dokument, das das Projekt formell autorisiert, seine Ziele definiert und se…" at bounding box center [363, 140] width 374 height 38
click at [176, 118] on input "b. Ein Dokument, das das Projekt formell autorisiert, seine Ziele definiert und…" at bounding box center [176, 115] width 0 height 8
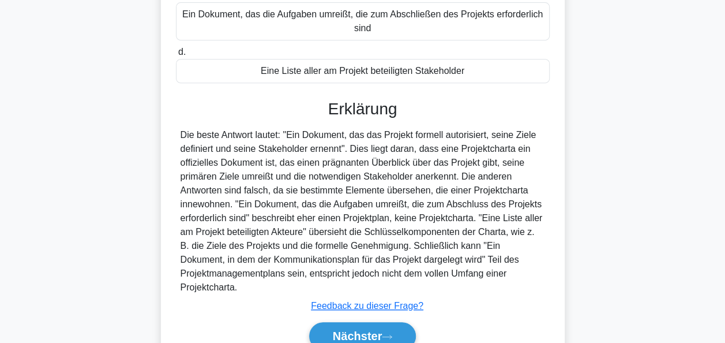
scroll to position [284, 0]
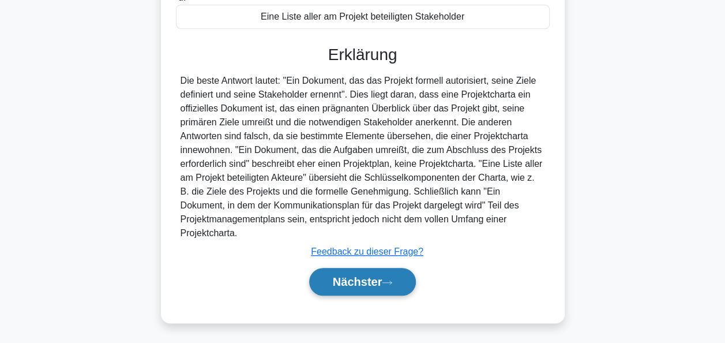
click at [391, 281] on icon at bounding box center [387, 281] width 9 height 3
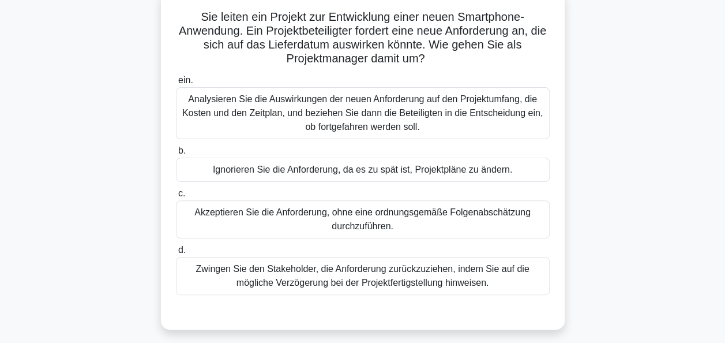
scroll to position [88, 0]
click at [398, 111] on div "Analysieren Sie die Auswirkungen der neuen Anforderung auf den Projektumfang, d…" at bounding box center [363, 113] width 374 height 52
click at [176, 84] on input "ein. Analysieren Sie die Auswirkungen der neuen Anforderung auf den Projektumfa…" at bounding box center [176, 80] width 0 height 8
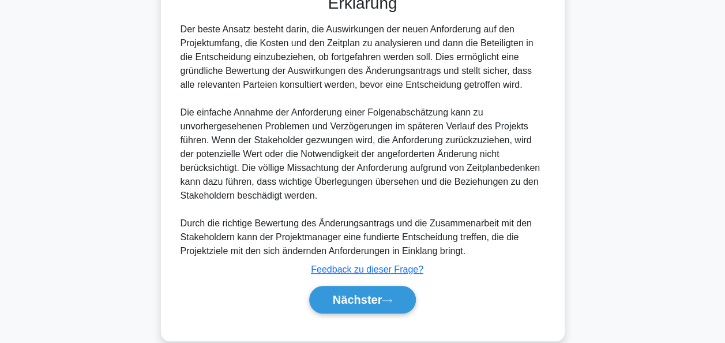
scroll to position [422, 0]
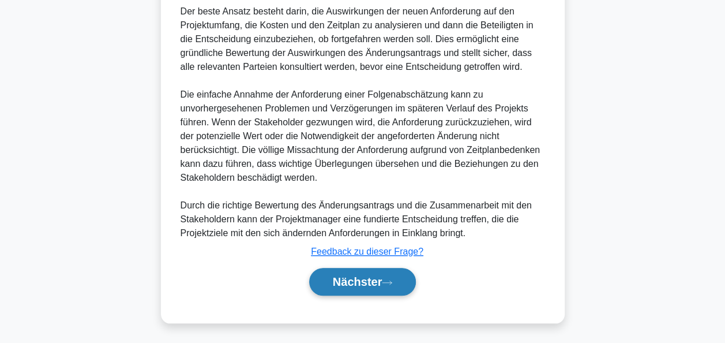
click at [392, 286] on button "Nächster" at bounding box center [362, 282] width 107 height 28
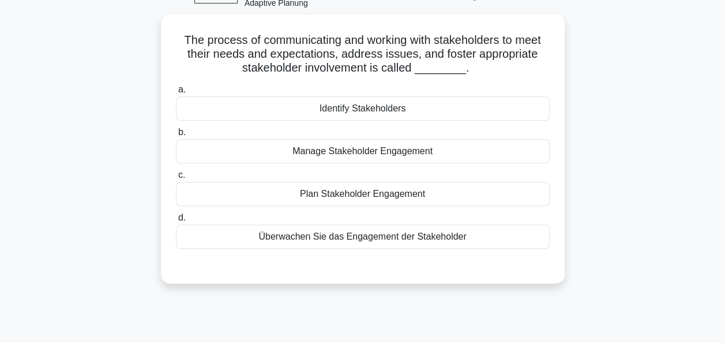
scroll to position [38, 0]
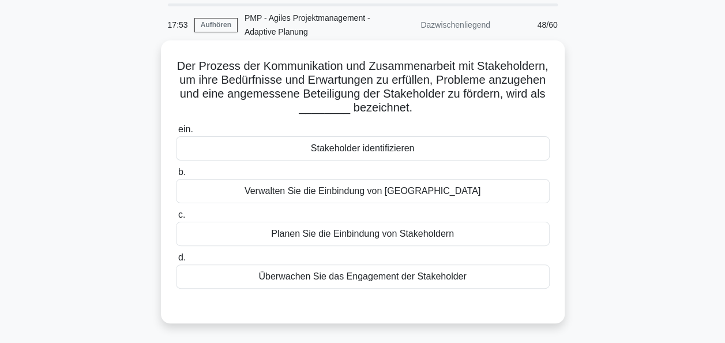
click at [375, 196] on div "Verwalten Sie die Einbindung von Stakeholdern" at bounding box center [363, 191] width 374 height 24
click at [176, 176] on input "b. Verwalten Sie die Einbindung von Stakeholdern" at bounding box center [176, 173] width 0 height 8
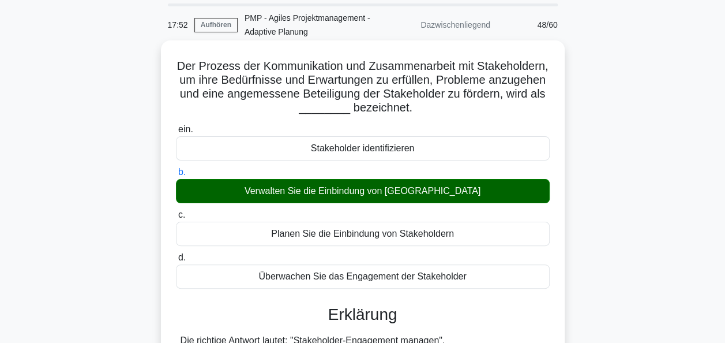
click at [375, 196] on div "Verwalten Sie die Einbindung von Stakeholdern" at bounding box center [363, 191] width 374 height 24
click at [176, 176] on input "b. Verwalten Sie die Einbindung von Stakeholdern" at bounding box center [176, 173] width 0 height 8
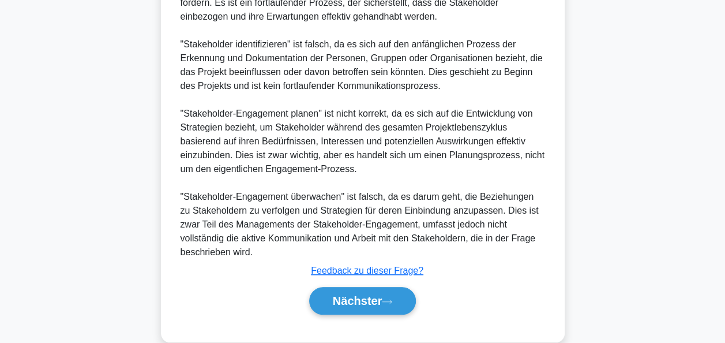
scroll to position [453, 0]
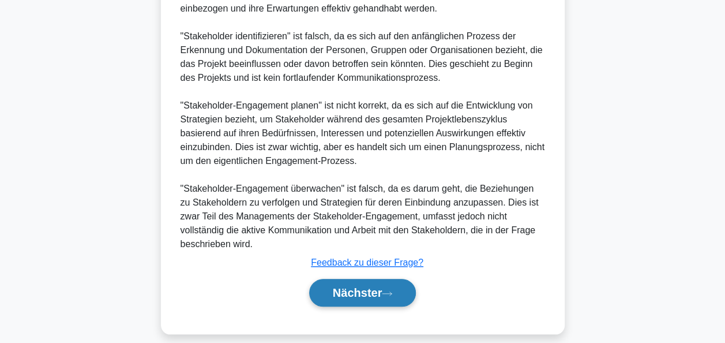
click at [376, 286] on font "Nächster" at bounding box center [358, 292] width 50 height 13
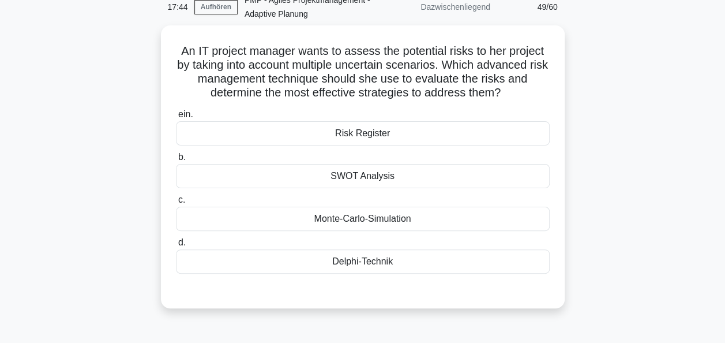
scroll to position [55, 0]
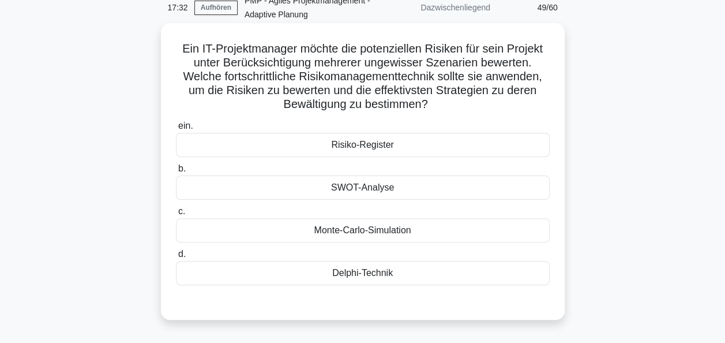
click at [399, 229] on div "Monte-Carlo-Simulation" at bounding box center [363, 230] width 374 height 24
click at [176, 215] on input "c. Monte-Carlo-Simulation" at bounding box center [176, 212] width 0 height 8
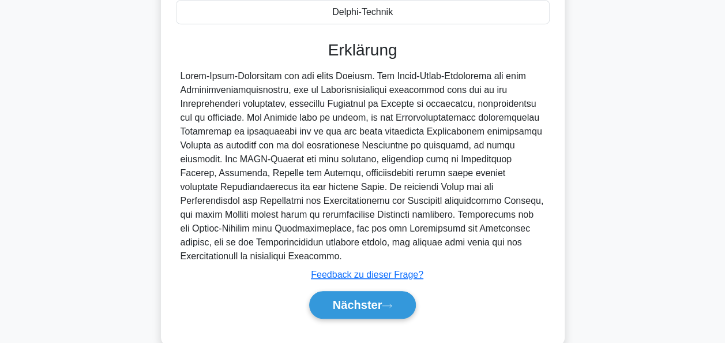
scroll to position [339, 0]
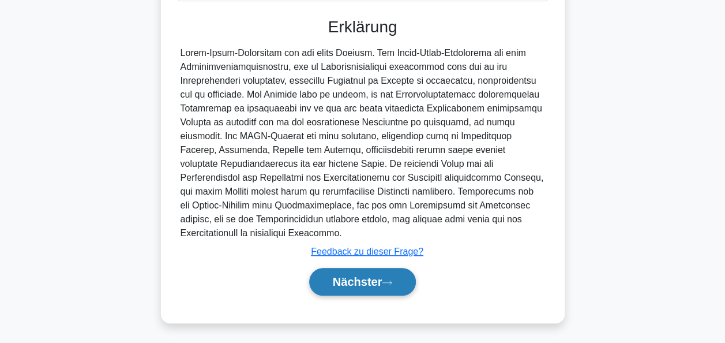
click at [371, 282] on font "Nächster" at bounding box center [358, 281] width 50 height 13
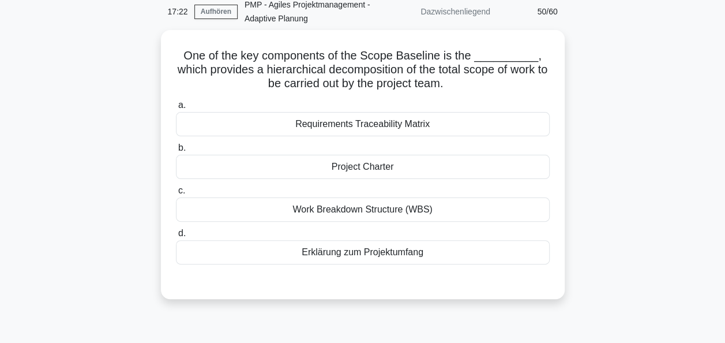
scroll to position [47, 0]
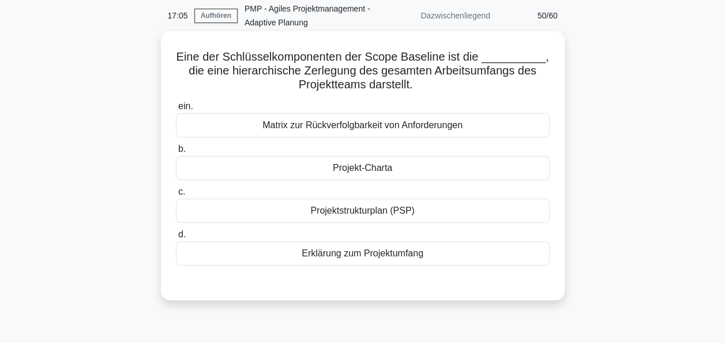
click at [365, 210] on div "Projektstrukturplan (PSP)" at bounding box center [363, 211] width 374 height 24
click at [176, 196] on input "c. Projektstrukturplan (PSP)" at bounding box center [176, 192] width 0 height 8
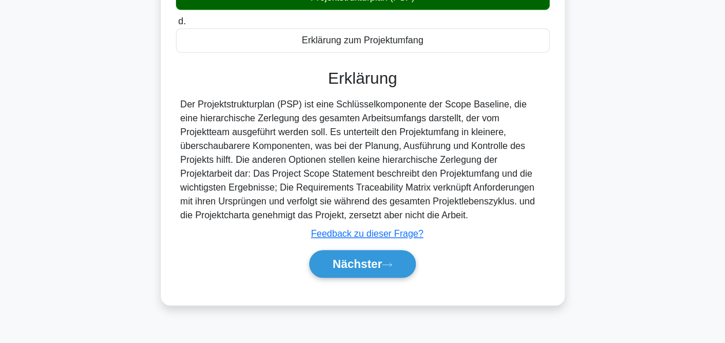
scroll to position [280, 0]
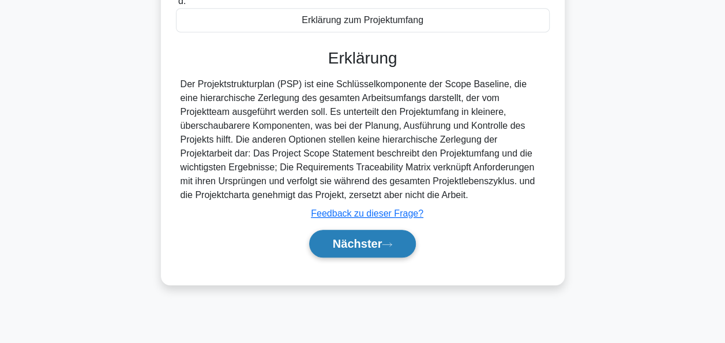
click at [362, 241] on font "Nächster" at bounding box center [358, 243] width 50 height 13
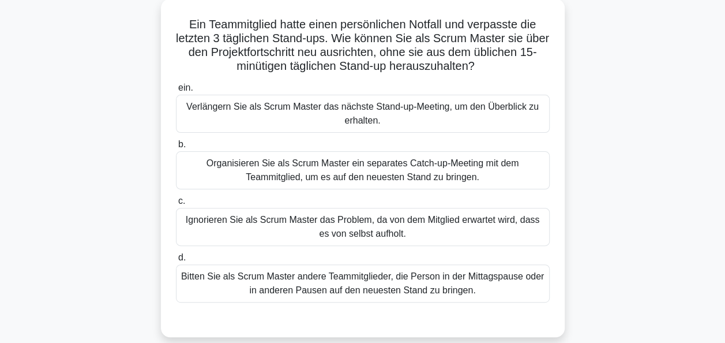
scroll to position [84, 0]
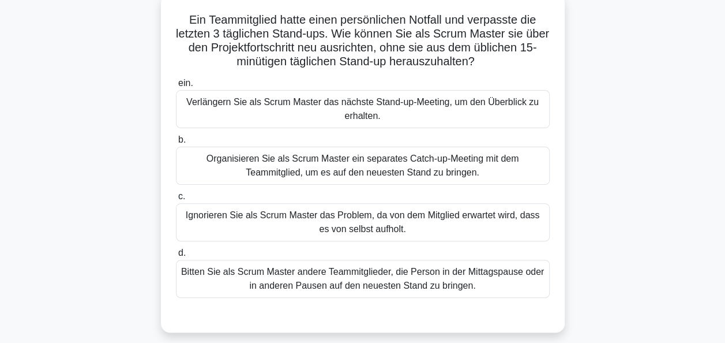
click at [399, 166] on div "Organisieren Sie als Scrum Master ein separates Catch-up-Meeting mit dem Teammi…" at bounding box center [363, 166] width 374 height 38
click at [176, 144] on input "b. Organisieren Sie als Scrum Master ein separates Catch-up-Meeting mit dem Tea…" at bounding box center [176, 140] width 0 height 8
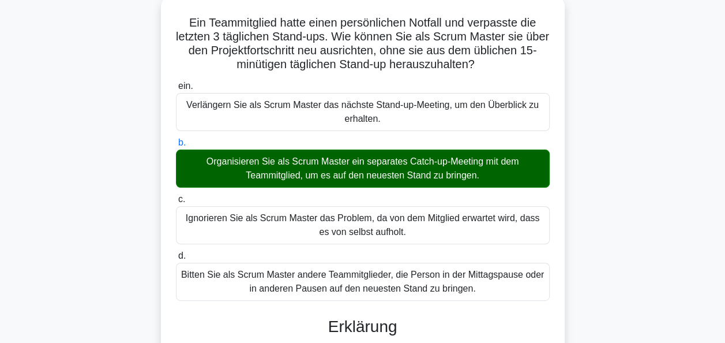
click at [724, 146] on main "15:58 Aufhören PMP - Agiles Projektmanagement - Adaptive Planung Dazwischenlieg…" at bounding box center [362, 318] width 725 height 730
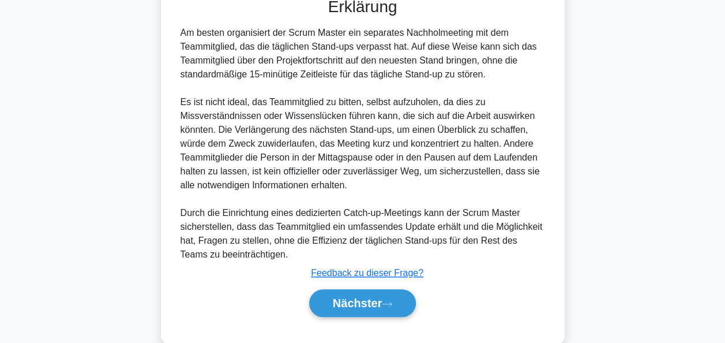
scroll to position [422, 0]
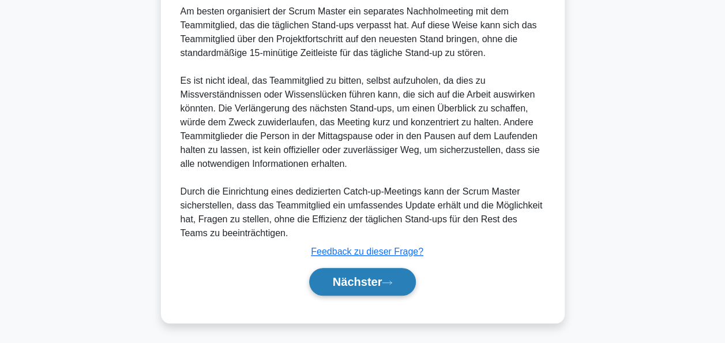
click at [390, 285] on button "Nächster" at bounding box center [362, 282] width 107 height 28
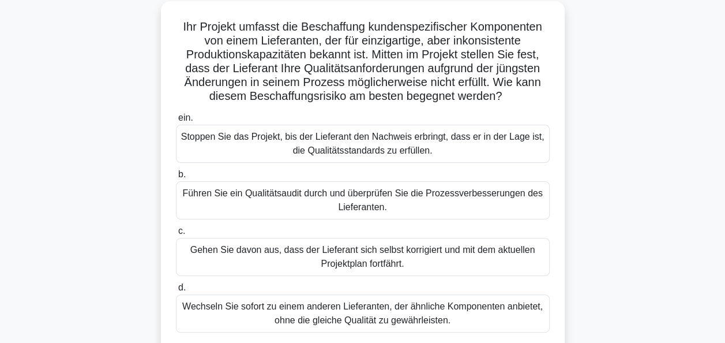
scroll to position [85, 0]
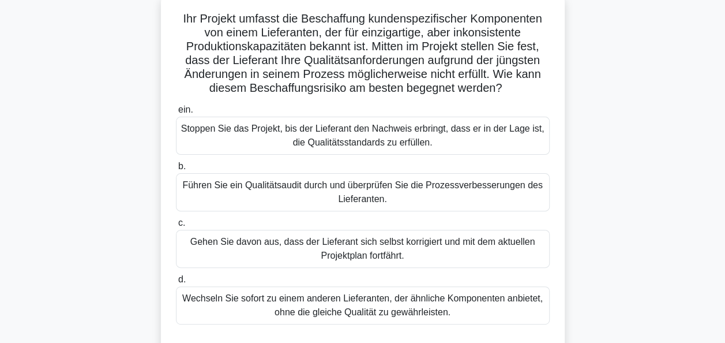
click at [411, 184] on div "Führen Sie ein Qualitätsaudit durch und überprüfen Sie die Prozessverbesserunge…" at bounding box center [363, 192] width 374 height 38
click at [176, 170] on input "b. Führen Sie ein Qualitätsaudit durch und überprüfen Sie die Prozessverbesseru…" at bounding box center [176, 167] width 0 height 8
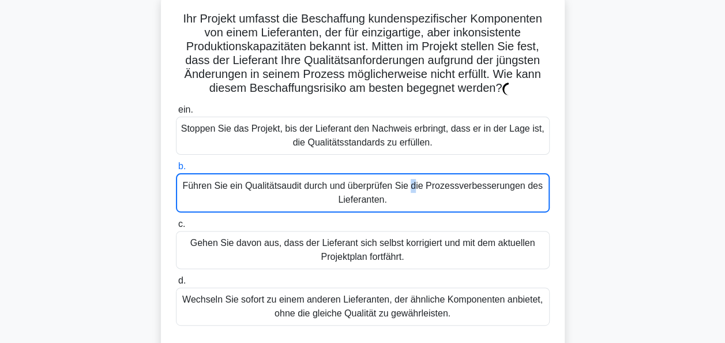
click at [411, 184] on div "Führen Sie ein Qualitätsaudit durch und überprüfen Sie die Prozessverbesserunge…" at bounding box center [363, 192] width 374 height 39
click at [176, 170] on input "b. Führen Sie ein Qualitätsaudit durch und überprüfen Sie die Prozessverbesseru…" at bounding box center [176, 167] width 0 height 8
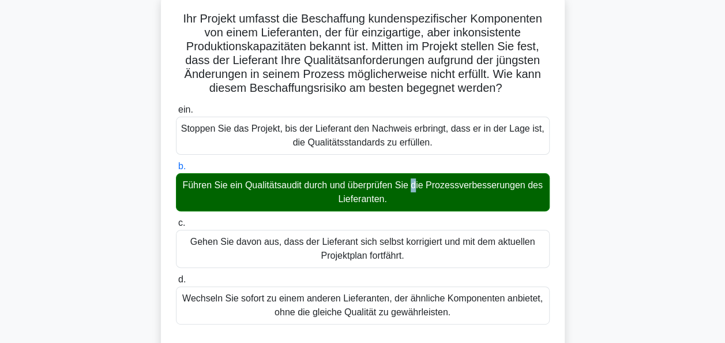
click at [411, 184] on div "Führen Sie ein Qualitätsaudit durch und überprüfen Sie die Prozessverbesserunge…" at bounding box center [363, 192] width 374 height 38
click at [176, 170] on input "b. Führen Sie ein Qualitätsaudit durch und überprüfen Sie die Prozessverbesseru…" at bounding box center [176, 167] width 0 height 8
click at [411, 184] on div "Führen Sie ein Qualitätsaudit durch und überprüfen Sie die Prozessverbesserunge…" at bounding box center [363, 192] width 374 height 38
click at [176, 170] on input "b. Führen Sie ein Qualitätsaudit durch und überprüfen Sie die Prozessverbesseru…" at bounding box center [176, 167] width 0 height 8
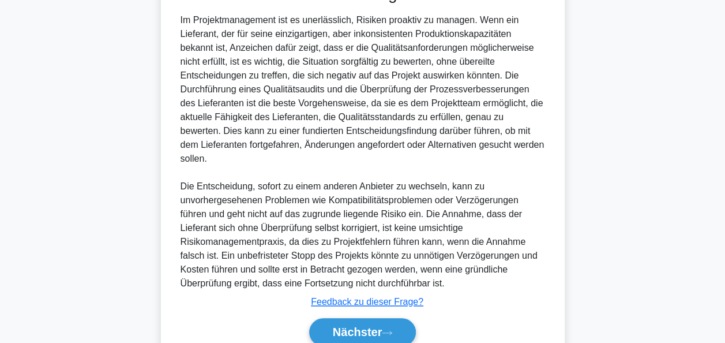
scroll to position [478, 0]
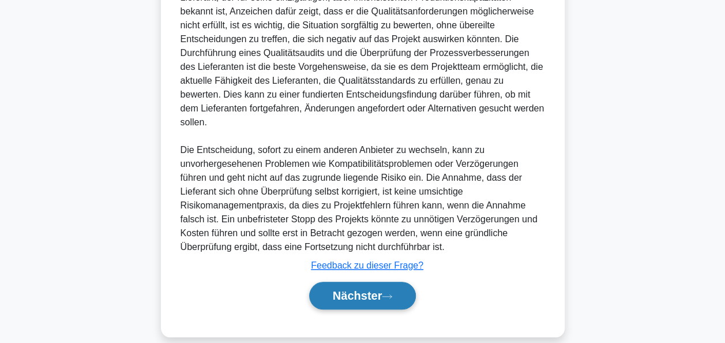
click at [373, 289] on font "Nächster" at bounding box center [358, 295] width 50 height 13
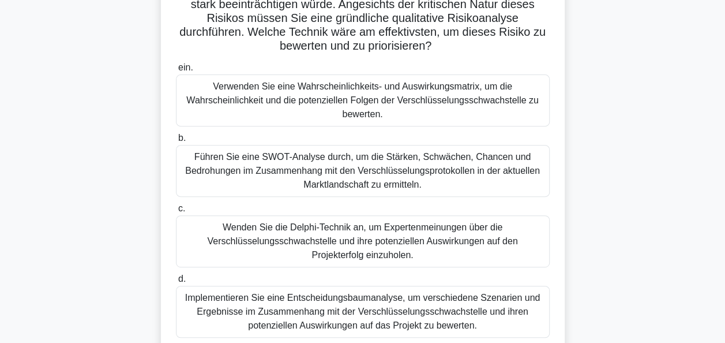
scroll to position [177, 0]
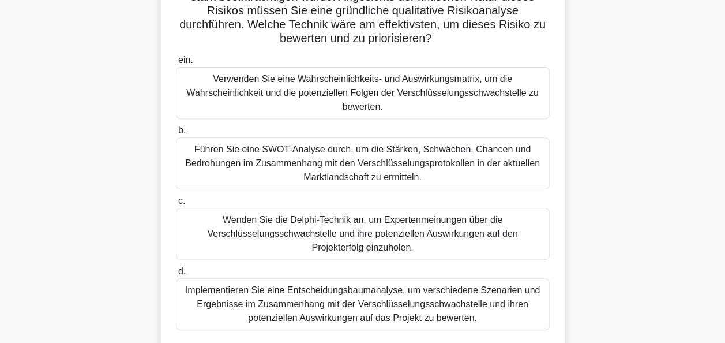
click at [382, 87] on div "Verwenden Sie eine Wahrscheinlichkeits- und Auswirkungsmatrix, um die Wahrschei…" at bounding box center [363, 93] width 374 height 52
click at [176, 64] on input "ein. Verwenden Sie eine Wahrscheinlichkeits- und Auswirkungsmatrix, um die Wahr…" at bounding box center [176, 61] width 0 height 8
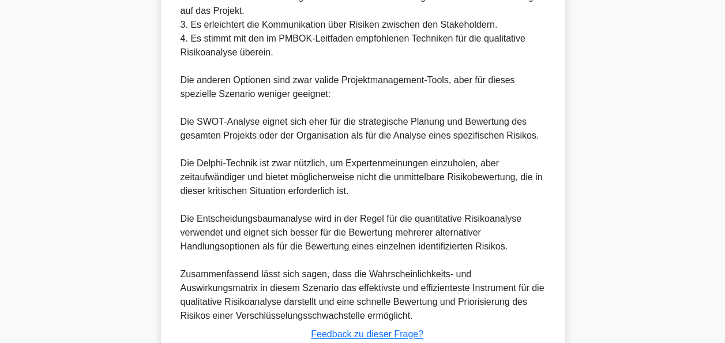
scroll to position [783, 0]
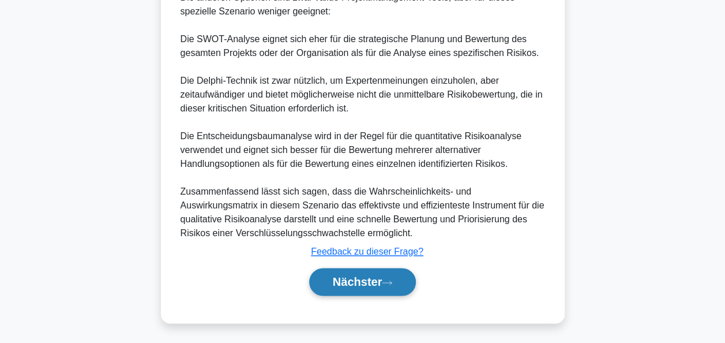
click at [392, 279] on icon at bounding box center [387, 282] width 10 height 6
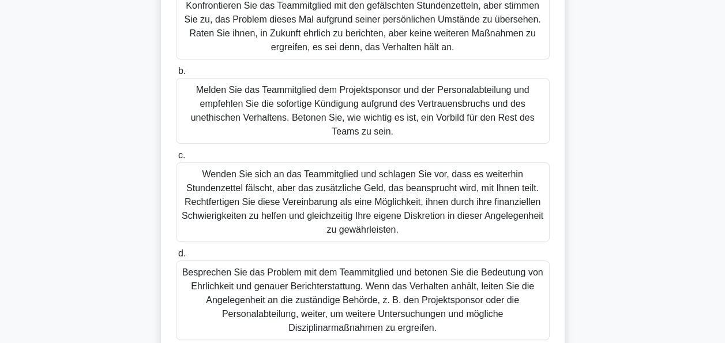
scroll to position [215, 0]
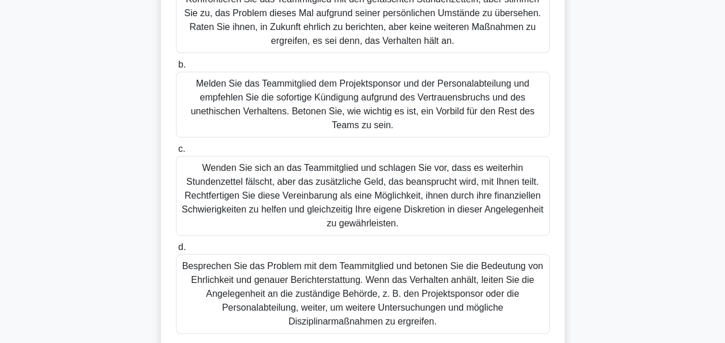
click at [413, 96] on div "Melden Sie das Teammitglied dem Projektsponsor und der Personalabteilung und em…" at bounding box center [363, 105] width 374 height 66
click at [176, 69] on input "b. Melden Sie das Teammitglied dem Projektsponsor und der Personalabteilung und…" at bounding box center [176, 65] width 0 height 8
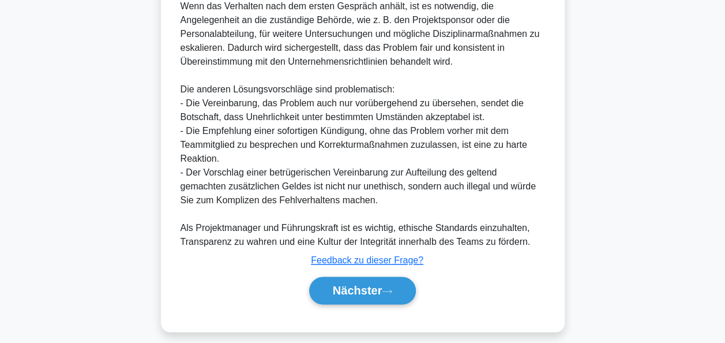
scroll to position [753, 0]
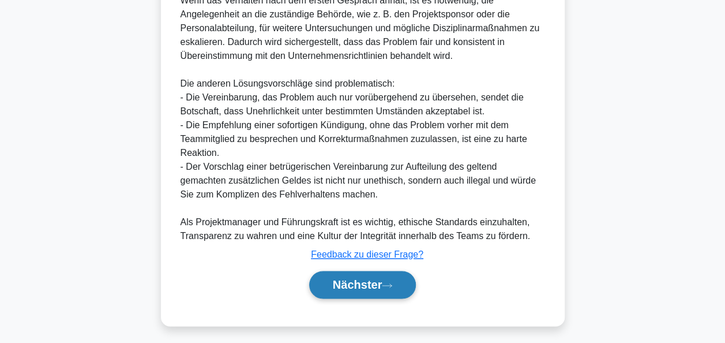
click at [386, 282] on icon at bounding box center [387, 285] width 10 height 6
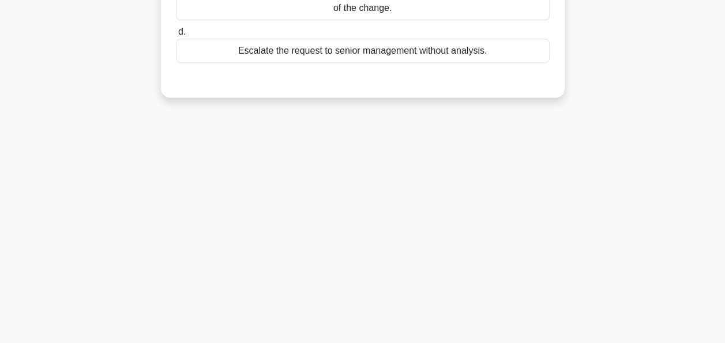
scroll to position [280, 0]
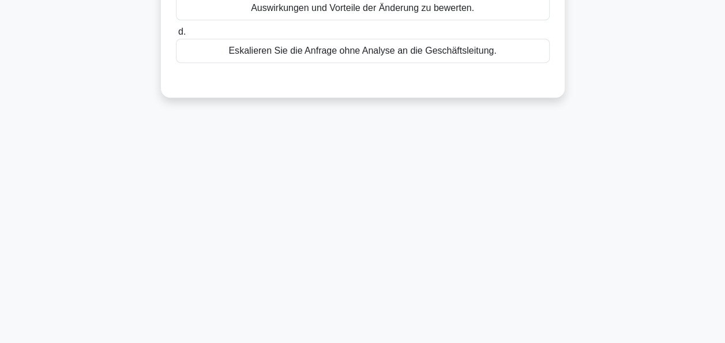
click at [709, 212] on main "12:04 Aufhören PMP - Agiles Projektmanagement - Adaptive Planung Dazwischenlieg…" at bounding box center [362, 49] width 725 height 586
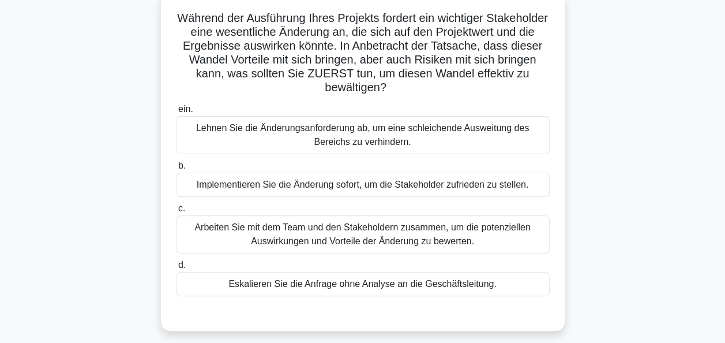
scroll to position [87, 0]
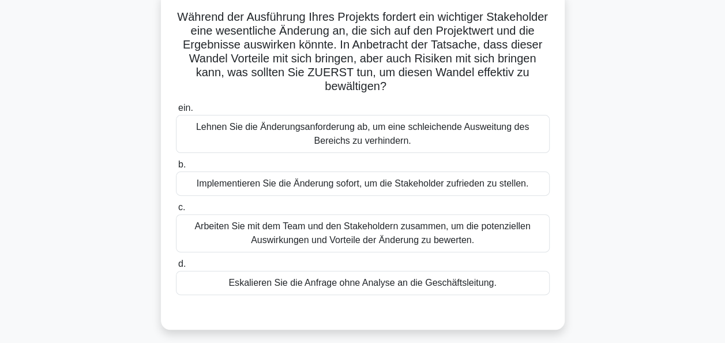
click at [467, 225] on div "Arbeiten Sie mit dem Team und den Stakeholdern zusammen, um die potenziellen Au…" at bounding box center [363, 233] width 374 height 38
click at [176, 211] on input "c. Arbeiten Sie mit dem Team und den Stakeholdern zusammen, um die potenziellen…" at bounding box center [176, 208] width 0 height 8
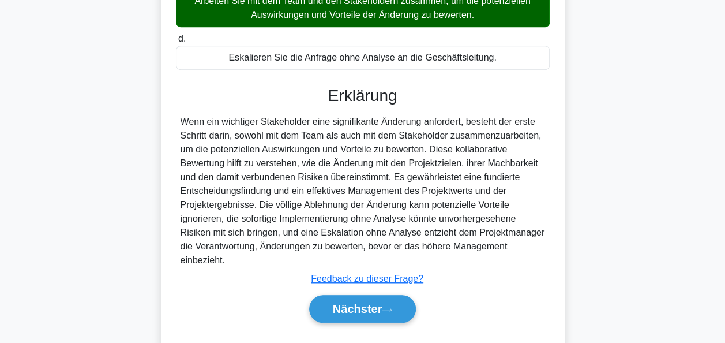
scroll to position [339, 0]
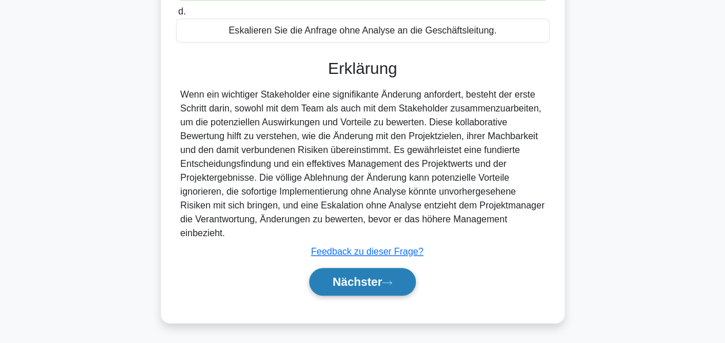
click at [367, 282] on font "Nächster" at bounding box center [358, 281] width 50 height 13
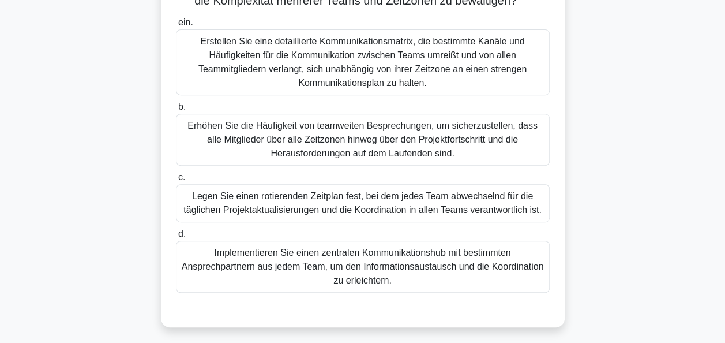
scroll to position [218, 0]
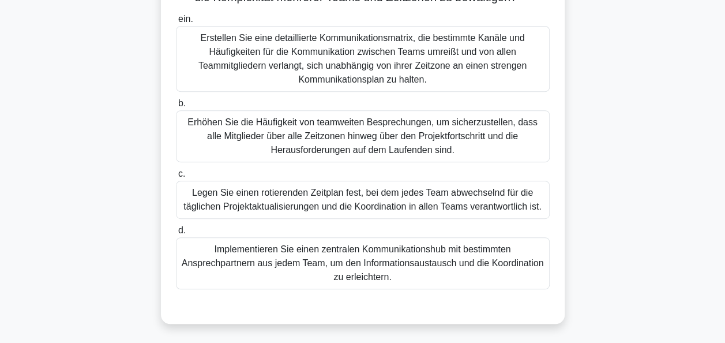
click at [409, 270] on div "Implementieren Sie einen zentralen Kommunikationshub mit bestimmten Ansprechpar…" at bounding box center [363, 263] width 374 height 52
click at [176, 234] on input "d. Implementieren Sie einen zentralen Kommunikationshub mit bestimmten Ansprech…" at bounding box center [176, 231] width 0 height 8
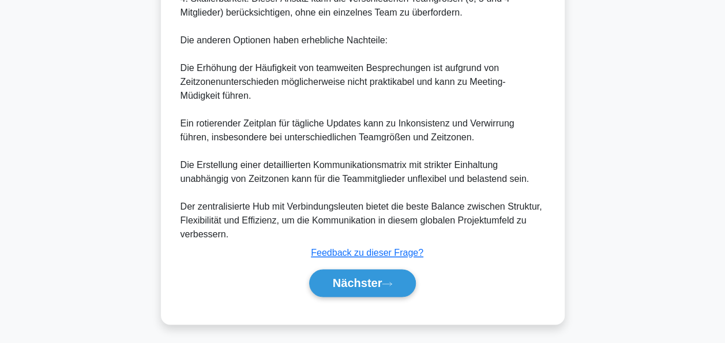
scroll to position [755, 0]
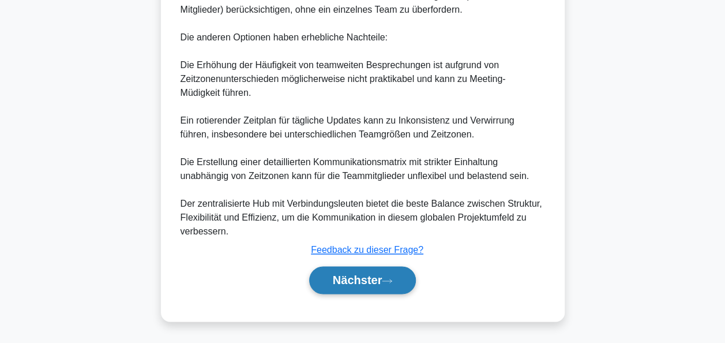
click at [381, 280] on font "Nächster" at bounding box center [358, 280] width 50 height 13
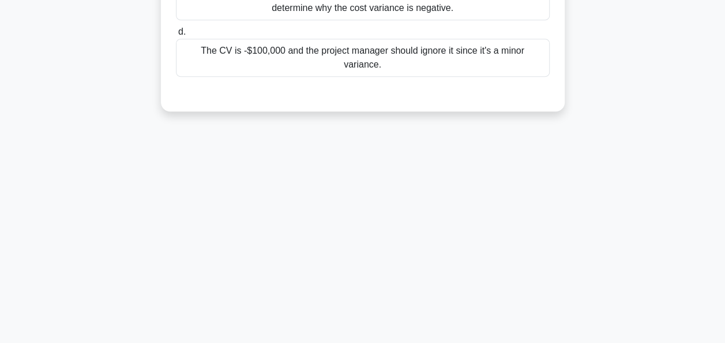
scroll to position [280, 0]
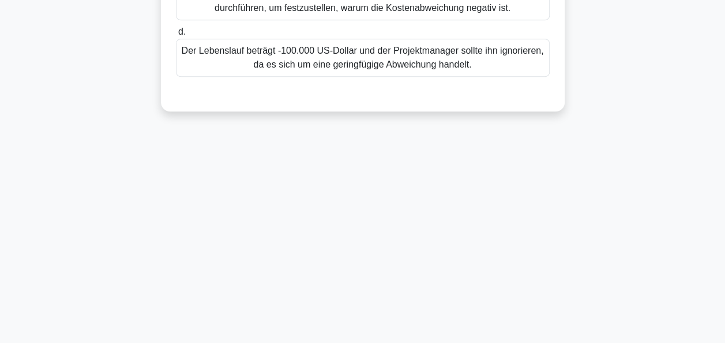
click at [722, 278] on main "10:14 Aufhören PMP - Agiles Projektmanagement - Adaptive Planung Dazwischenlieg…" at bounding box center [362, 49] width 725 height 586
click at [722, 278] on main "10:13 Aufhören PMP - Agiles Projektmanagement - Adaptive Planung Dazwischenlieg…" at bounding box center [362, 49] width 725 height 586
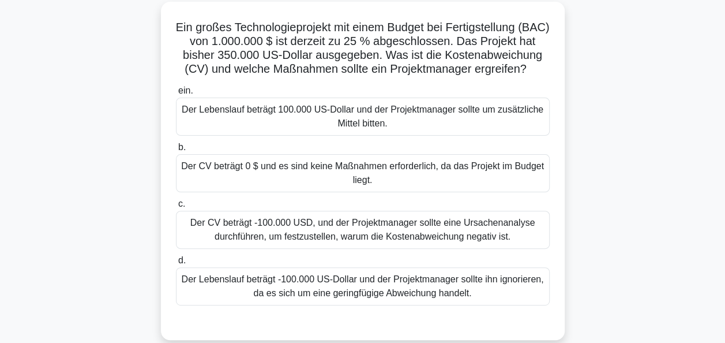
scroll to position [82, 0]
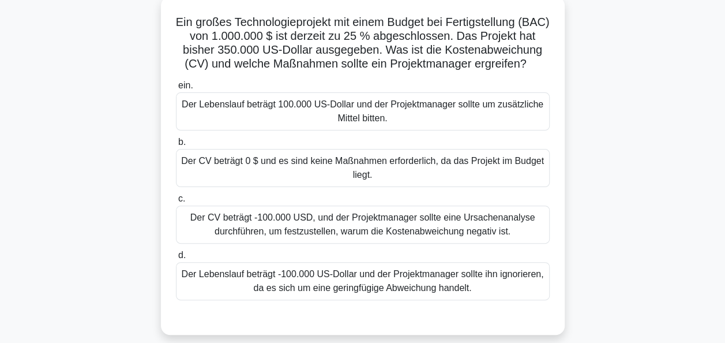
click at [403, 236] on div "Der CV beträgt -100.000 USD, und der Projektmanager sollte eine Ursachenanalyse…" at bounding box center [363, 224] width 374 height 38
click at [176, 203] on input "c. Der CV beträgt -100.000 USD, und der Projektmanager sollte eine Ursachenanal…" at bounding box center [176, 199] width 0 height 8
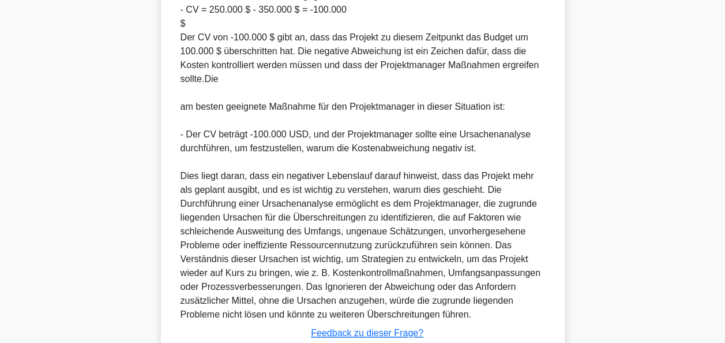
scroll to position [686, 0]
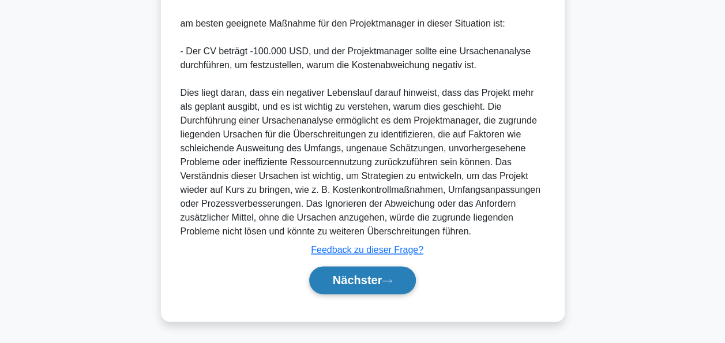
click at [353, 280] on font "Nächster" at bounding box center [358, 280] width 50 height 13
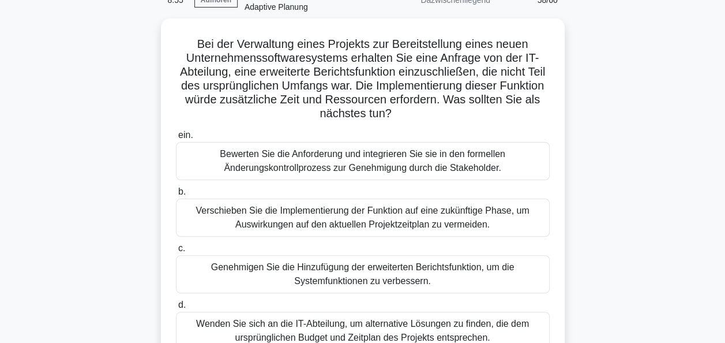
scroll to position [61, 0]
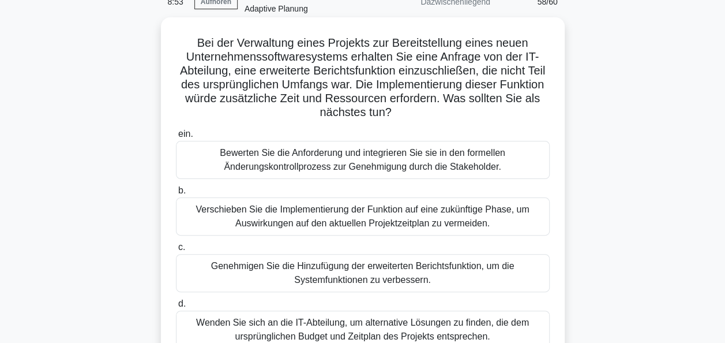
click at [386, 151] on div "Bewerten Sie die Anforderung und integrieren Sie sie in den formellen Änderungs…" at bounding box center [363, 160] width 374 height 38
click at [176, 138] on input "ein. Bewerten Sie die Anforderung und integrieren Sie sie in den formellen Ände…" at bounding box center [176, 134] width 0 height 8
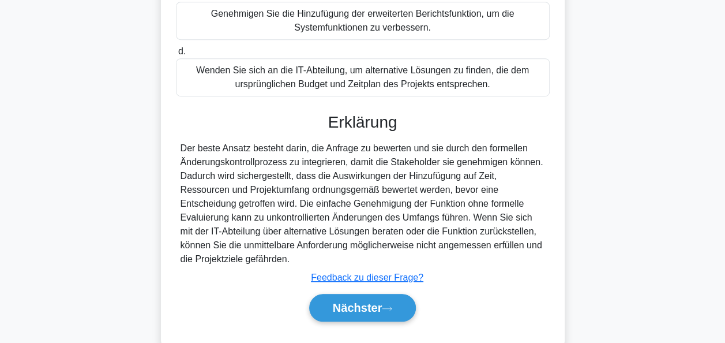
scroll to position [339, 0]
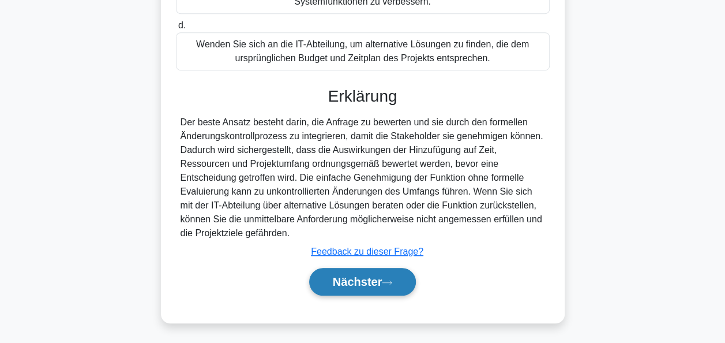
click at [386, 279] on icon at bounding box center [387, 282] width 10 height 6
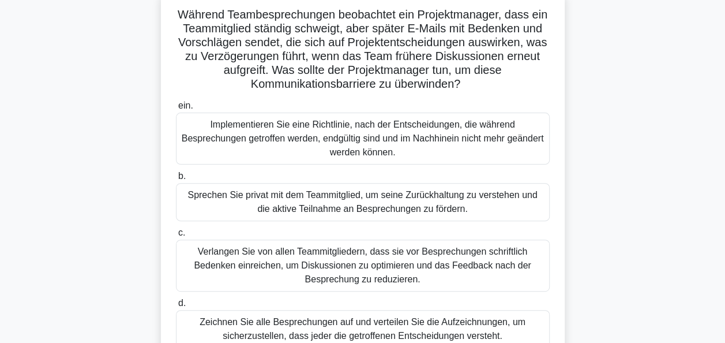
scroll to position [95, 0]
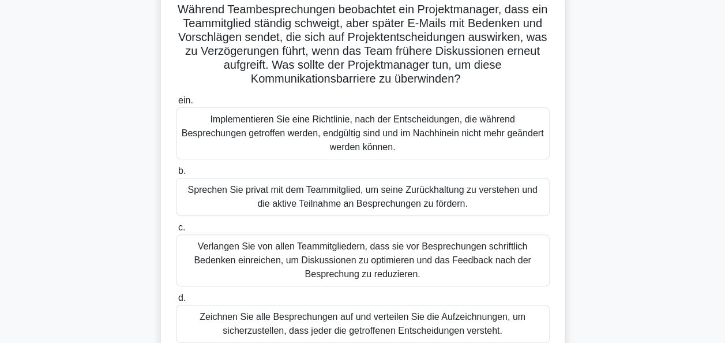
click at [351, 192] on div "Sprechen Sie privat mit dem Teammitglied, um seine Zurückhaltung zu verstehen u…" at bounding box center [363, 197] width 374 height 38
click at [176, 175] on input "b. Sprechen Sie privat mit dem Teammitglied, um seine Zurückhaltung zu verstehe…" at bounding box center [176, 171] width 0 height 8
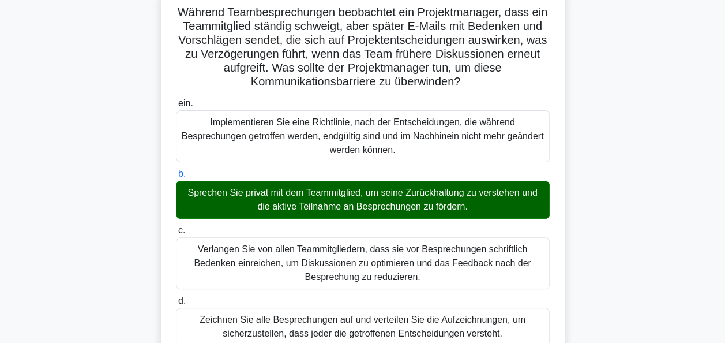
scroll to position [478, 0]
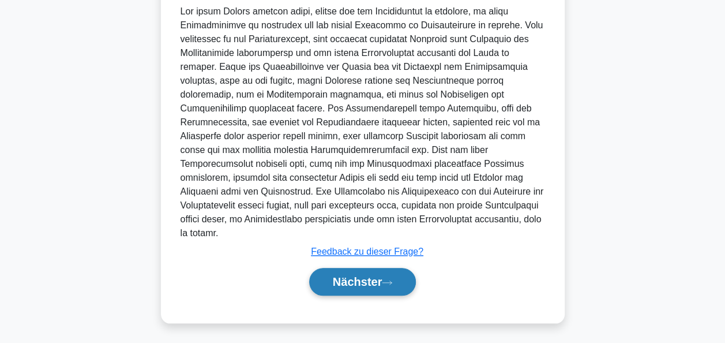
click at [383, 275] on font "Nächster" at bounding box center [358, 281] width 50 height 13
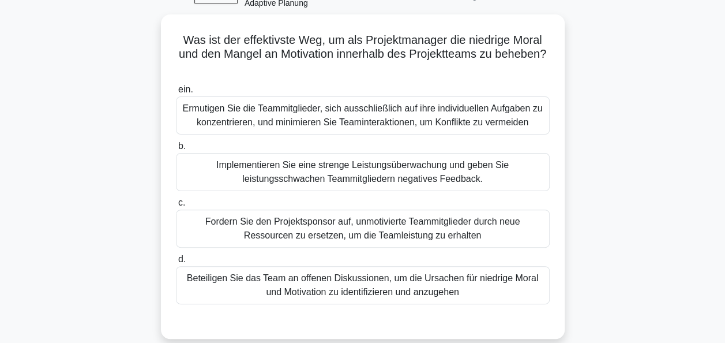
scroll to position [69, 0]
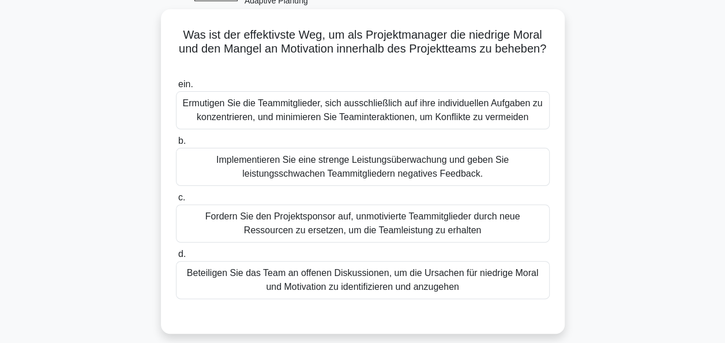
click at [425, 283] on div "Beteiligen Sie das Team an offenen Diskussionen, um die Ursachen für niedrige M…" at bounding box center [363, 280] width 374 height 38
click at [176, 258] on input "d. Beteiligen Sie das Team an offenen Diskussionen, um die Ursachen für niedrig…" at bounding box center [176, 254] width 0 height 8
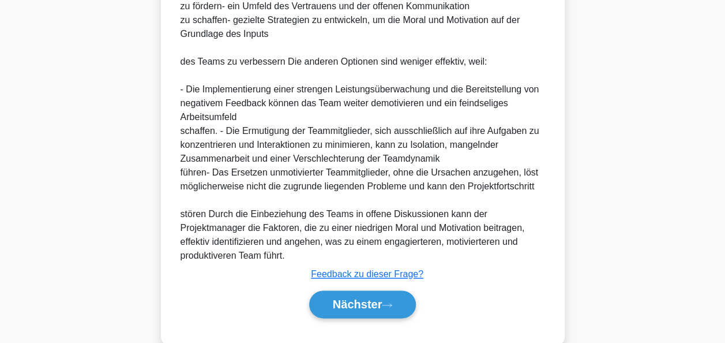
scroll to position [561, 0]
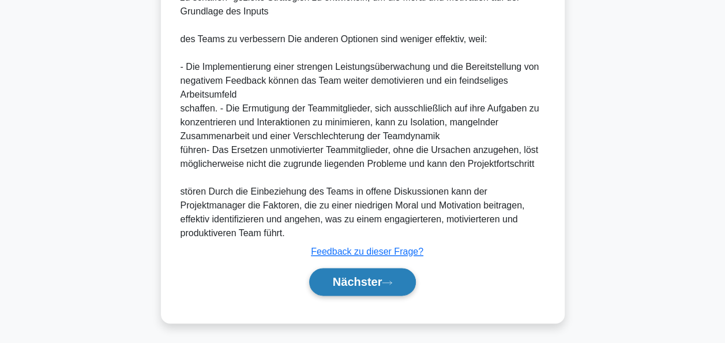
click at [368, 275] on font "Nächster" at bounding box center [358, 281] width 50 height 13
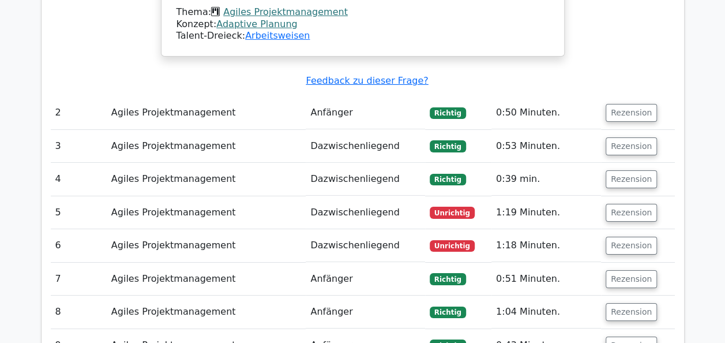
scroll to position [1877, 0]
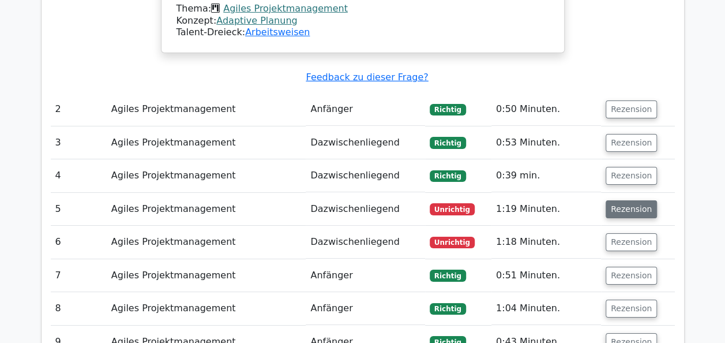
drag, startPoint x: 614, startPoint y: 145, endPoint x: 616, endPoint y: 134, distance: 11.2
click at [616, 200] on button "Rezension" at bounding box center [631, 209] width 51 height 18
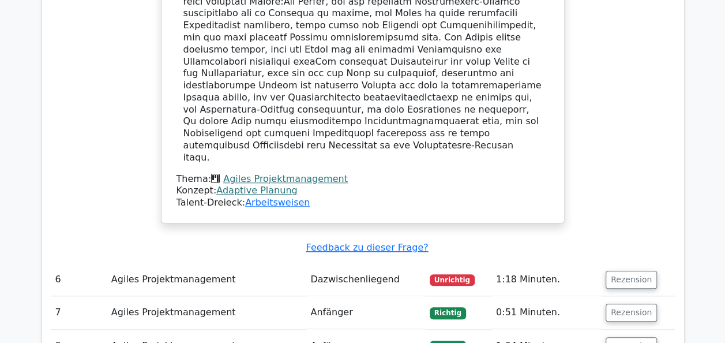
scroll to position [2678, 0]
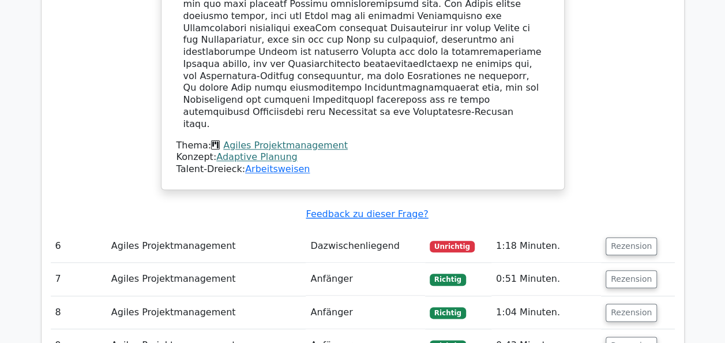
click at [627, 237] on button "Rezension" at bounding box center [631, 246] width 51 height 18
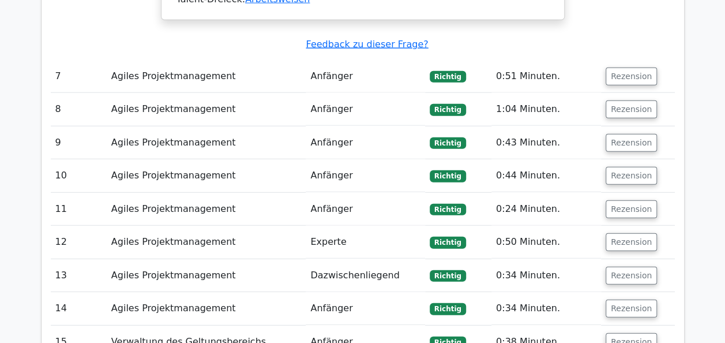
scroll to position [3593, 0]
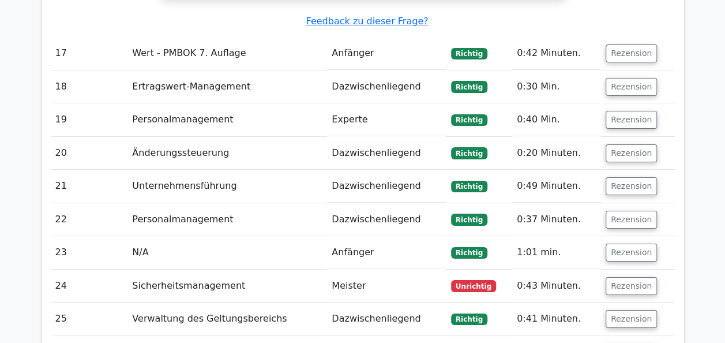
scroll to position [4306, 0]
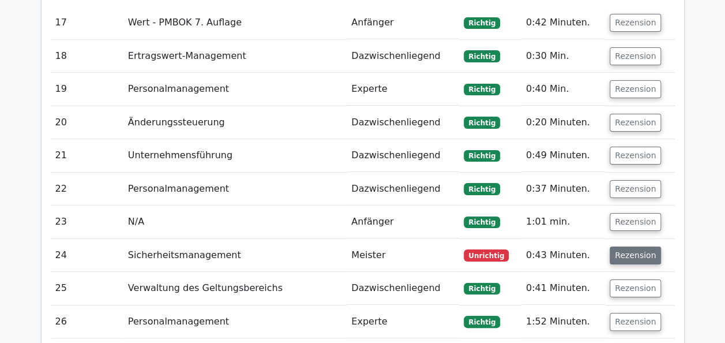
click at [624, 246] on button "Rezension" at bounding box center [635, 255] width 51 height 18
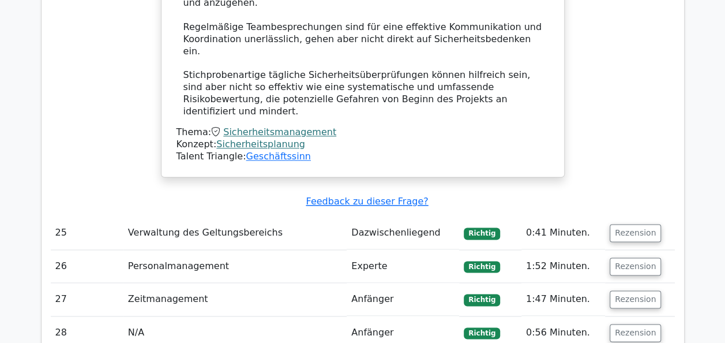
scroll to position [5021, 0]
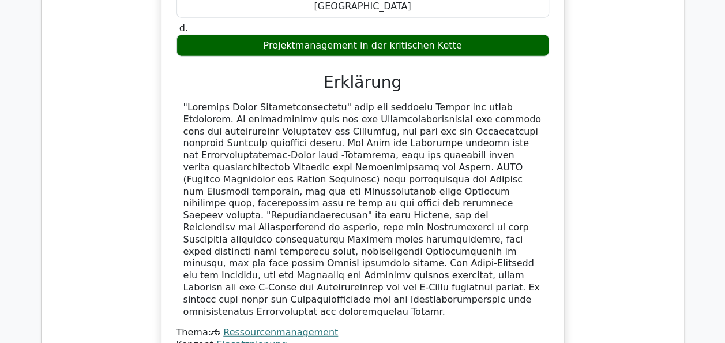
scroll to position [5783, 0]
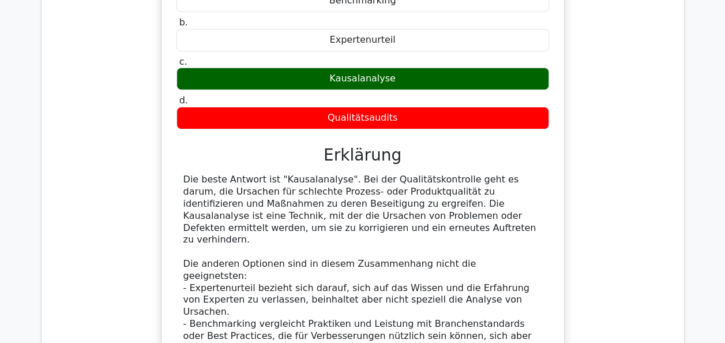
scroll to position [6453, 0]
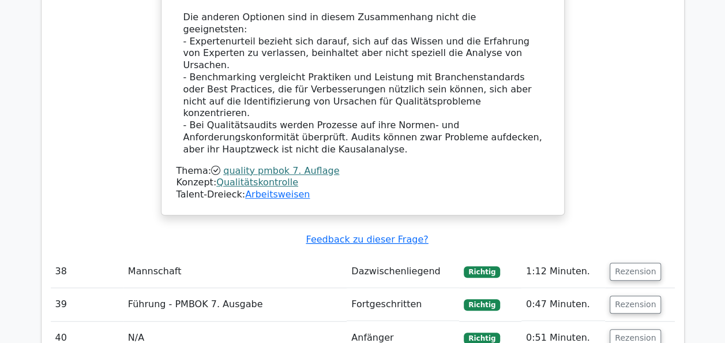
scroll to position [6683, 0]
